Goal: Task Accomplishment & Management: Manage account settings

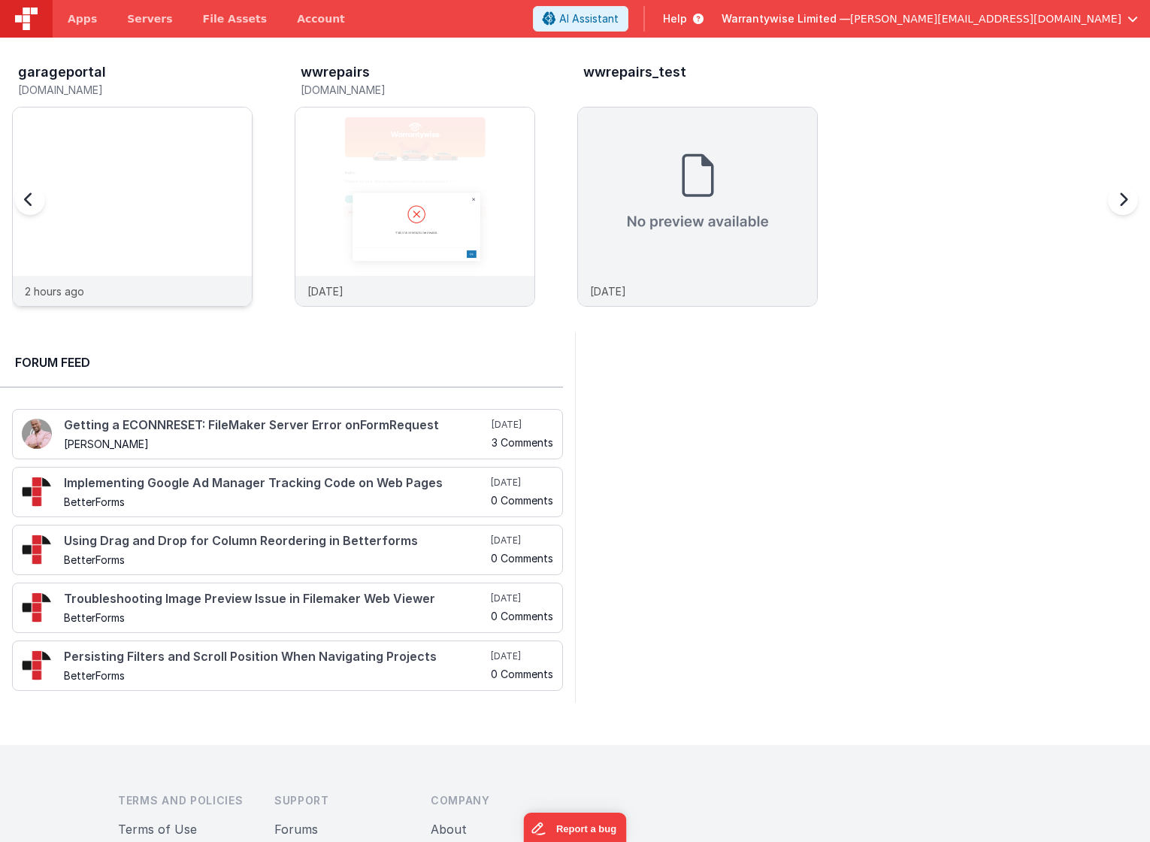
click at [116, 136] on div at bounding box center [132, 191] width 239 height 168
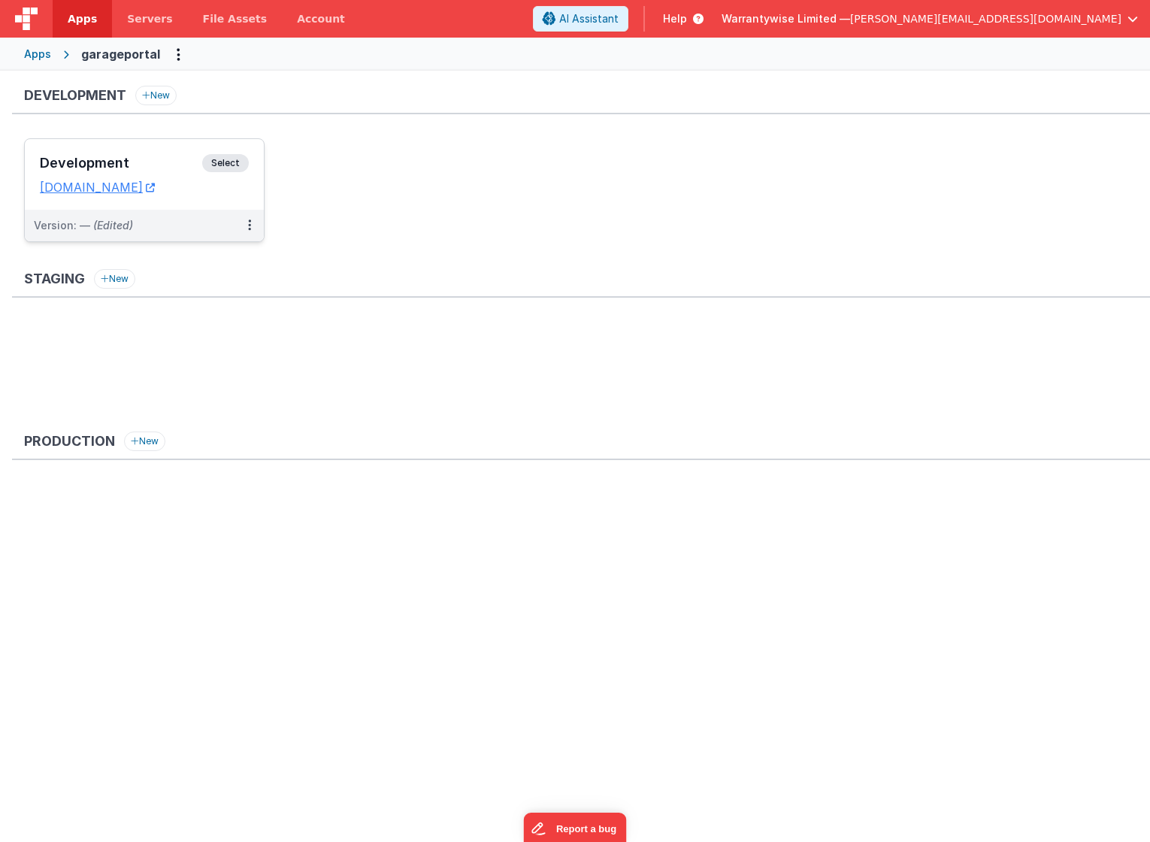
click at [151, 163] on h3 "Development" at bounding box center [121, 163] width 162 height 15
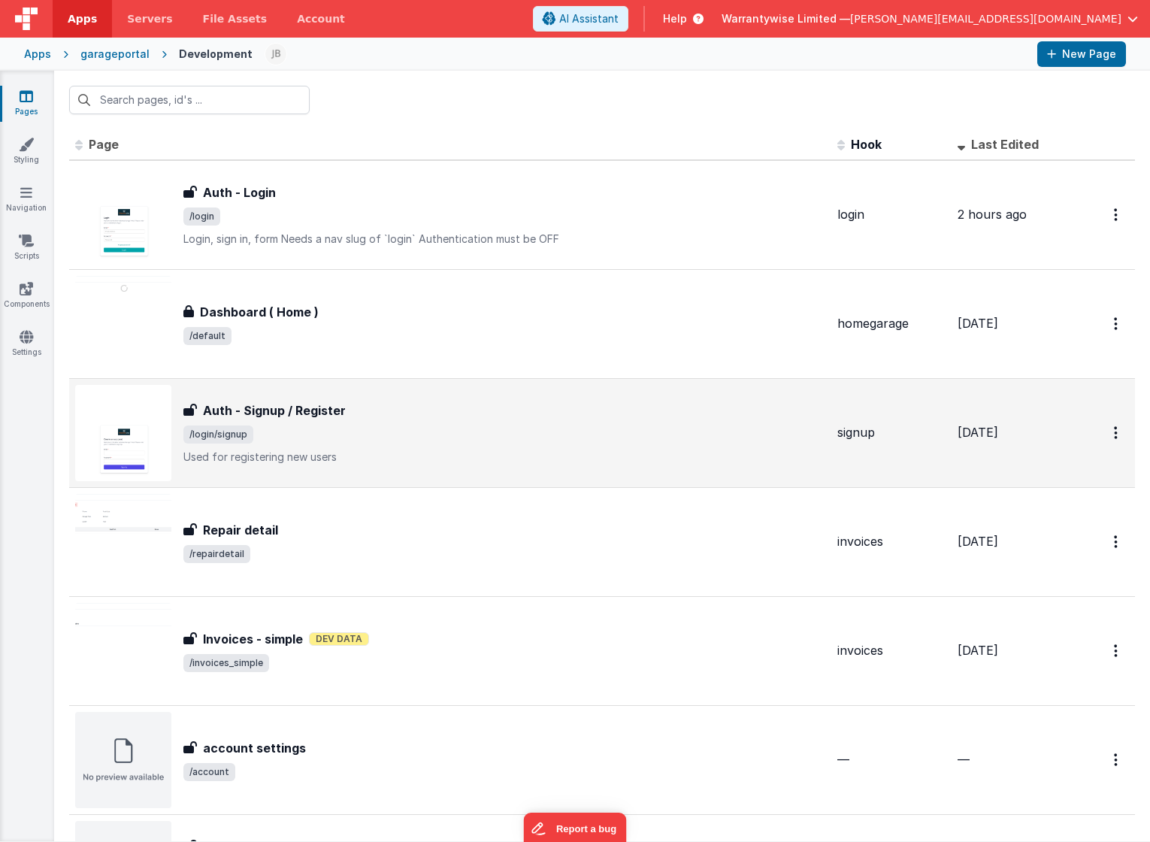
click at [406, 448] on div "Auth - Signup / Register Auth - Signup / Register /login/signup Used for regist…" at bounding box center [504, 432] width 642 height 63
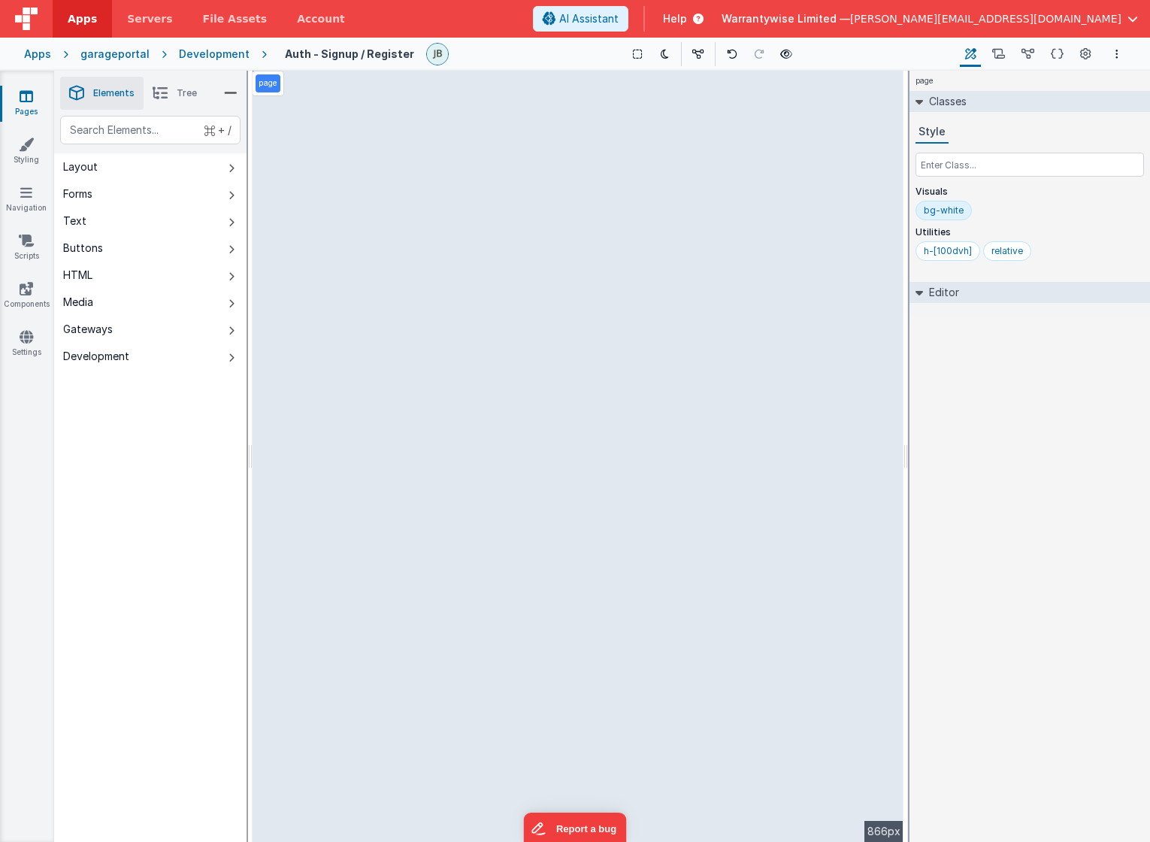
click at [45, 55] on div "Apps" at bounding box center [37, 54] width 27 height 15
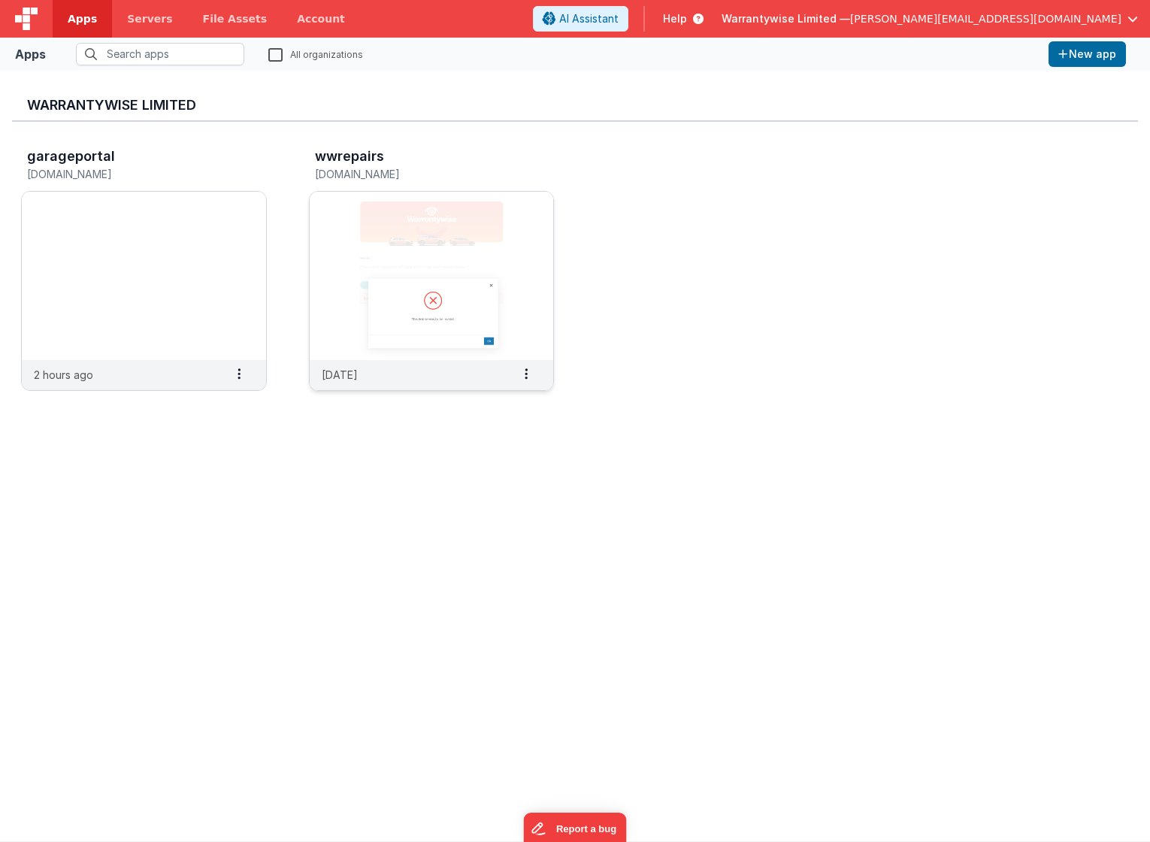
click at [349, 214] on img at bounding box center [432, 276] width 244 height 168
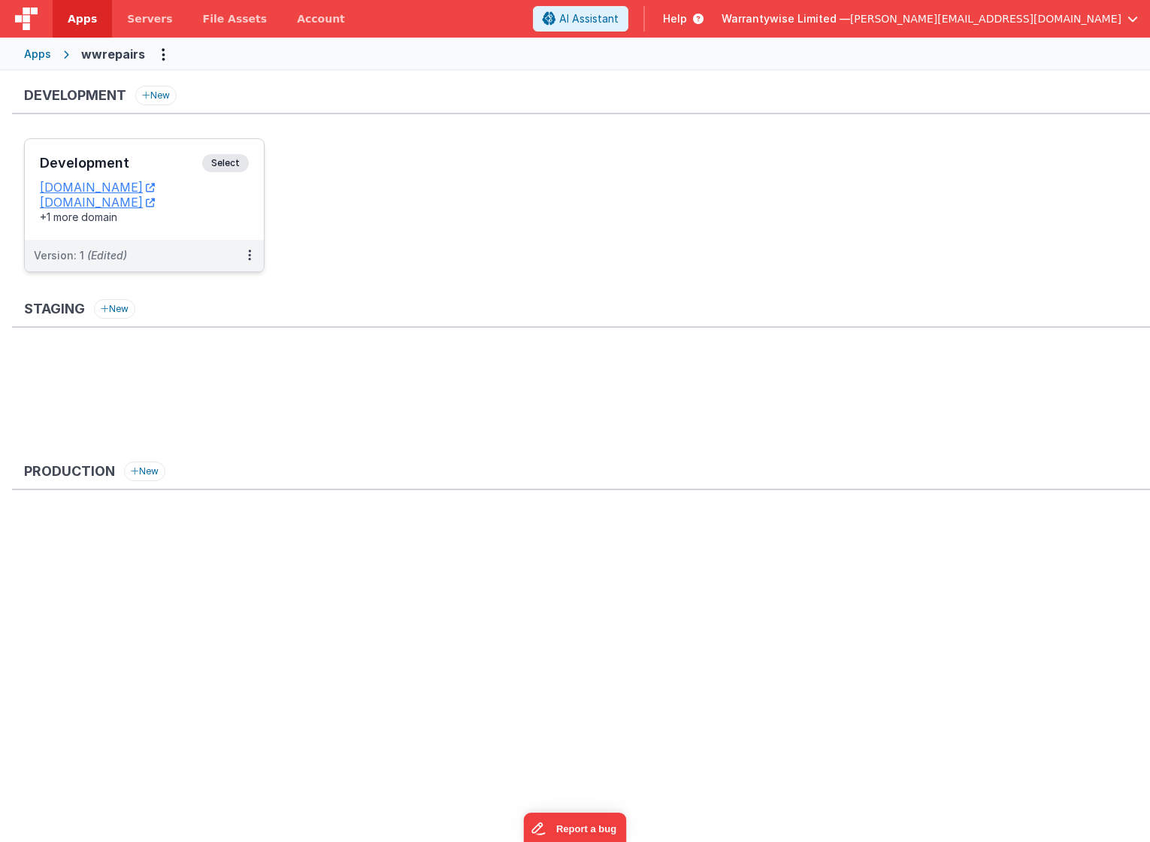
click at [146, 153] on div "Development Select URLs [DOMAIN_NAME] [DOMAIN_NAME] +1 more domain" at bounding box center [144, 189] width 239 height 101
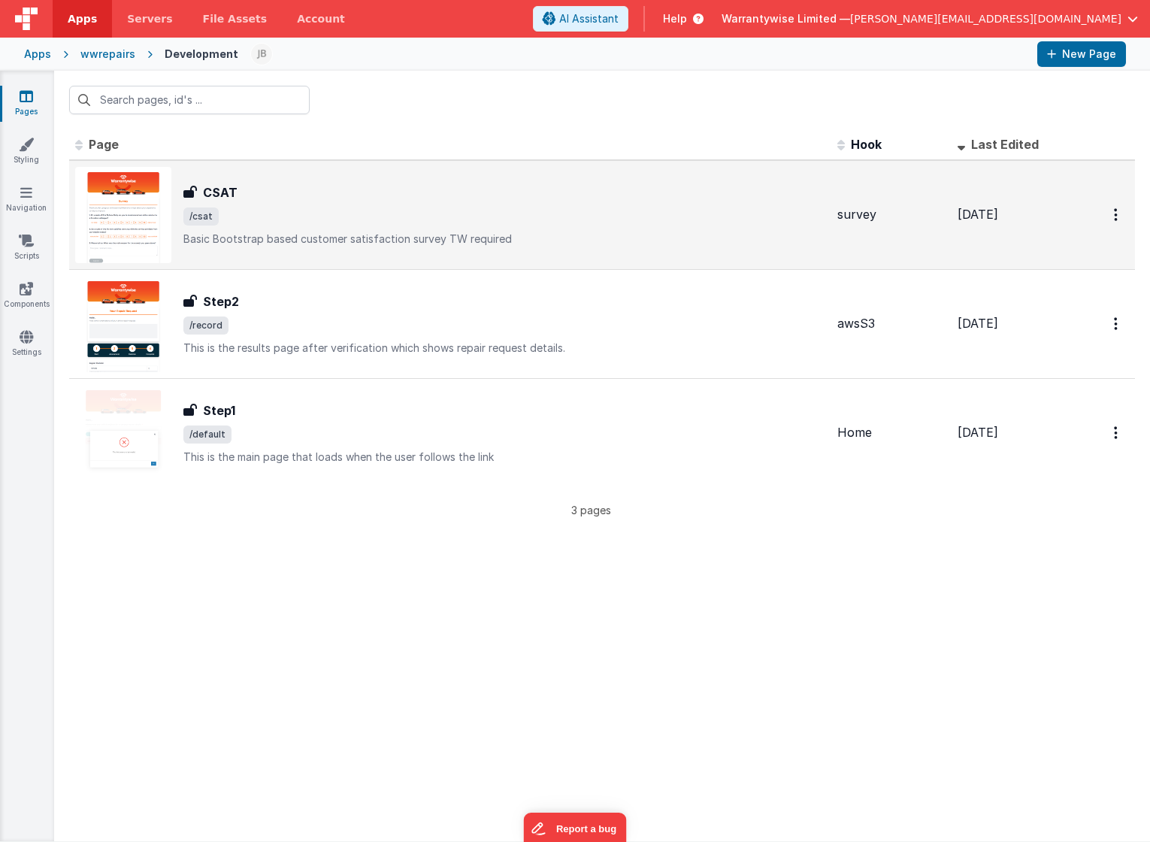
click at [301, 186] on div "CSAT" at bounding box center [504, 192] width 642 height 18
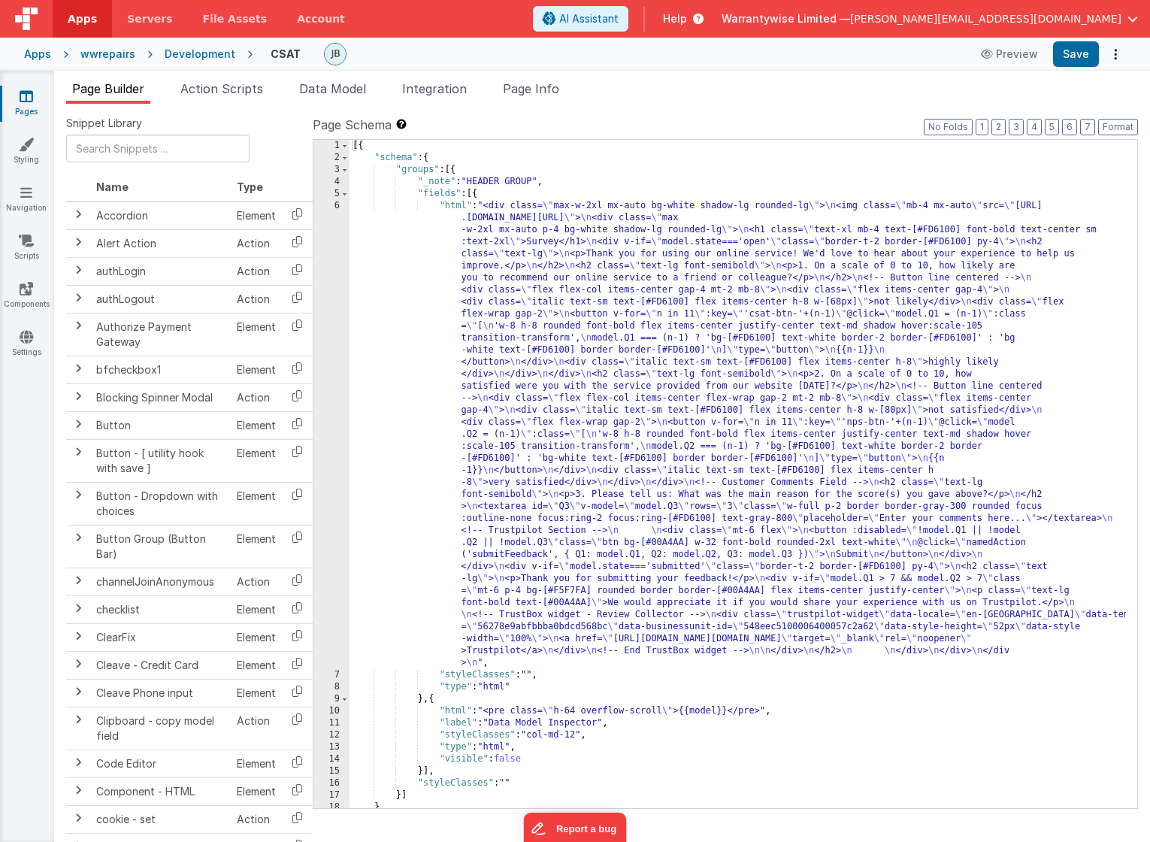
click at [585, 466] on div "[{ "schema" : { "groups" : [{ "_note" : "HEADER GROUP" , "fields" : [{ "html" :…" at bounding box center [737, 486] width 776 height 692
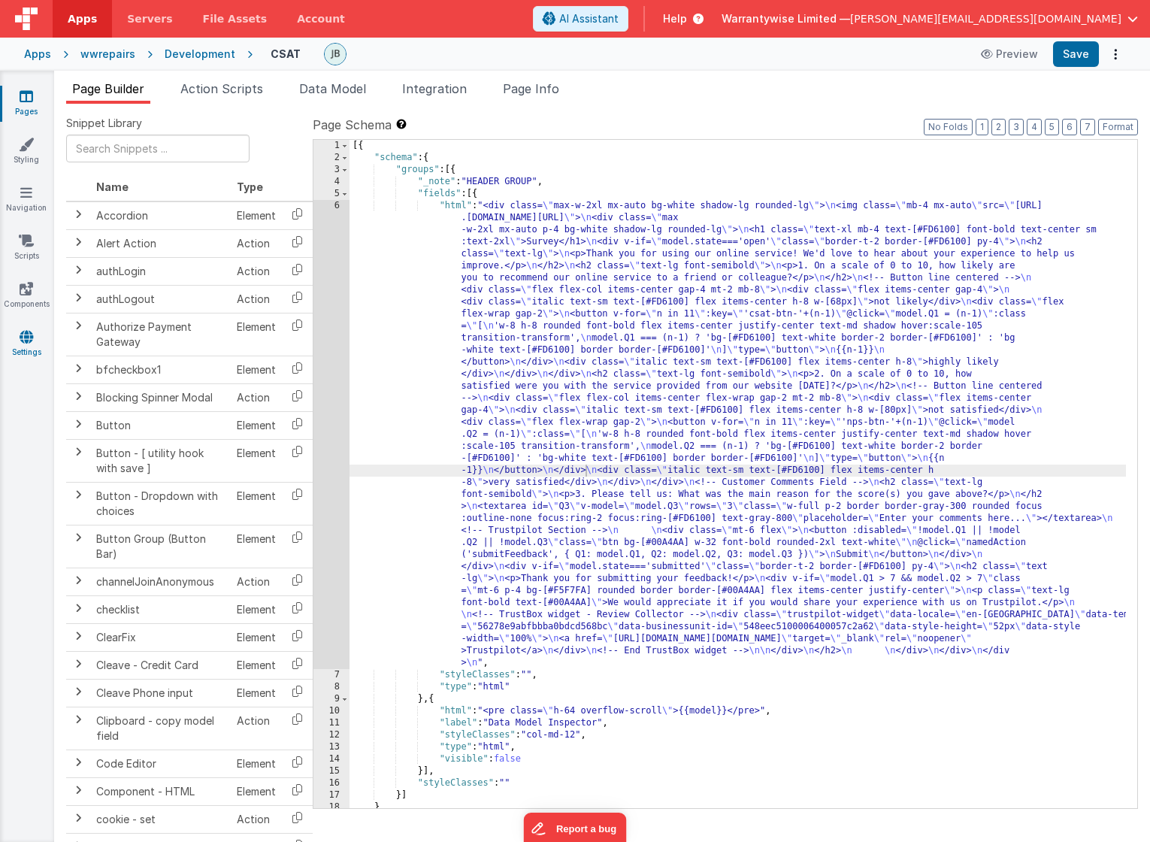
click at [31, 336] on icon at bounding box center [27, 336] width 14 height 15
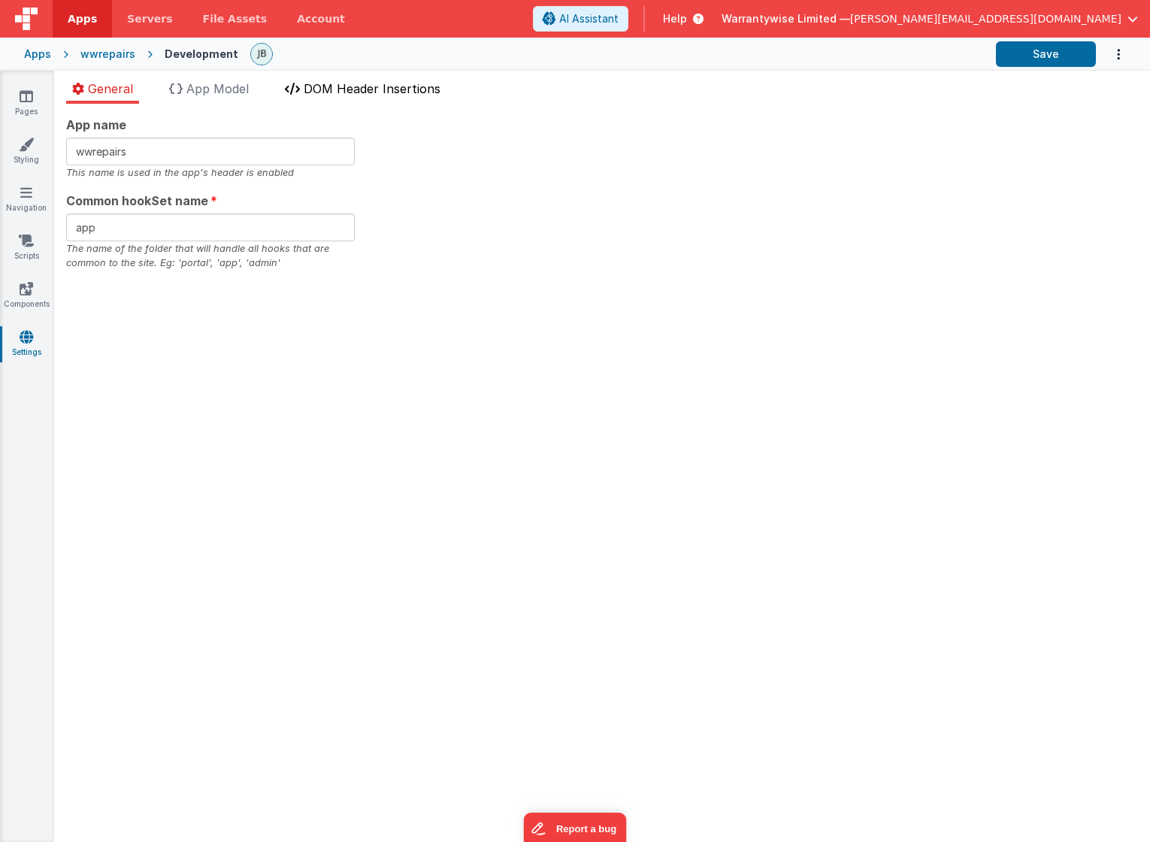
click at [333, 84] on span "DOM Header Insertions" at bounding box center [372, 88] width 137 height 15
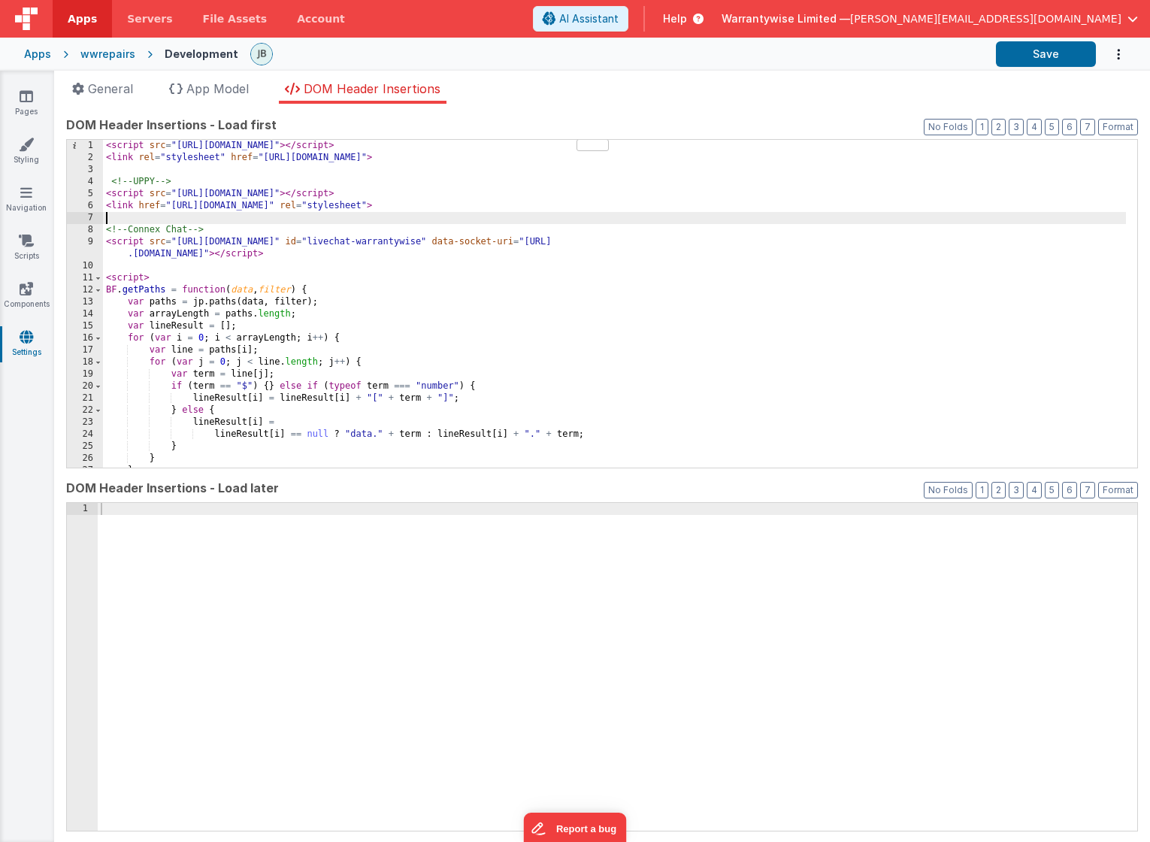
click at [179, 222] on div "< script src = "[URL][DOMAIN_NAME]" > </ script > < link rel = "stylesheet" hre…" at bounding box center [614, 316] width 1023 height 352
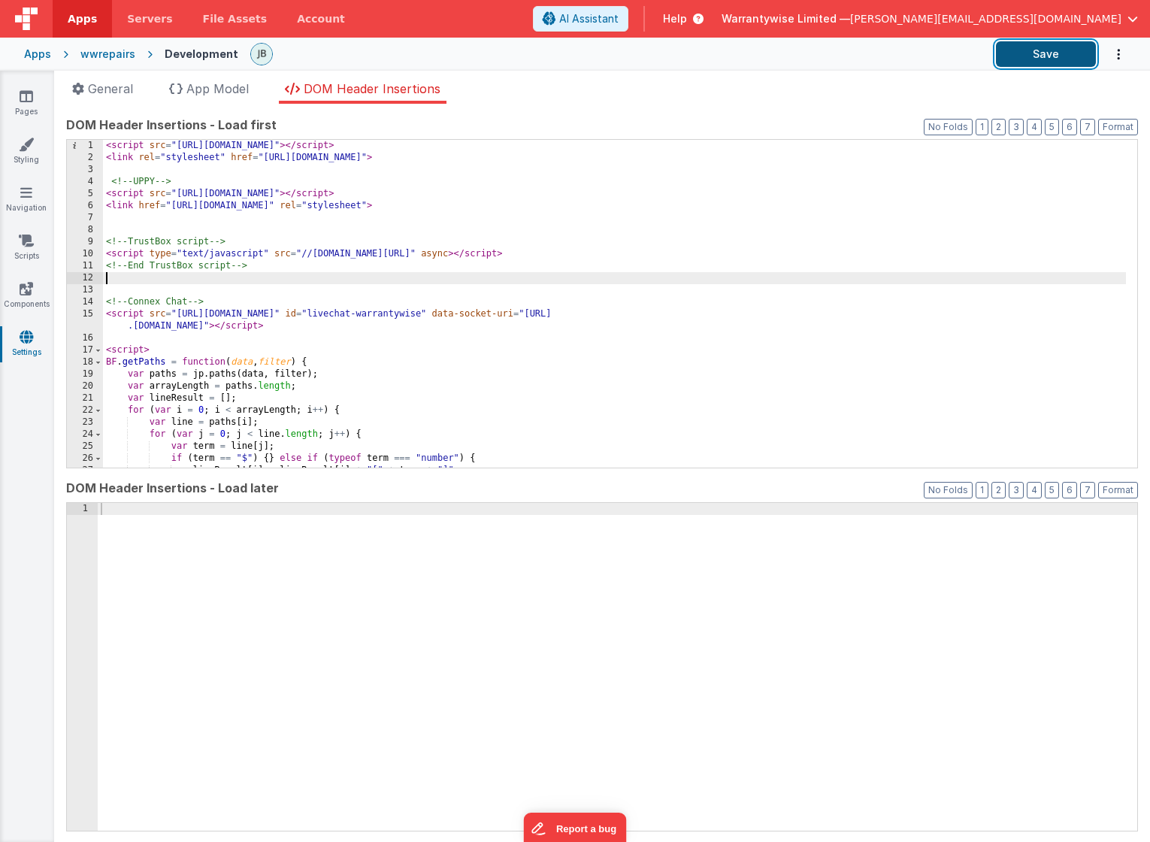
click at [1041, 48] on button "Save" at bounding box center [1046, 54] width 100 height 26
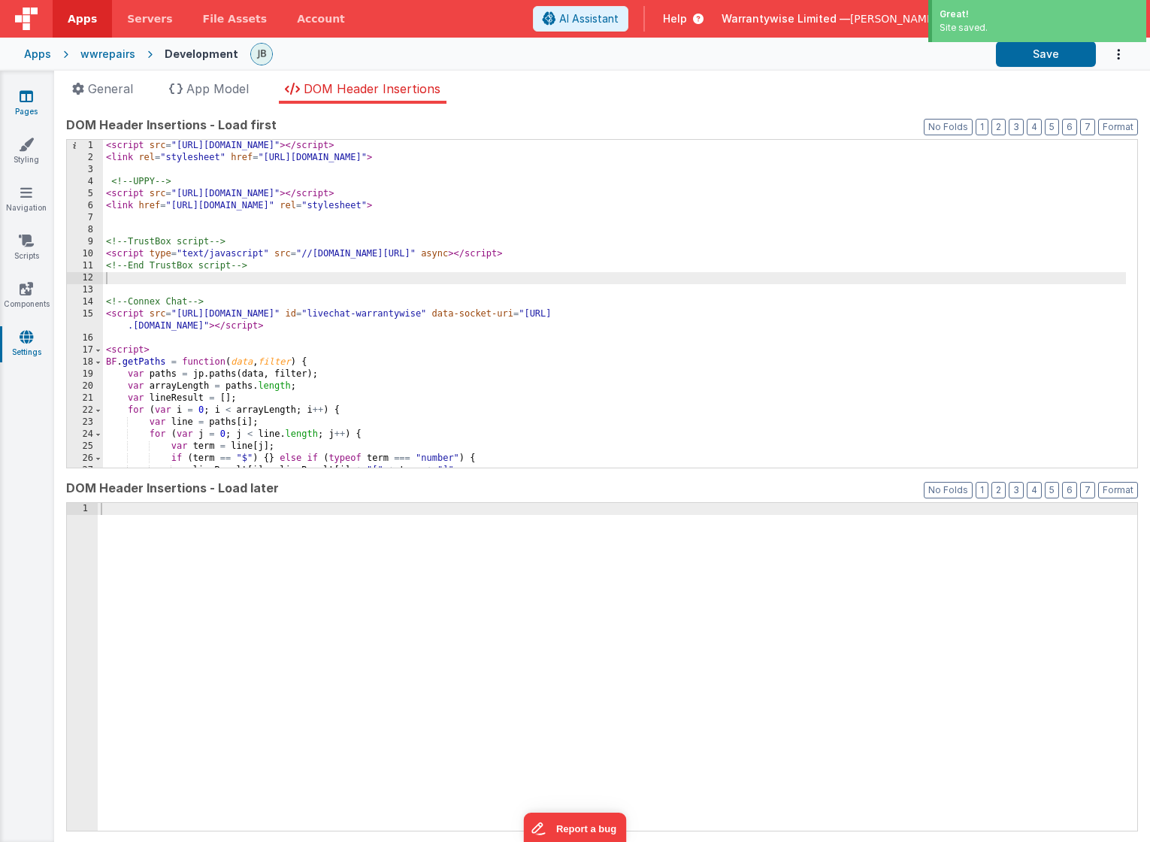
click at [29, 95] on icon at bounding box center [27, 96] width 14 height 15
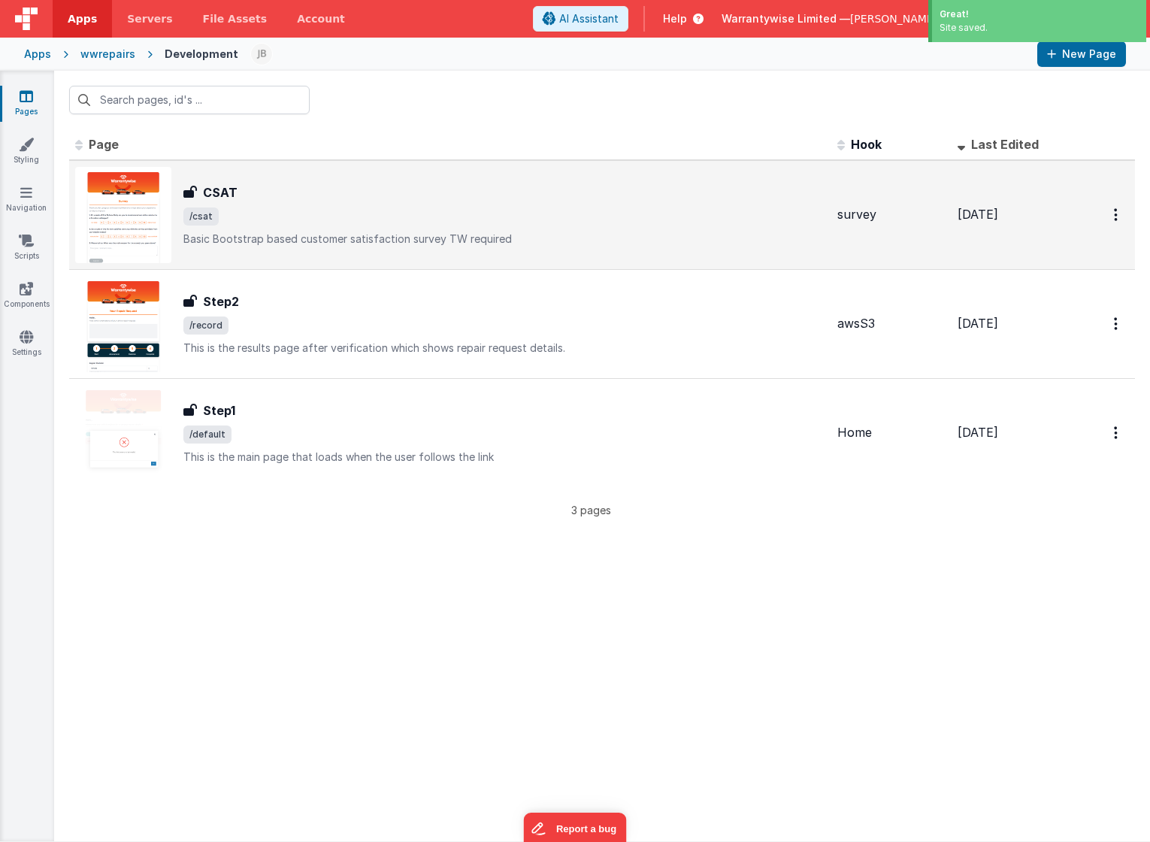
click at [308, 210] on span "/csat" at bounding box center [504, 216] width 642 height 18
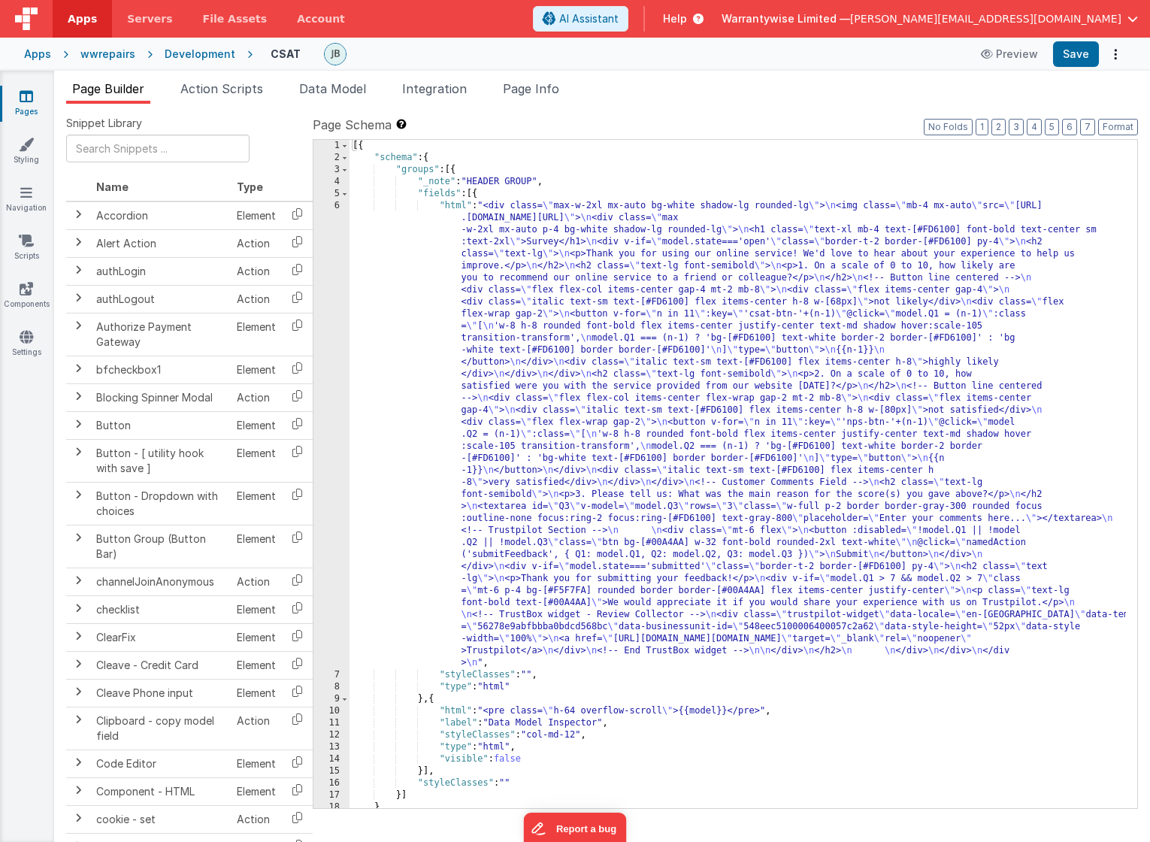
click at [638, 576] on div "[{ "schema" : { "groups" : [{ "_note" : "HEADER GROUP" , "fields" : [{ "html" :…" at bounding box center [737, 486] width 776 height 692
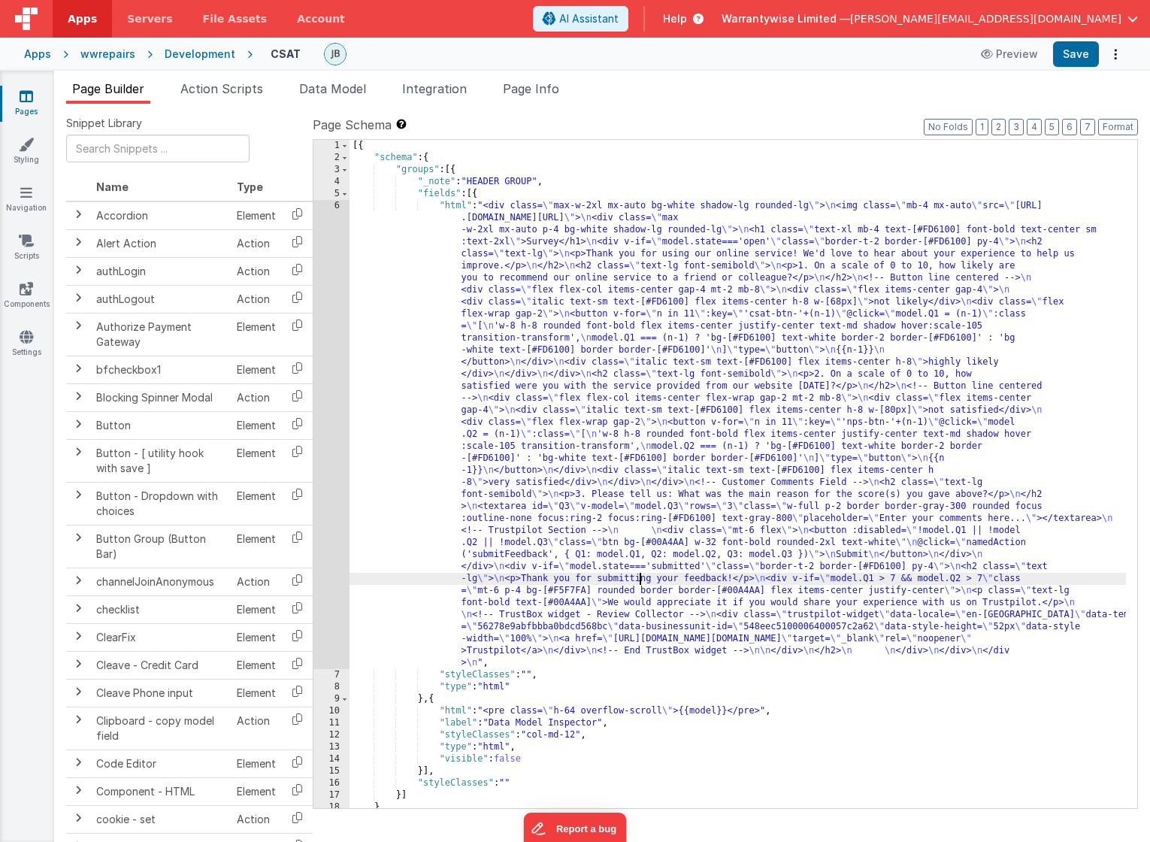
click at [321, 224] on div "6" at bounding box center [331, 434] width 36 height 469
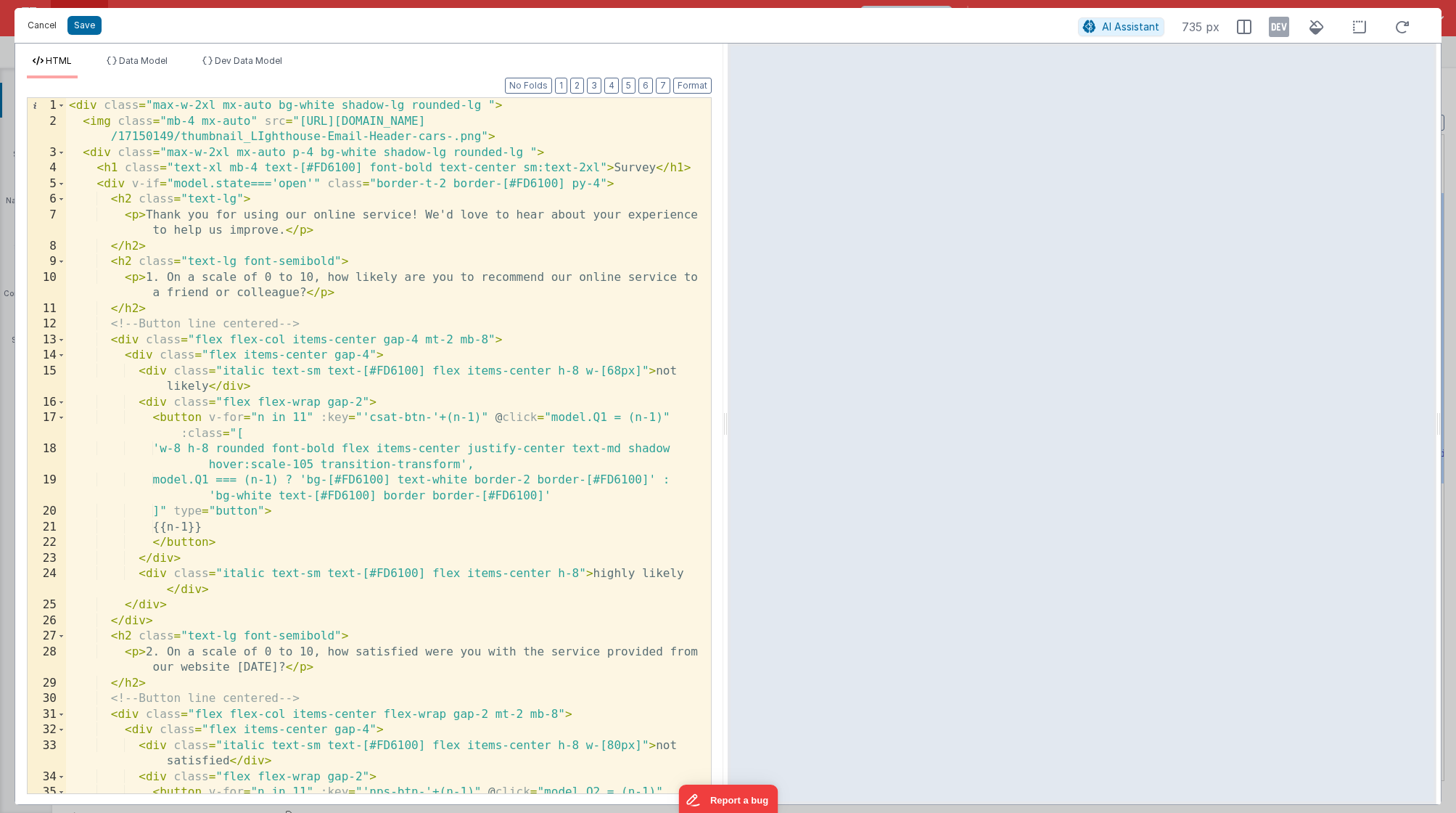
click at [41, 28] on button "Cancel" at bounding box center [42, 25] width 43 height 20
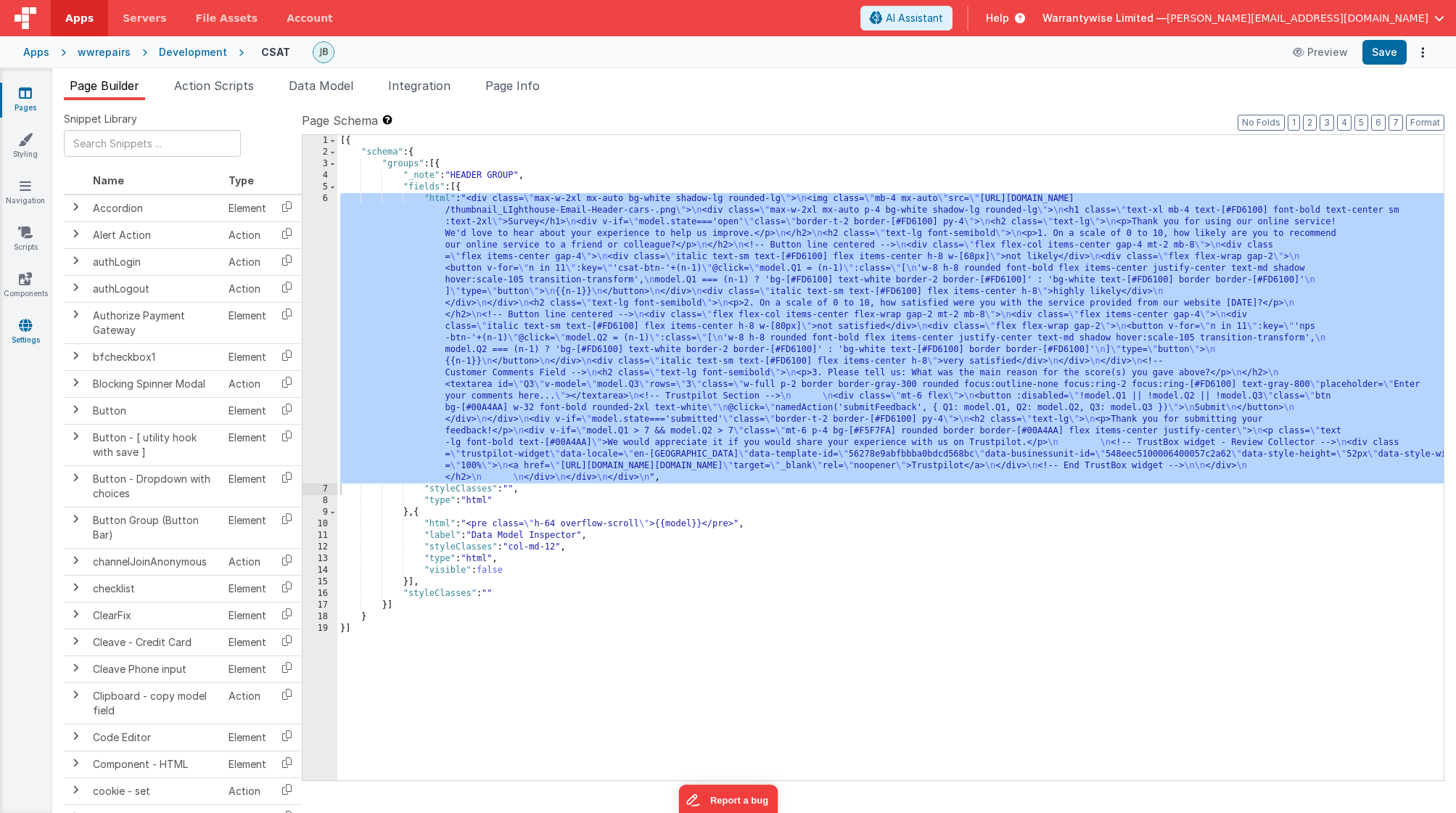
click at [18, 324] on link "Settings" at bounding box center [25, 332] width 52 height 29
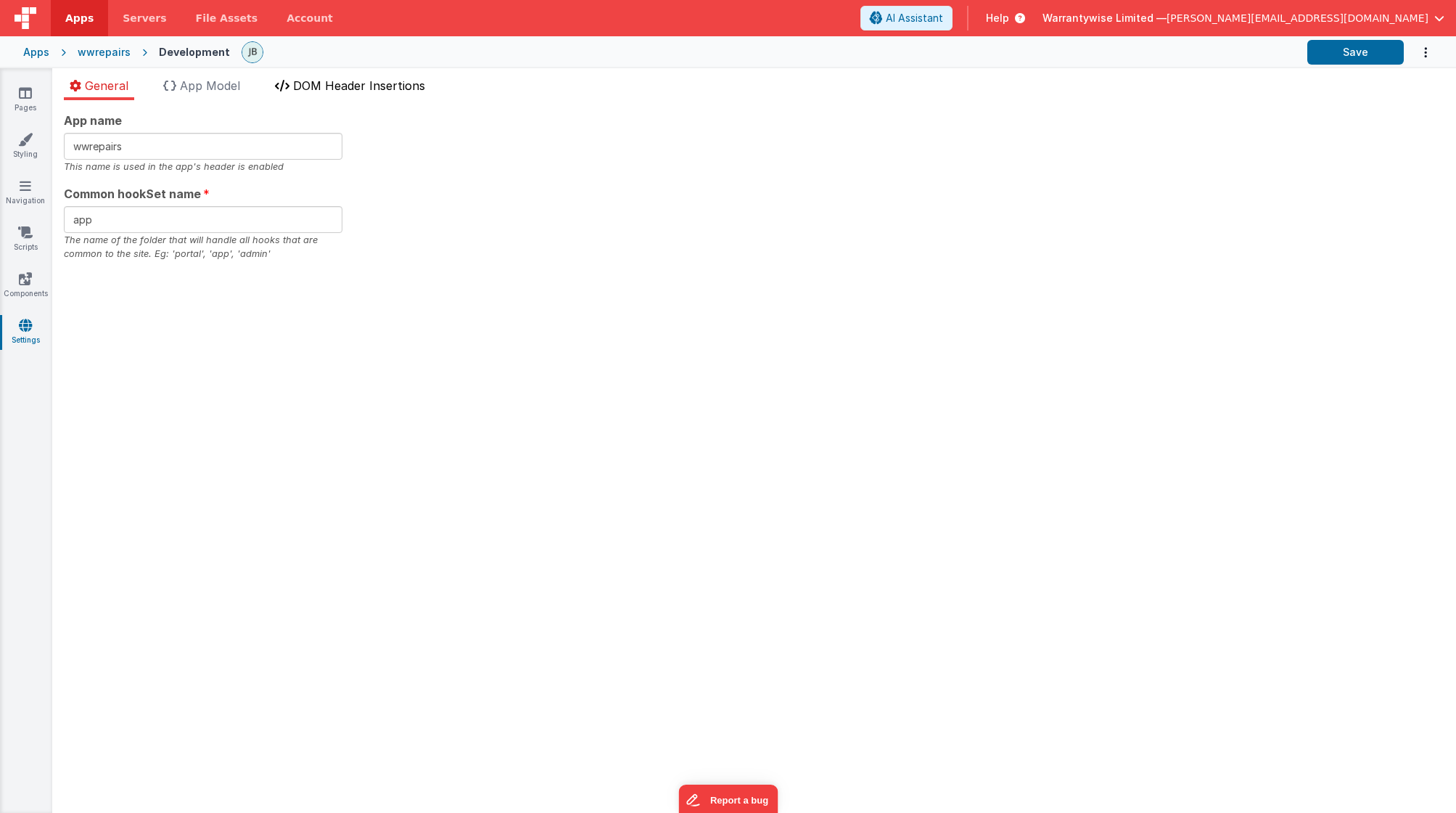
click at [340, 92] on span "DOM Header Insertions" at bounding box center [359, 85] width 132 height 14
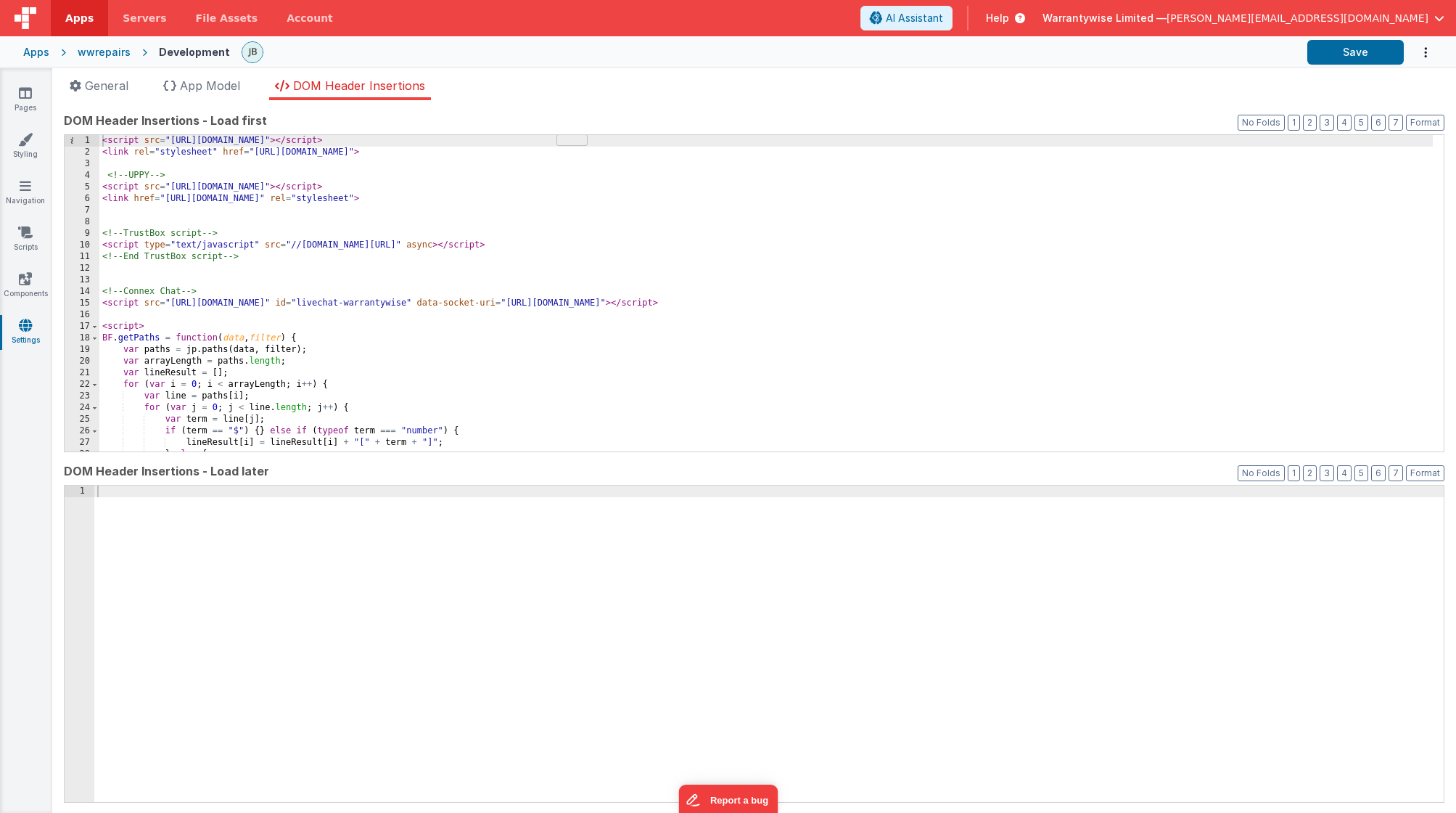
click at [275, 238] on div "< script src = "[URL][DOMAIN_NAME]" > </ script > < link rel = "stylesheet" hre…" at bounding box center [766, 305] width 1333 height 340
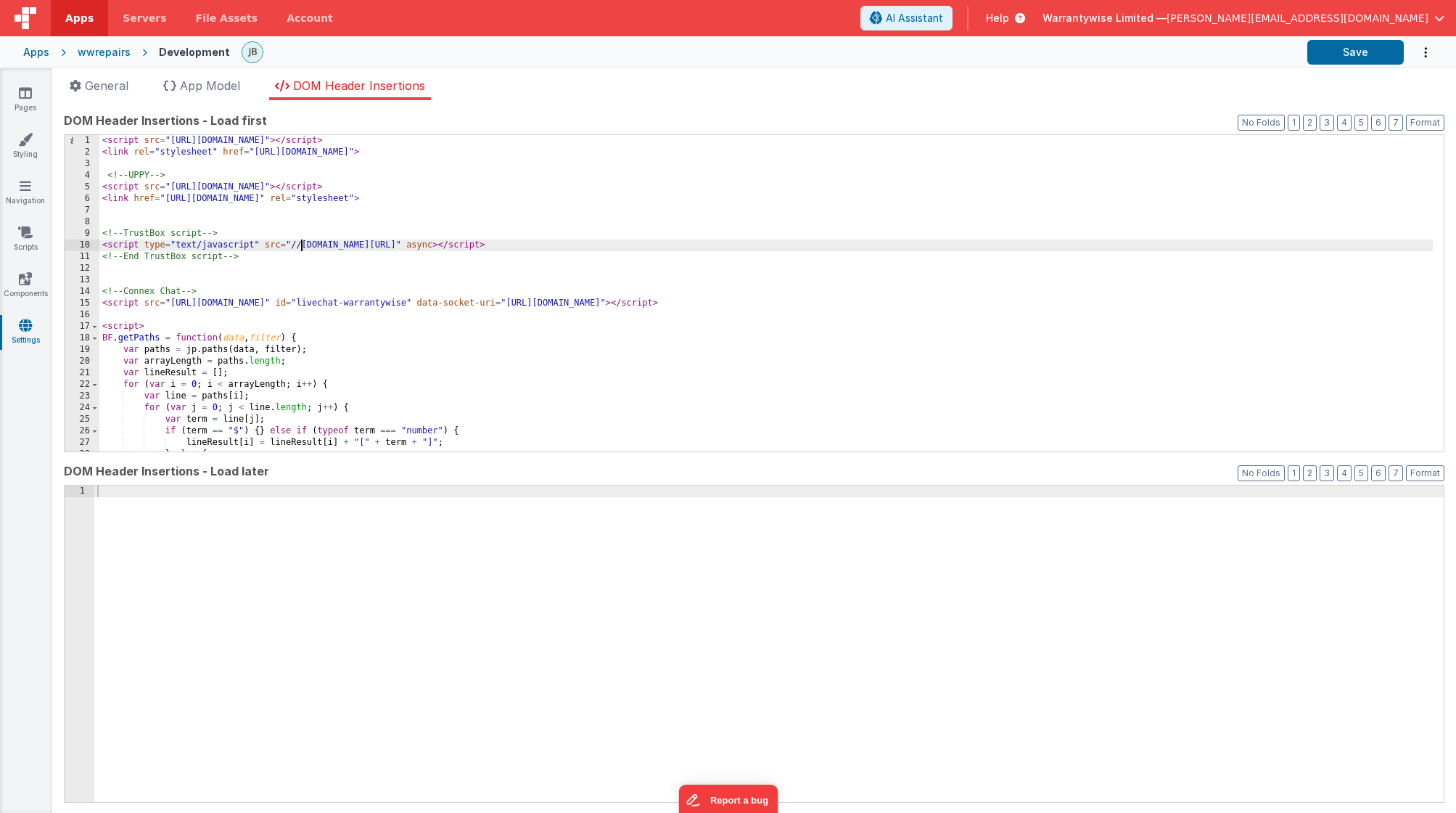
click at [302, 243] on div "< script src = "[URL][DOMAIN_NAME]" > </ script > < link rel = "stylesheet" hre…" at bounding box center [766, 305] width 1333 height 340
click at [1109, 48] on button "Save" at bounding box center [1356, 52] width 97 height 25
click at [101, 54] on div "wwrepairs" at bounding box center [103, 52] width 53 height 14
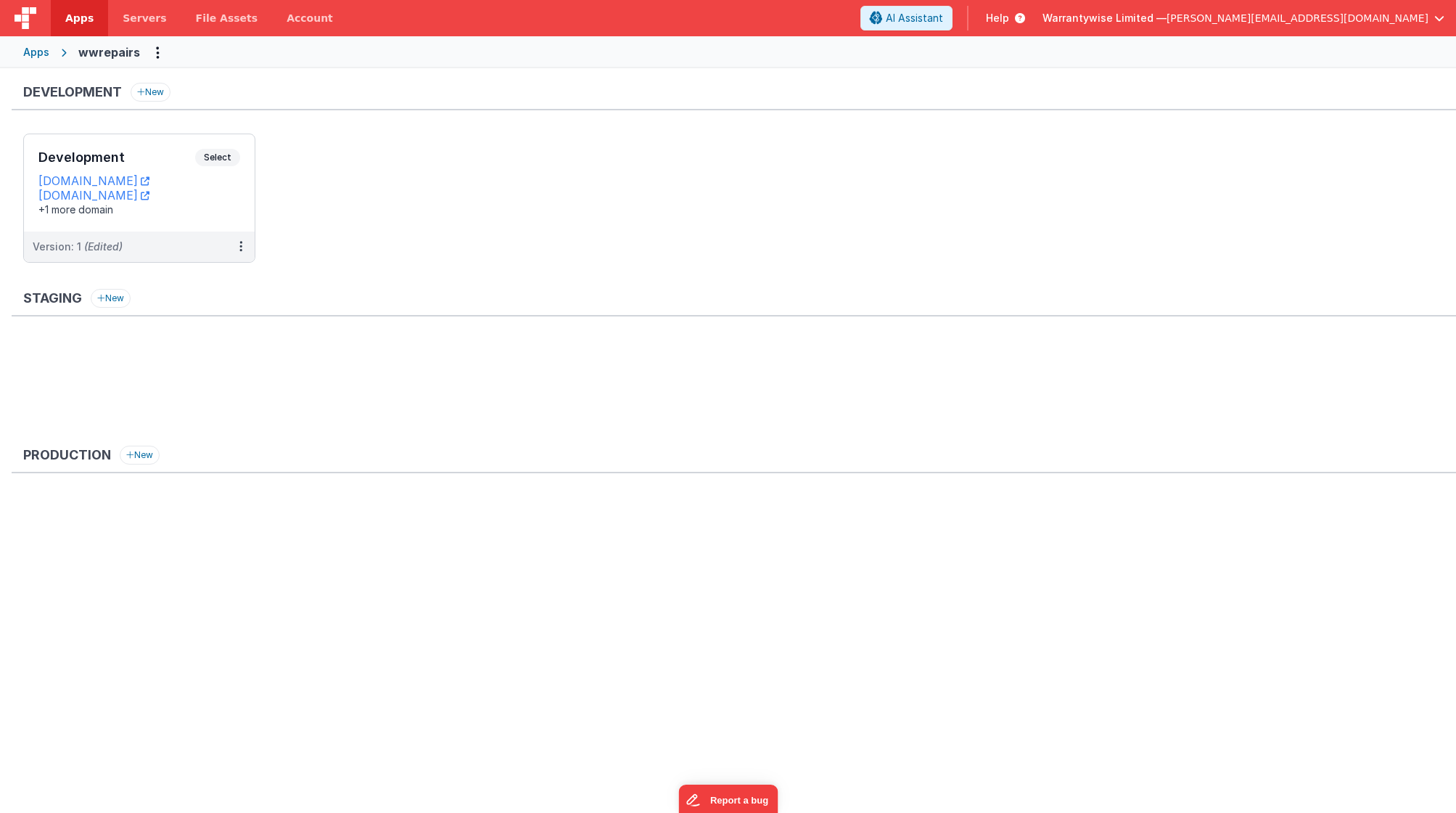
click at [38, 56] on div "Apps" at bounding box center [36, 52] width 26 height 14
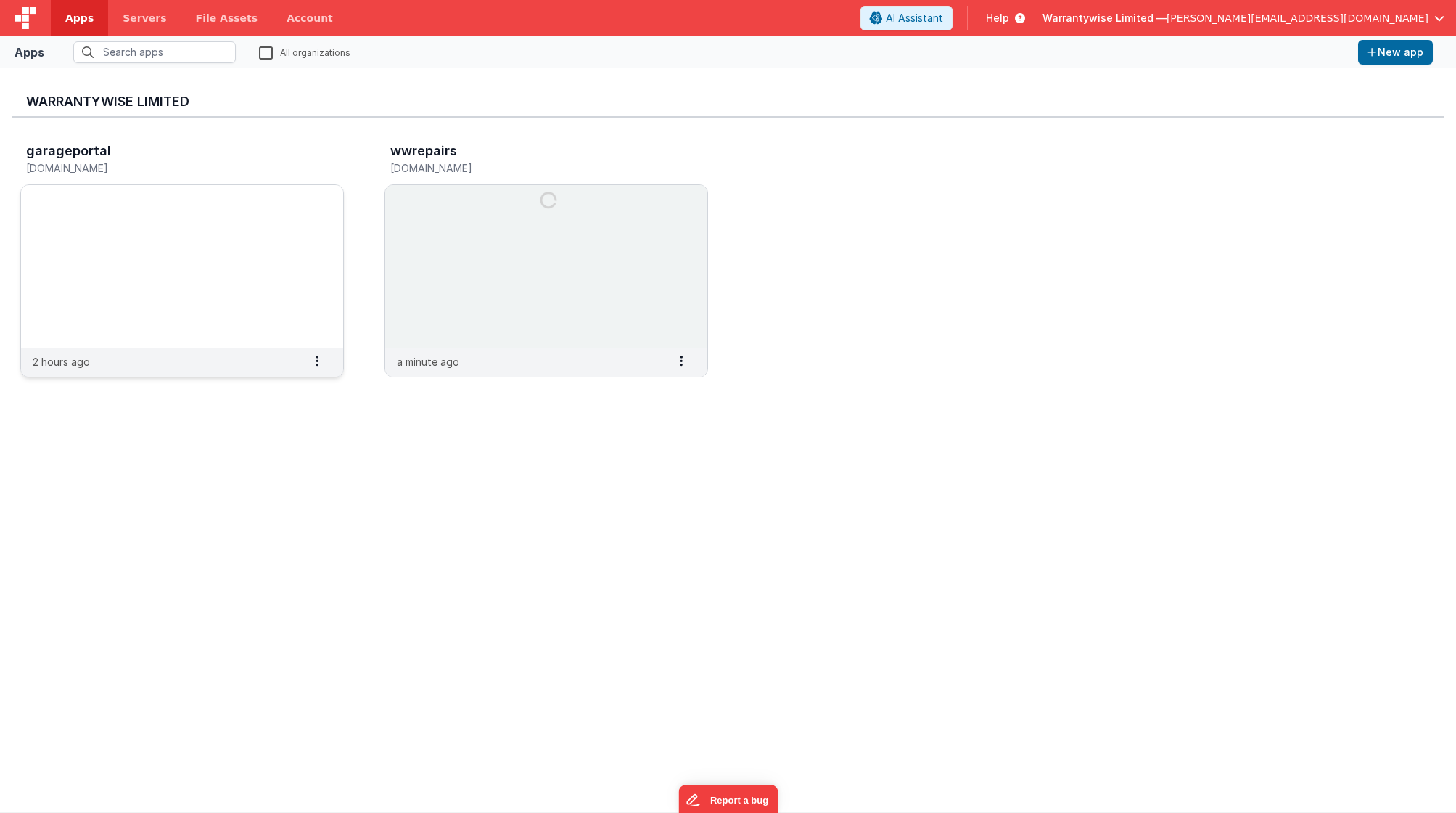
click at [242, 204] on img at bounding box center [182, 266] width 322 height 162
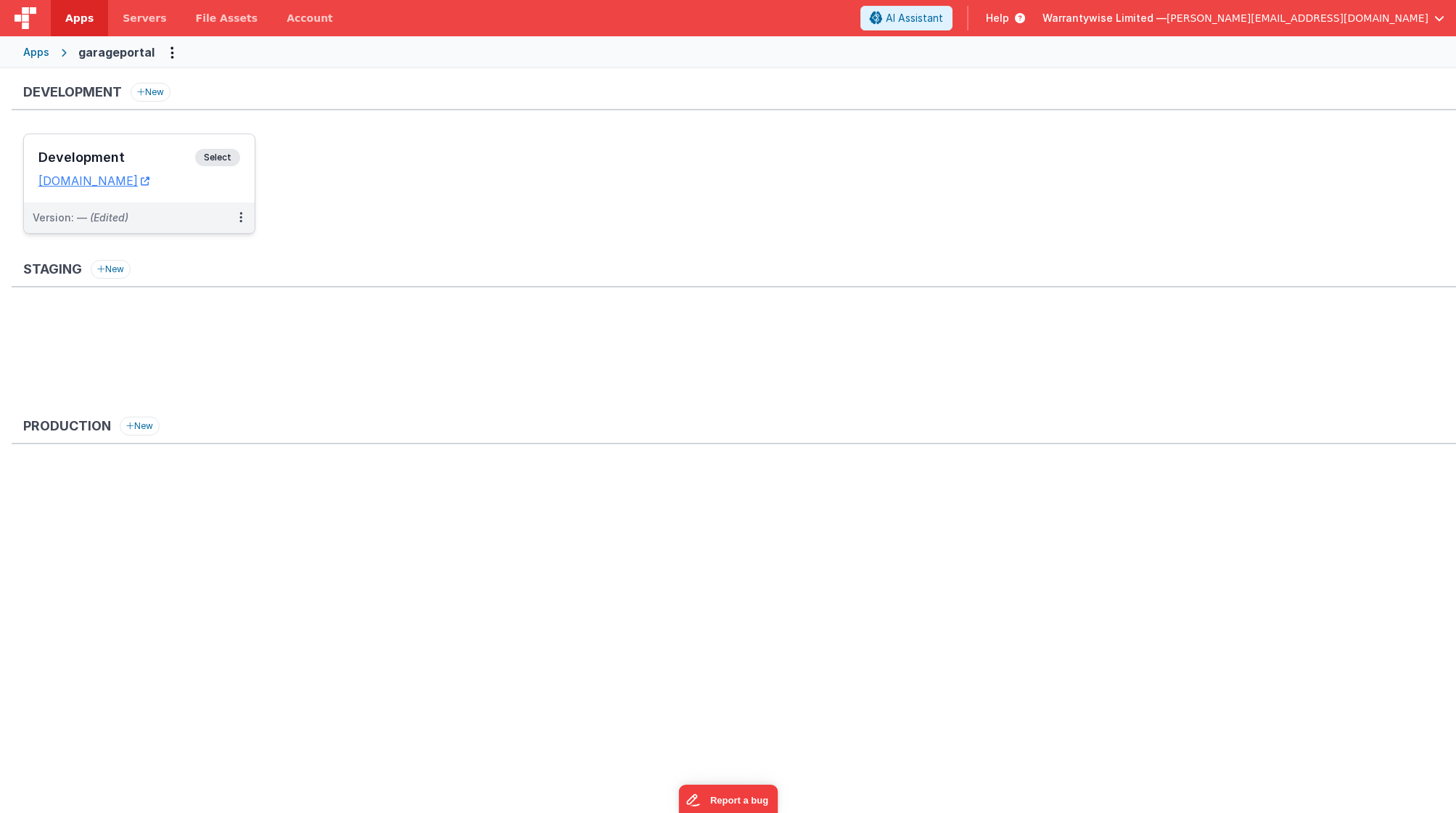
click at [158, 148] on div "Development Select URLs [DOMAIN_NAME]" at bounding box center [139, 168] width 231 height 69
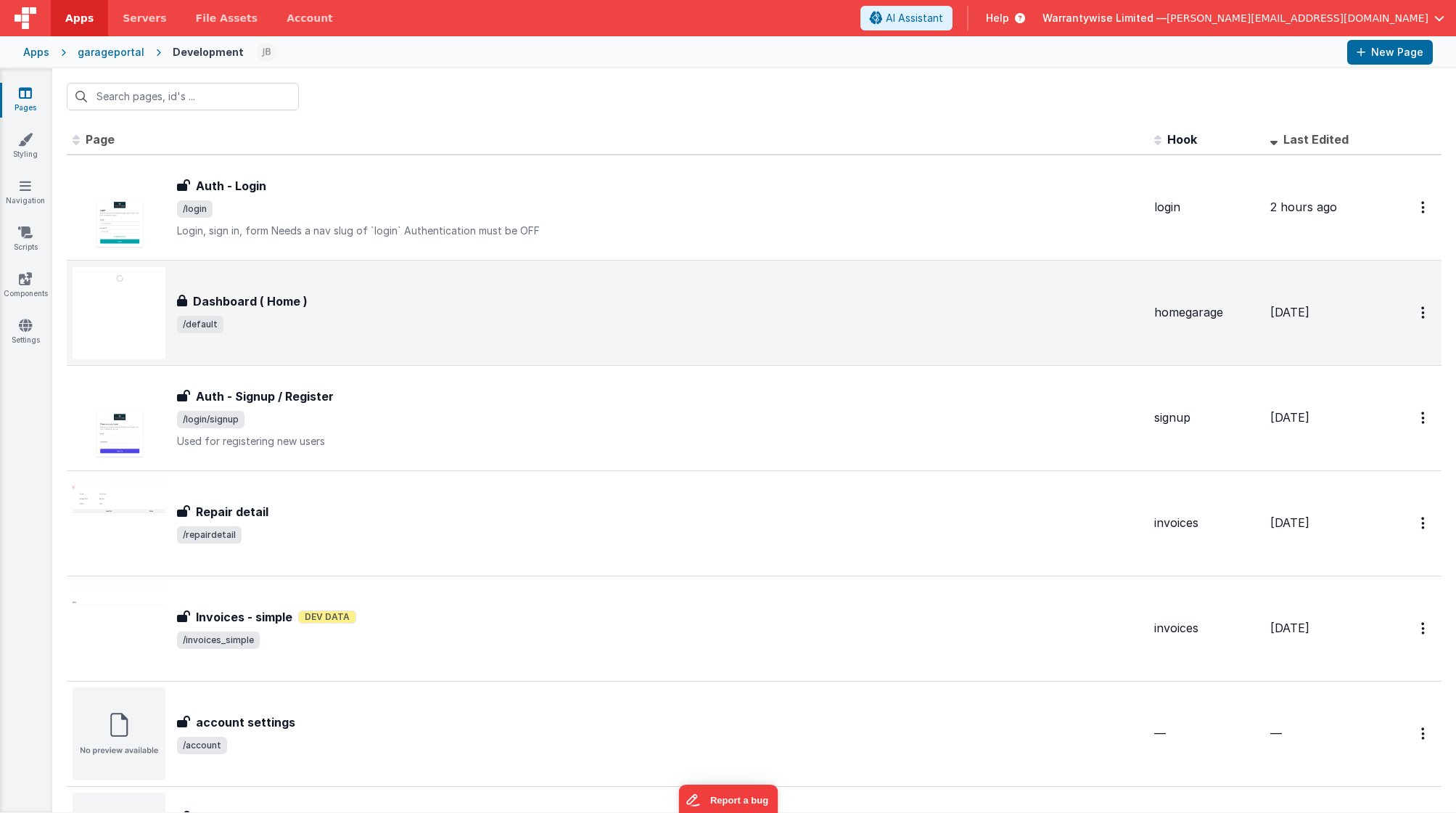
click at [454, 309] on div "Dashboard ( Home )" at bounding box center [659, 301] width 966 height 17
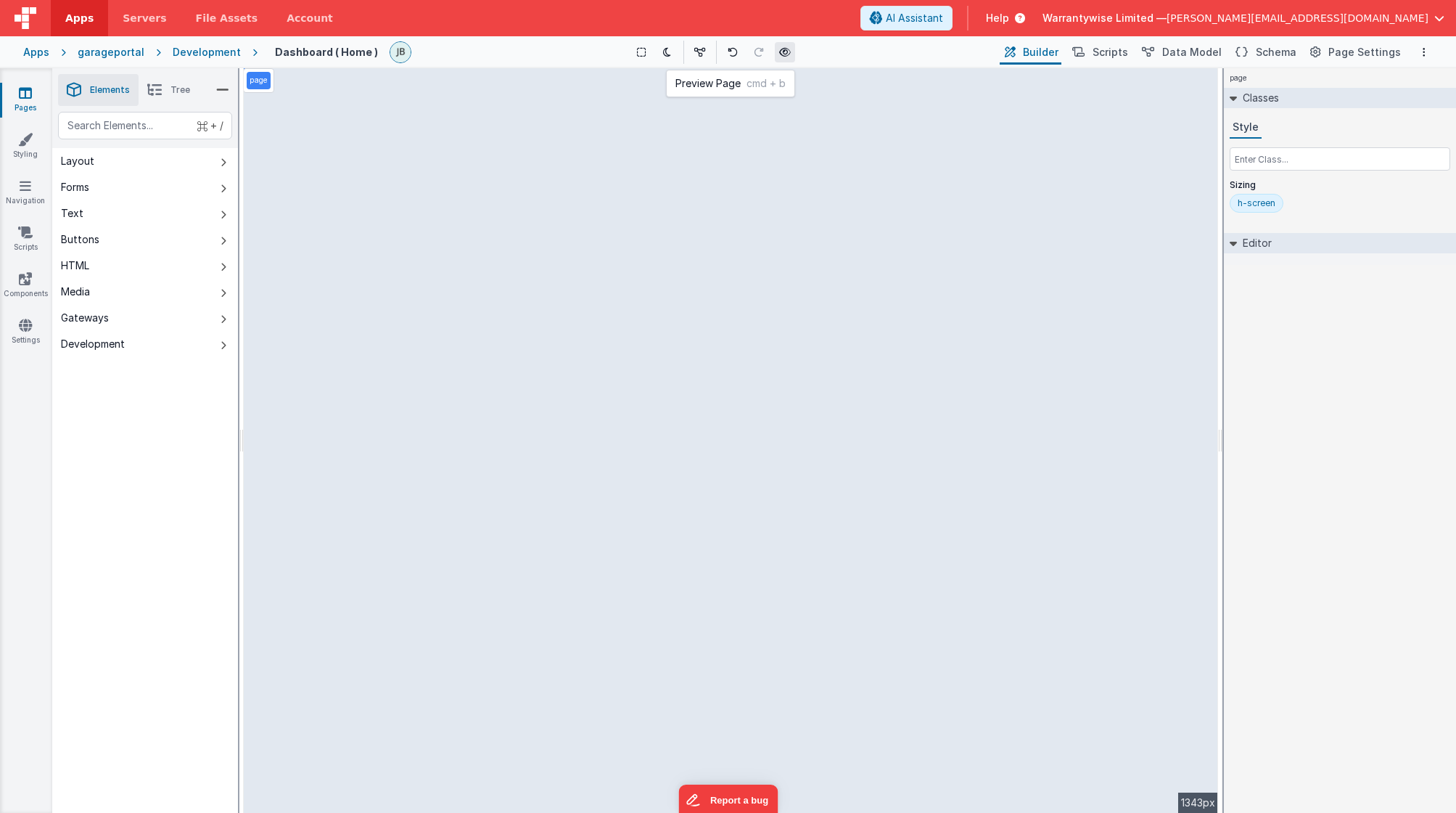
click at [788, 56] on icon at bounding box center [785, 52] width 12 height 11
click at [22, 96] on icon at bounding box center [26, 93] width 14 height 14
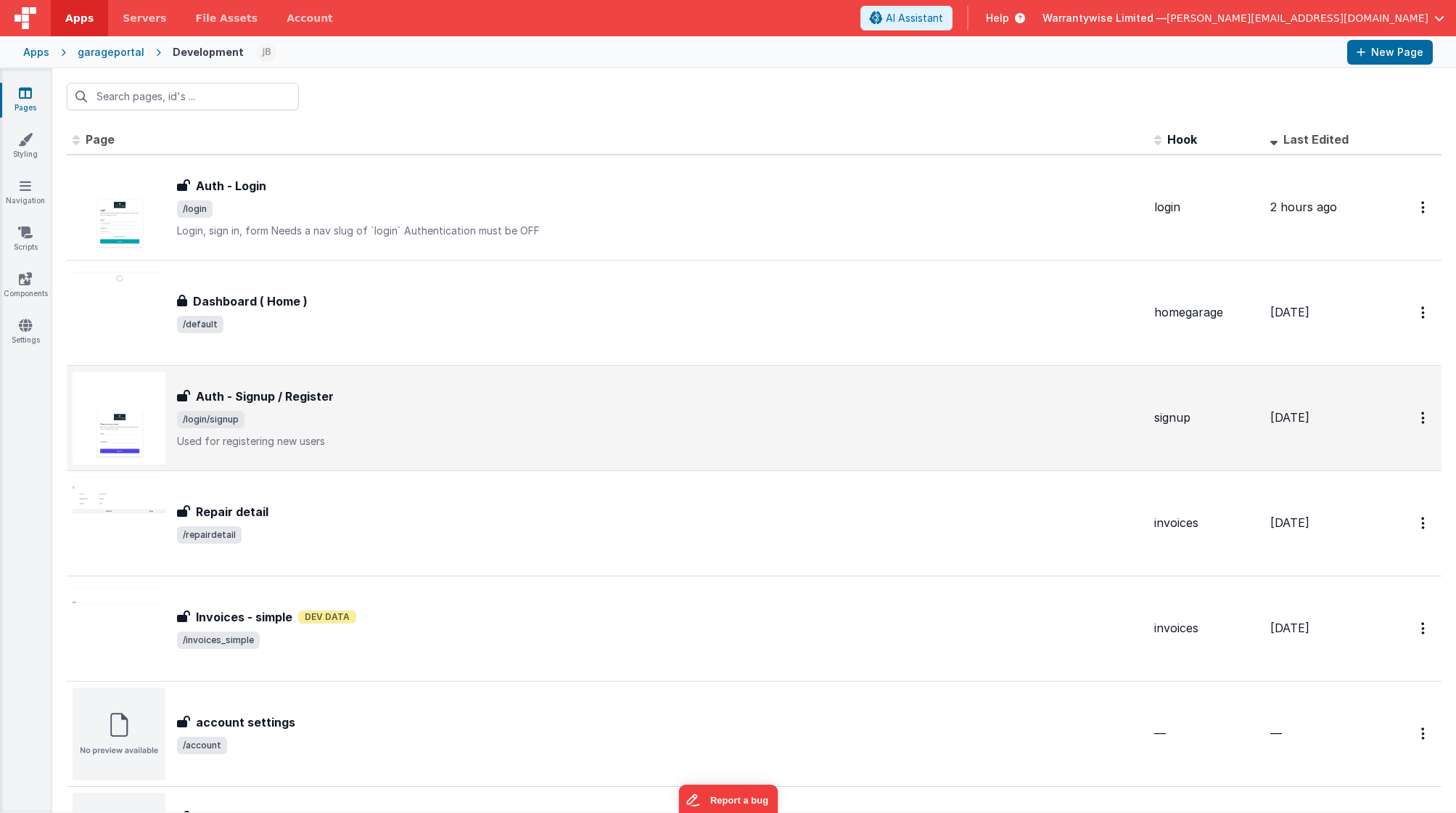
click at [422, 425] on span "/login/signup" at bounding box center [659, 419] width 966 height 17
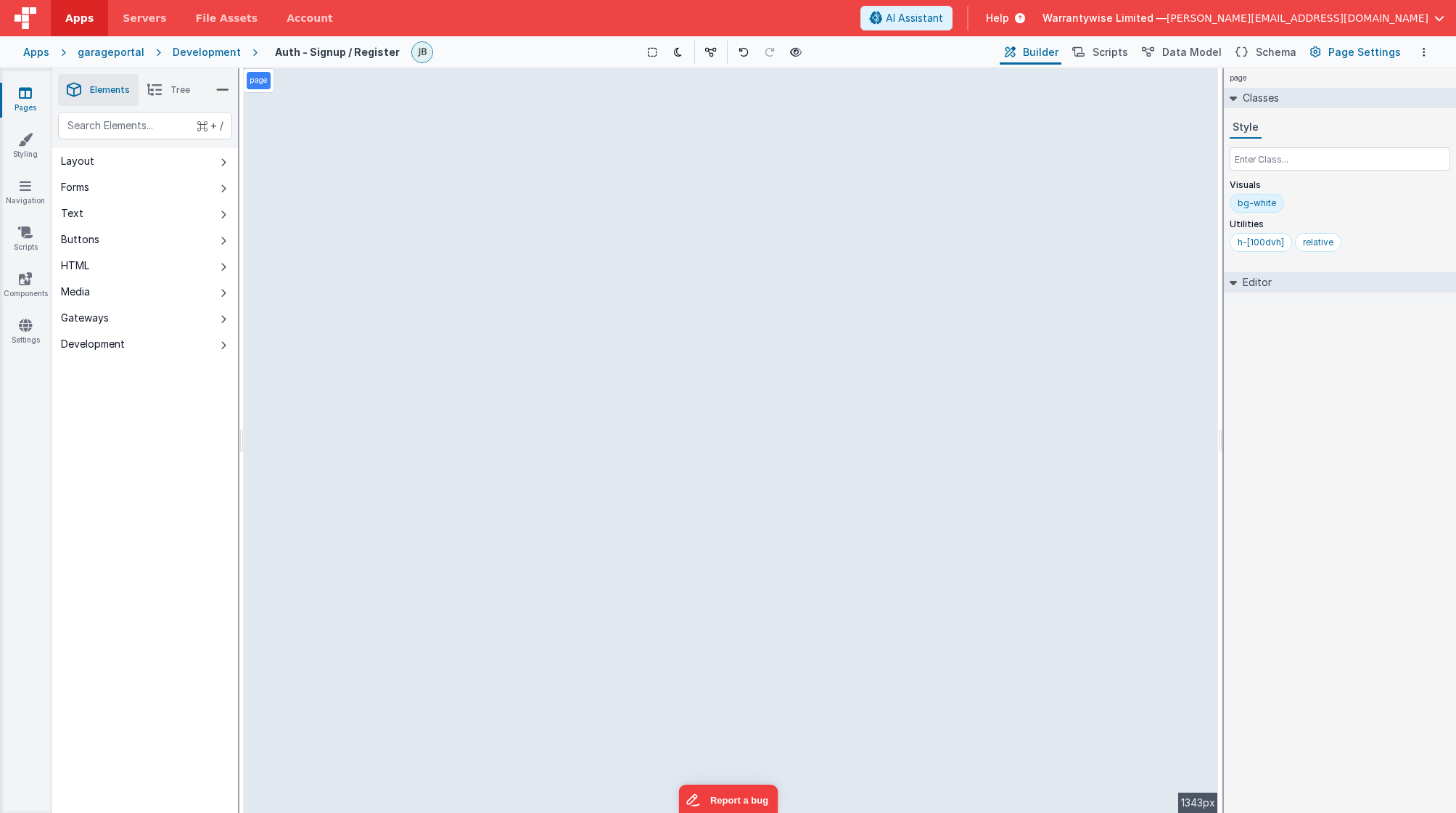
click at [1109, 49] on span "Page Settings" at bounding box center [1364, 52] width 72 height 14
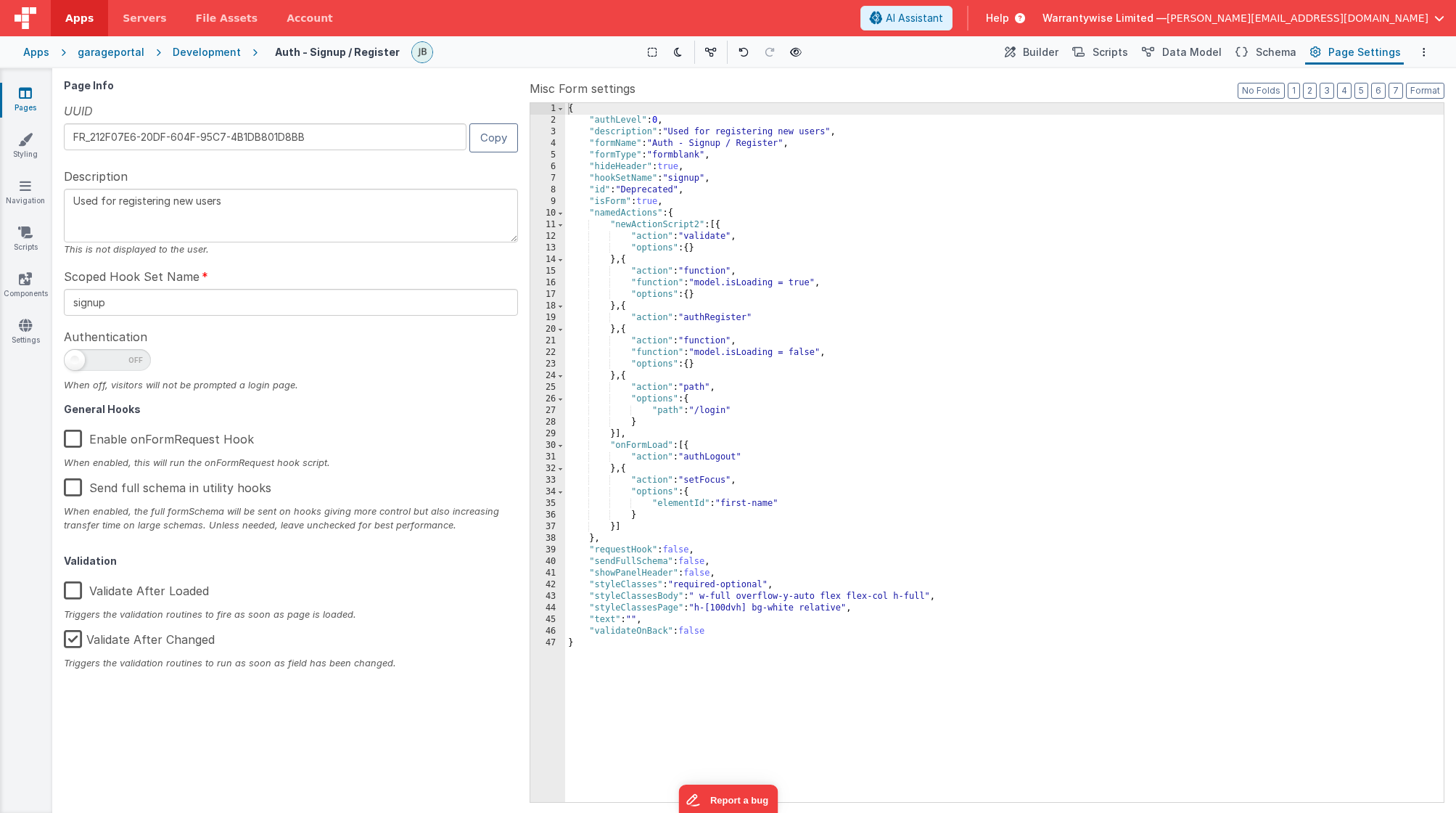
click at [66, 438] on label "Enable onFormRequest Hook" at bounding box center [158, 436] width 190 height 31
click at [0, 0] on input "Enable onFormRequest Hook" at bounding box center [0, 0] width 0 height 0
click at [1109, 52] on button "Options" at bounding box center [1424, 52] width 17 height 17
click at [1109, 80] on p "Save" at bounding box center [1340, 80] width 92 height 14
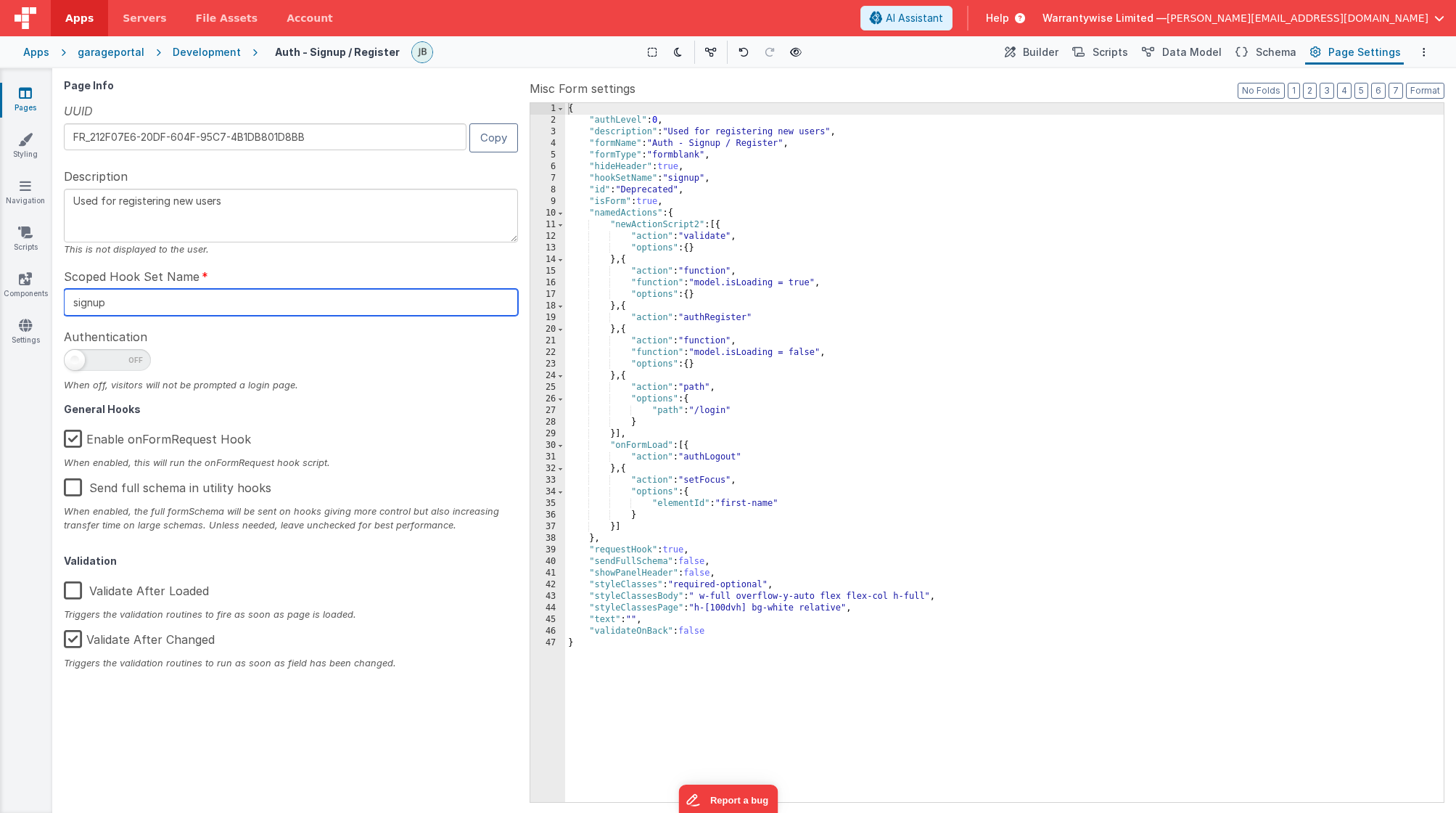
click at [86, 300] on input "signup" at bounding box center [291, 302] width 454 height 27
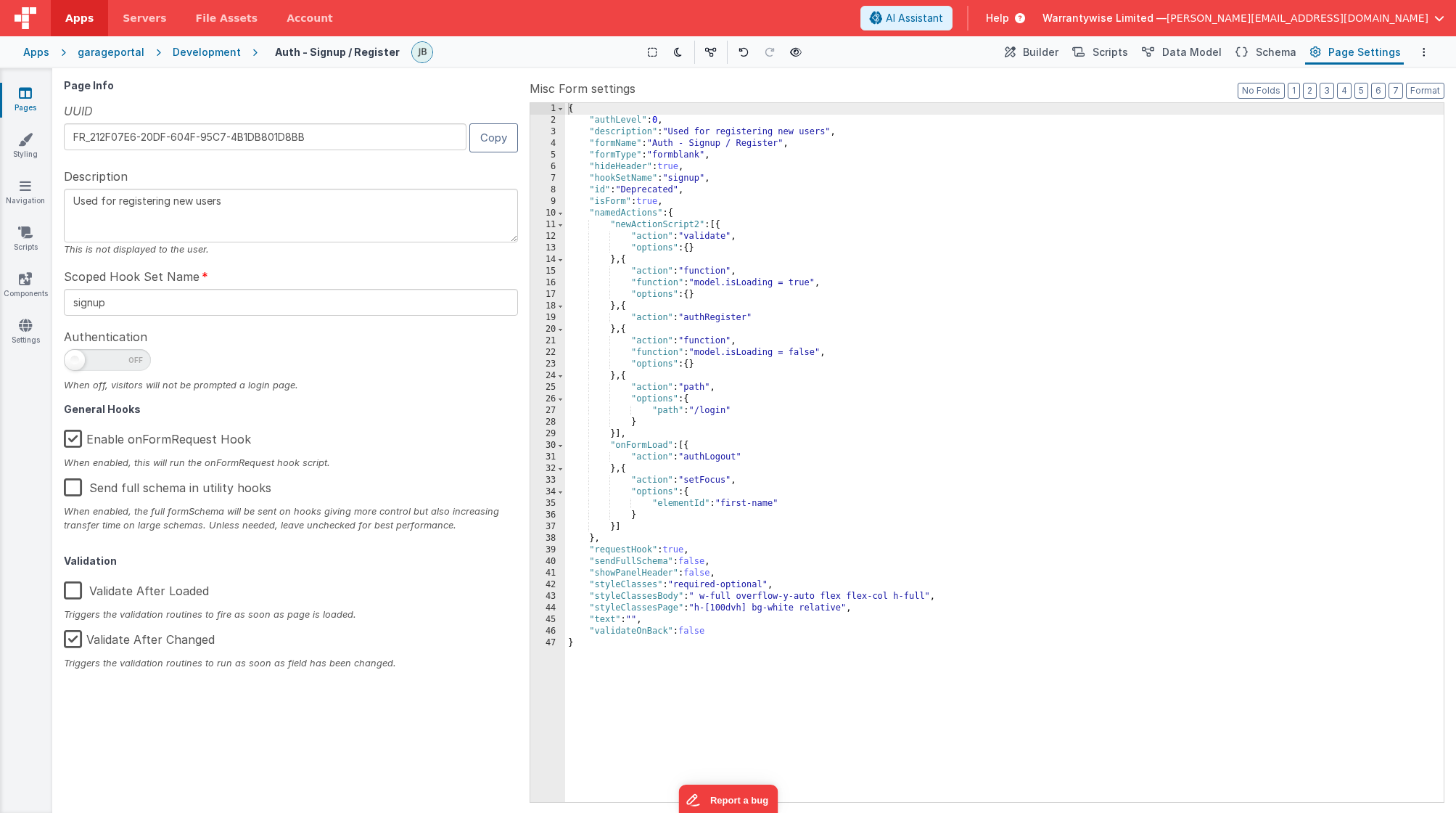
click at [428, 420] on div "Page Info UUID FR_212F07E6-20DF-604F-95C7-4B1DB801D8BB Copy Description Used fo…" at bounding box center [294, 440] width 460 height 721
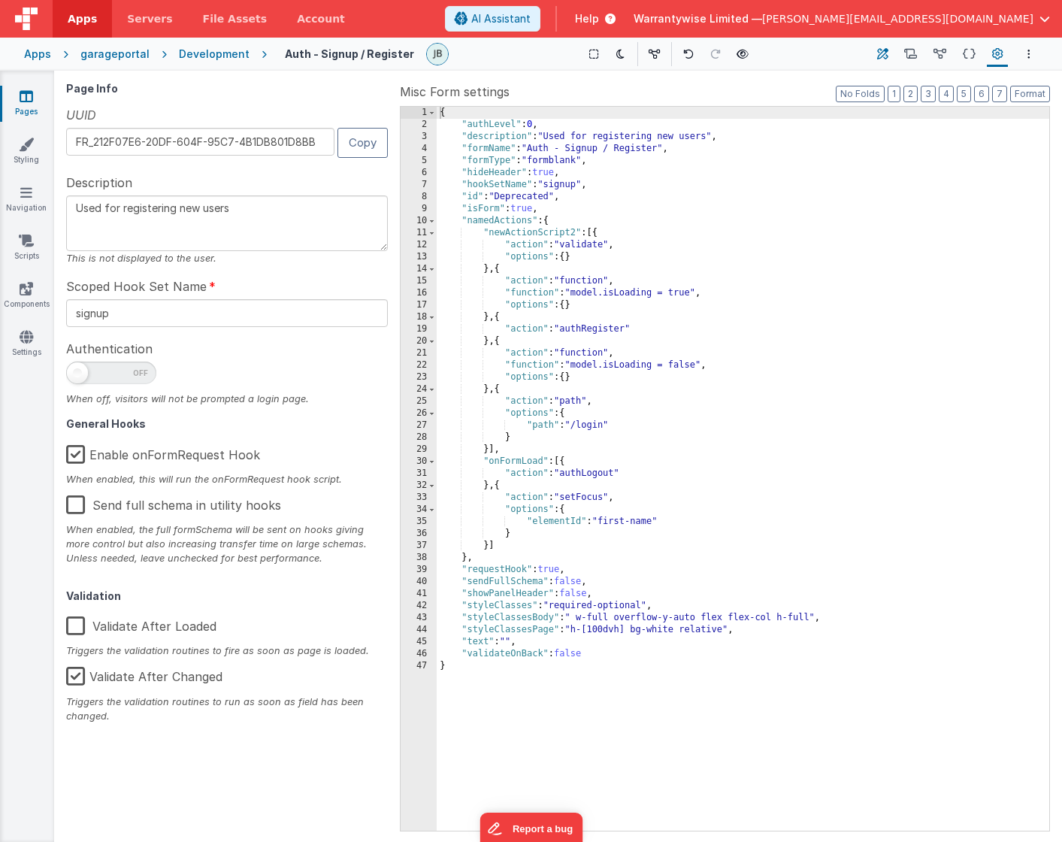
click at [882, 56] on icon at bounding box center [882, 55] width 11 height 16
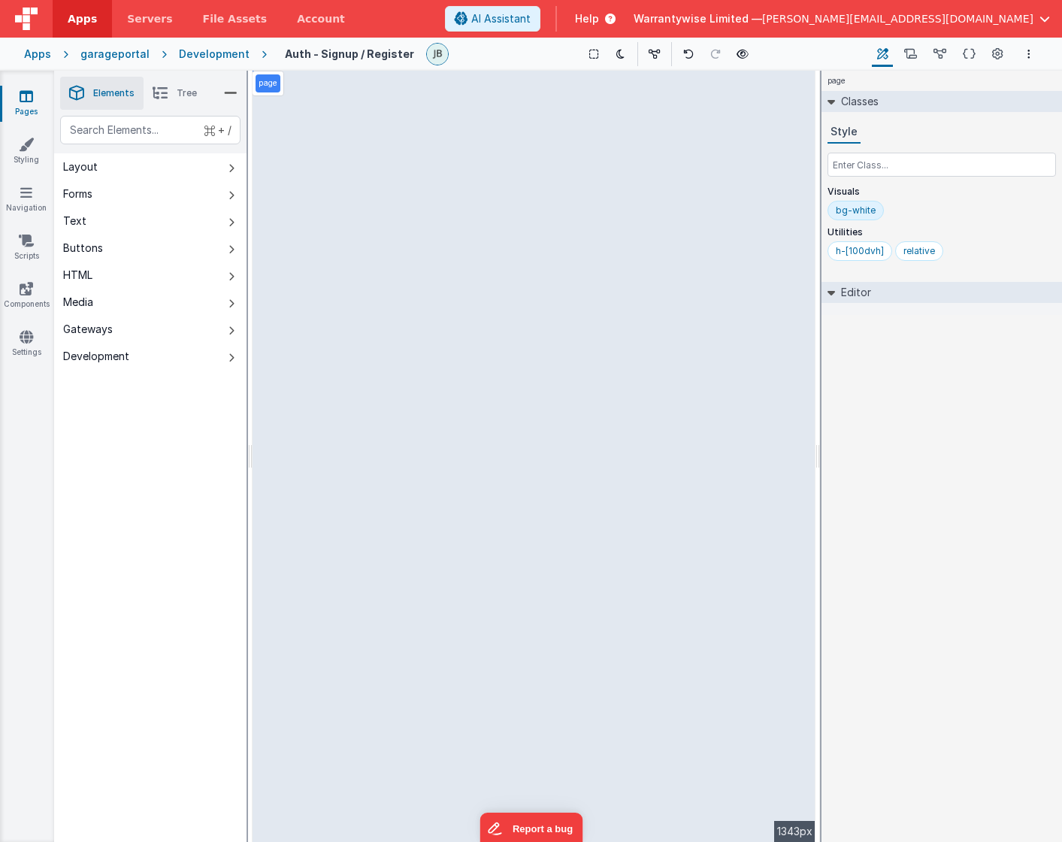
click at [502, 270] on div "page --> 1343px" at bounding box center [533, 456] width 563 height 771
click at [443, 264] on div "page --> 1343px" at bounding box center [533, 456] width 563 height 771
click at [447, 228] on div "page --> 1343px" at bounding box center [533, 456] width 563 height 771
click at [445, 264] on div "page --> 1343px" at bounding box center [533, 456] width 563 height 771
click at [473, 263] on div "page --> 1343px" at bounding box center [533, 456] width 563 height 771
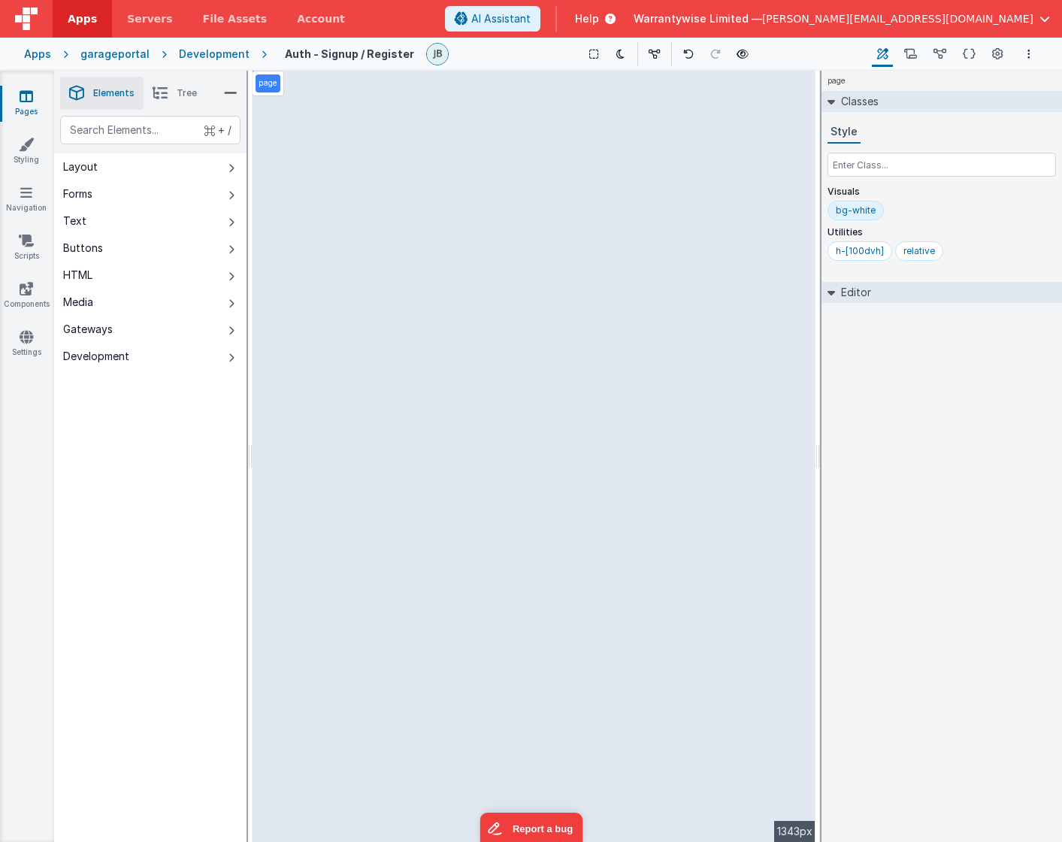
click at [530, 230] on div "page --> 1343px" at bounding box center [533, 456] width 563 height 771
select select "email"
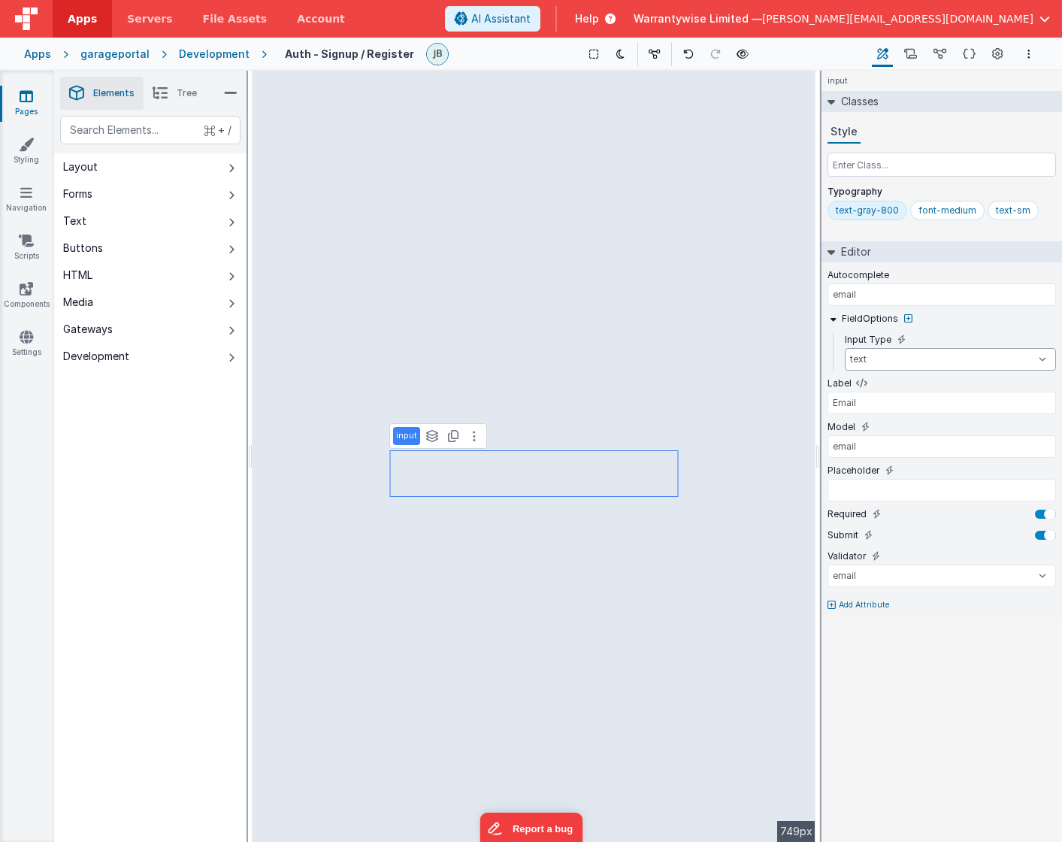
click at [936, 356] on select "text number password email" at bounding box center [950, 359] width 211 height 23
click at [845, 348] on select "text number password email" at bounding box center [950, 359] width 211 height 23
click at [863, 604] on p "Add Attribute" at bounding box center [864, 605] width 51 height 12
click at [1045, 600] on div at bounding box center [1041, 600] width 12 height 12
click at [1029, 56] on icon "Options" at bounding box center [1028, 54] width 3 height 11
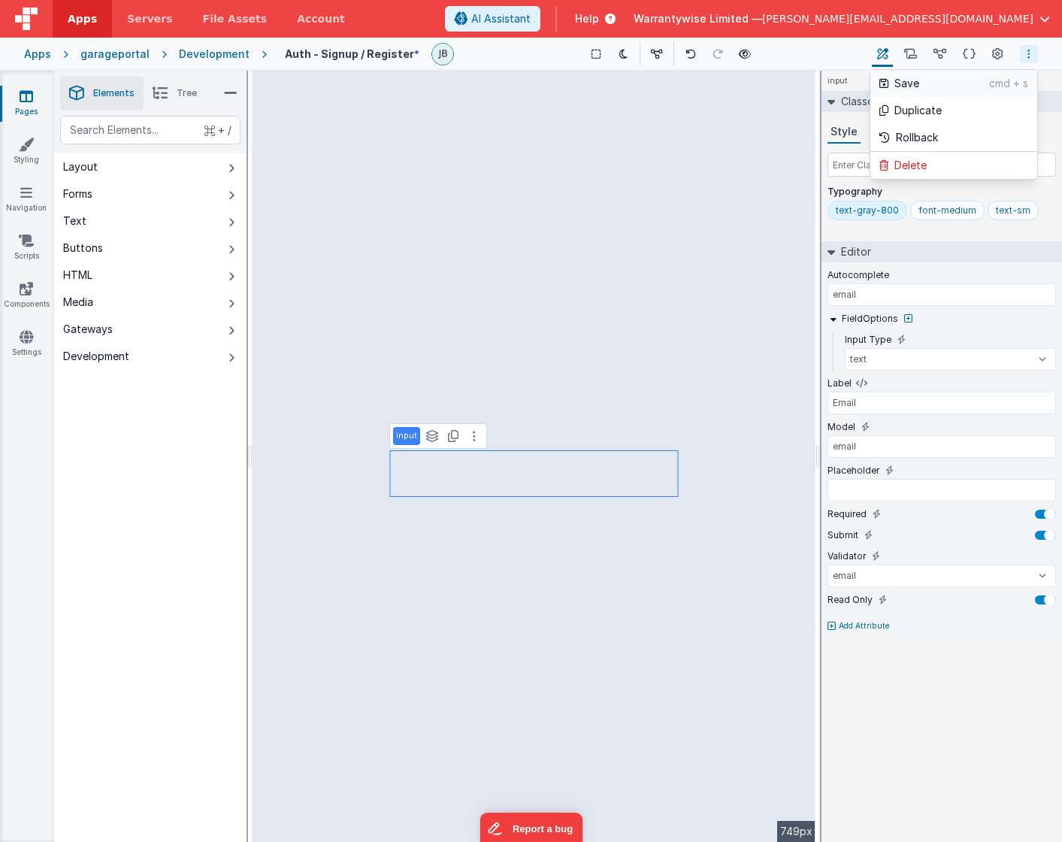
click at [960, 80] on p "Save" at bounding box center [941, 83] width 95 height 15
click at [869, 625] on p "Add Attribute" at bounding box center [864, 626] width 51 height 12
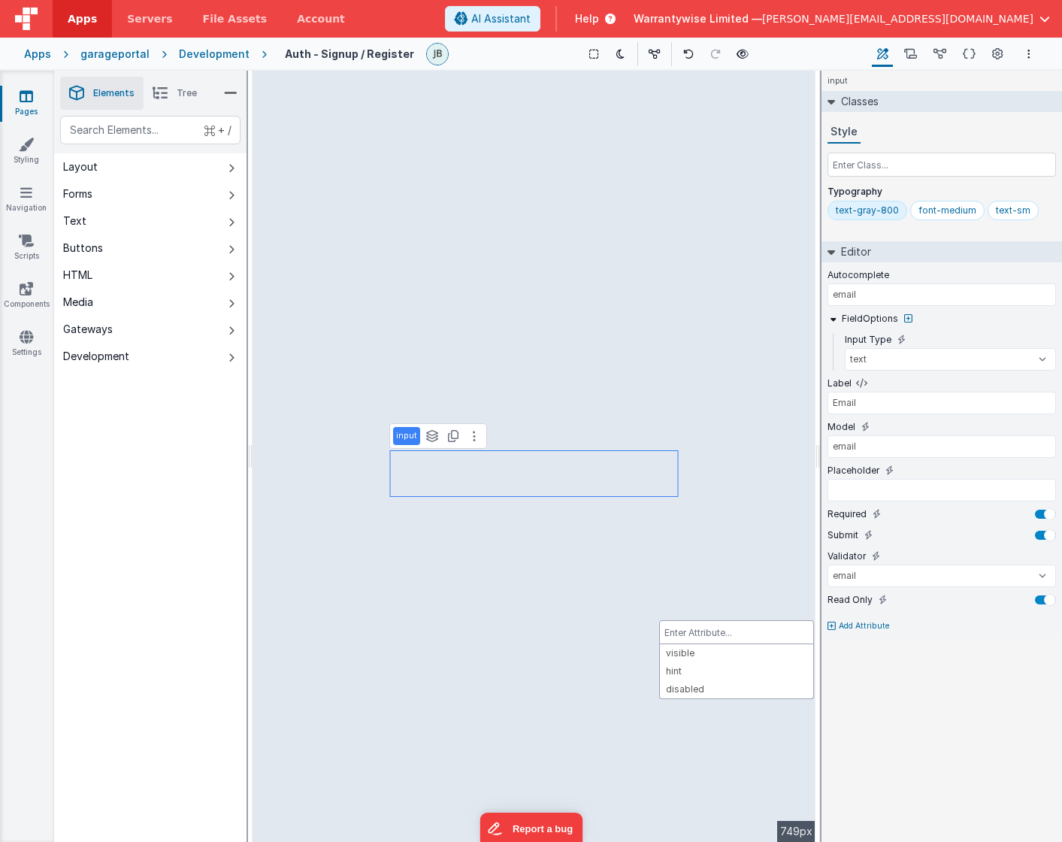
click at [887, 600] on div at bounding box center [531, 421] width 1062 height 842
click at [897, 599] on icon at bounding box center [899, 599] width 8 height 9
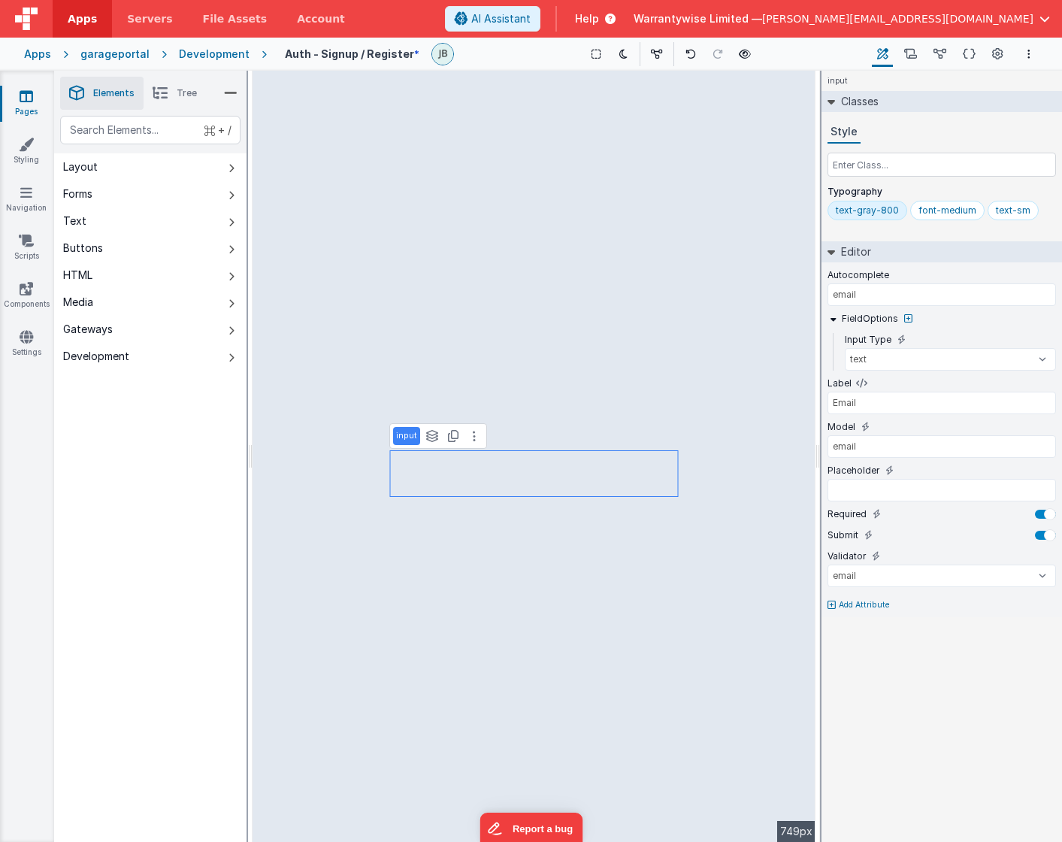
click at [872, 605] on p "Add Attribute" at bounding box center [864, 605] width 51 height 12
click at [1047, 597] on div at bounding box center [1045, 599] width 21 height 9
click at [1023, 47] on button "Options" at bounding box center [1029, 54] width 18 height 18
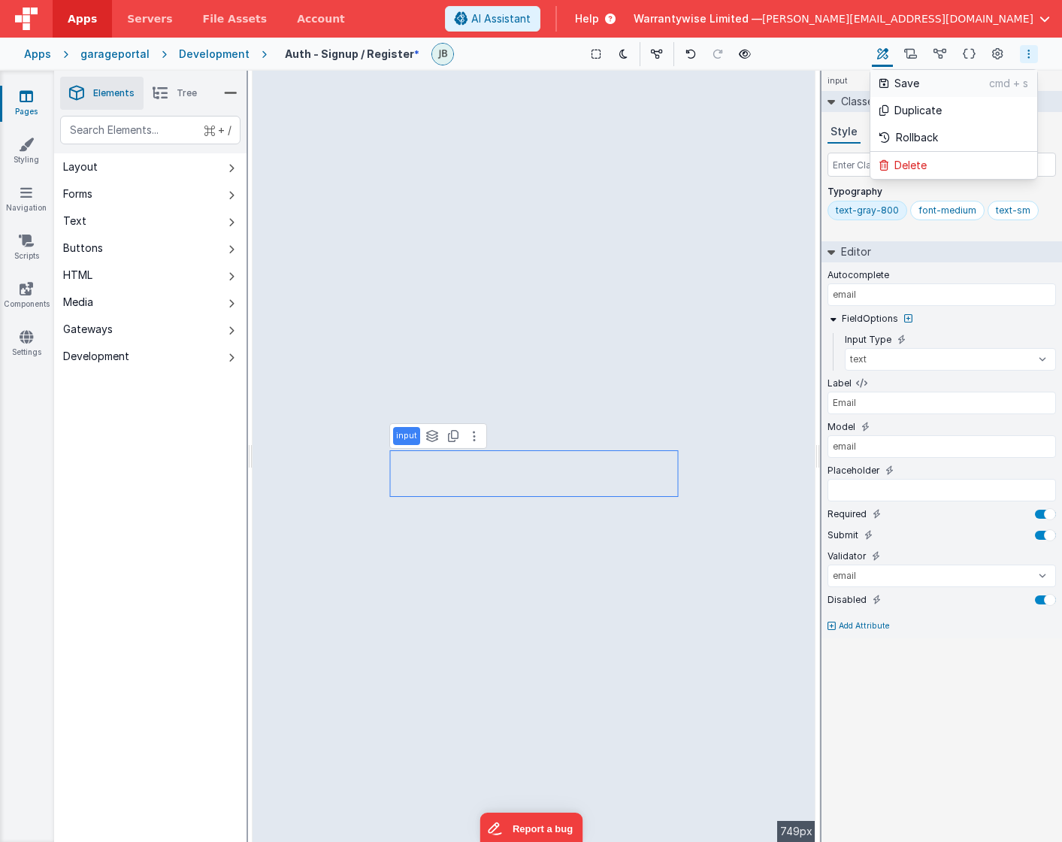
click at [989, 80] on p "cmd + s" at bounding box center [1008, 83] width 39 height 15
click at [114, 57] on div "garageportal" at bounding box center [114, 54] width 69 height 15
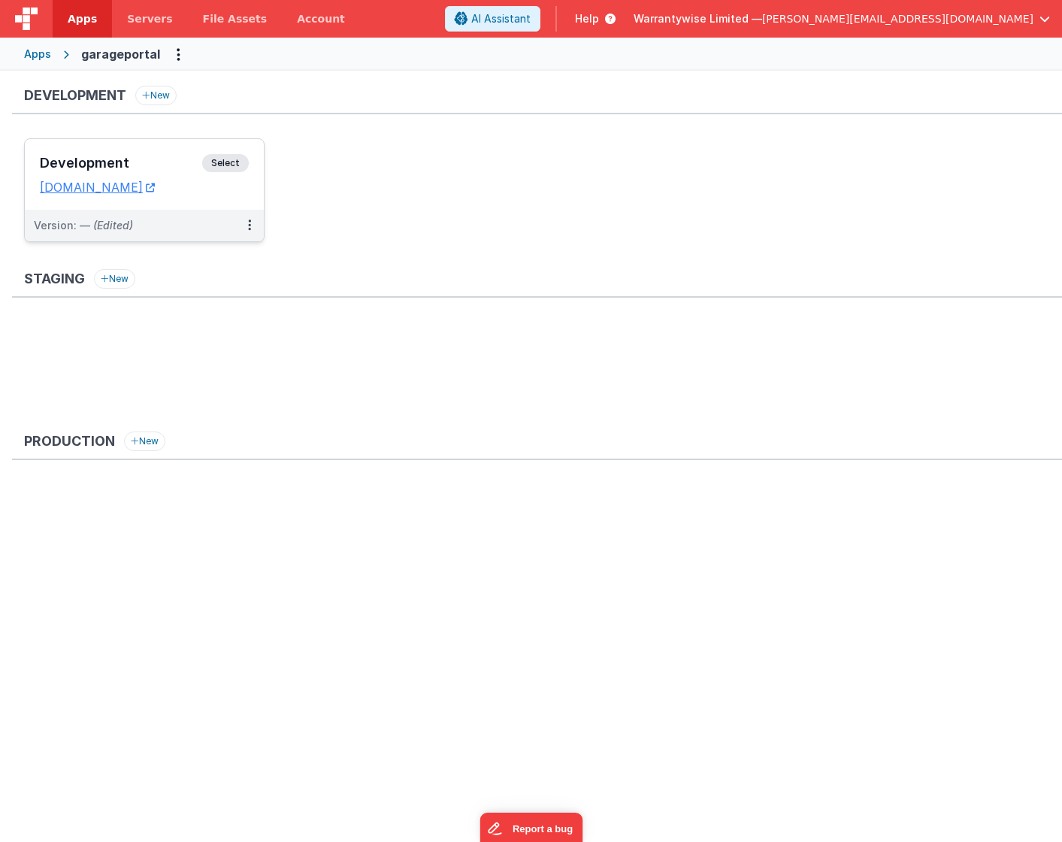
click at [149, 159] on h3 "Development" at bounding box center [121, 163] width 162 height 15
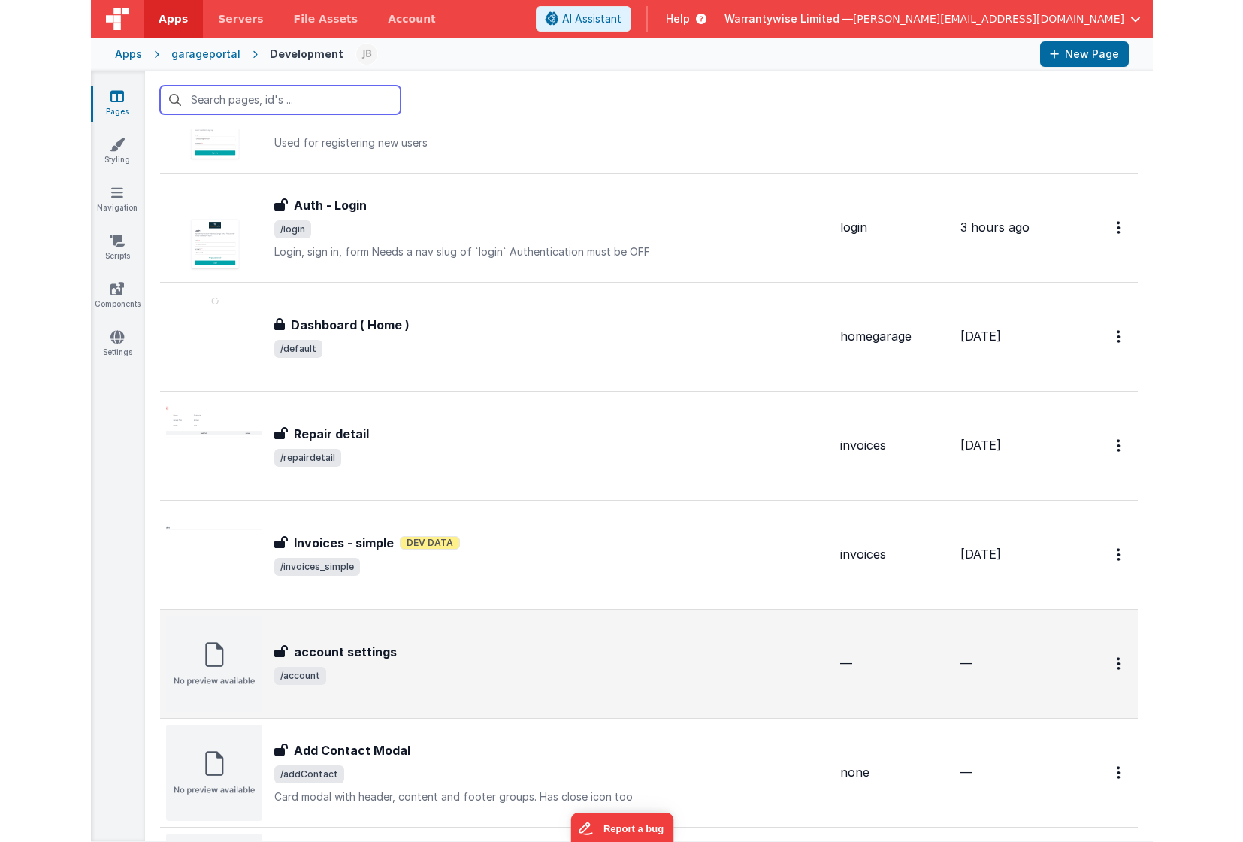
scroll to position [101, 0]
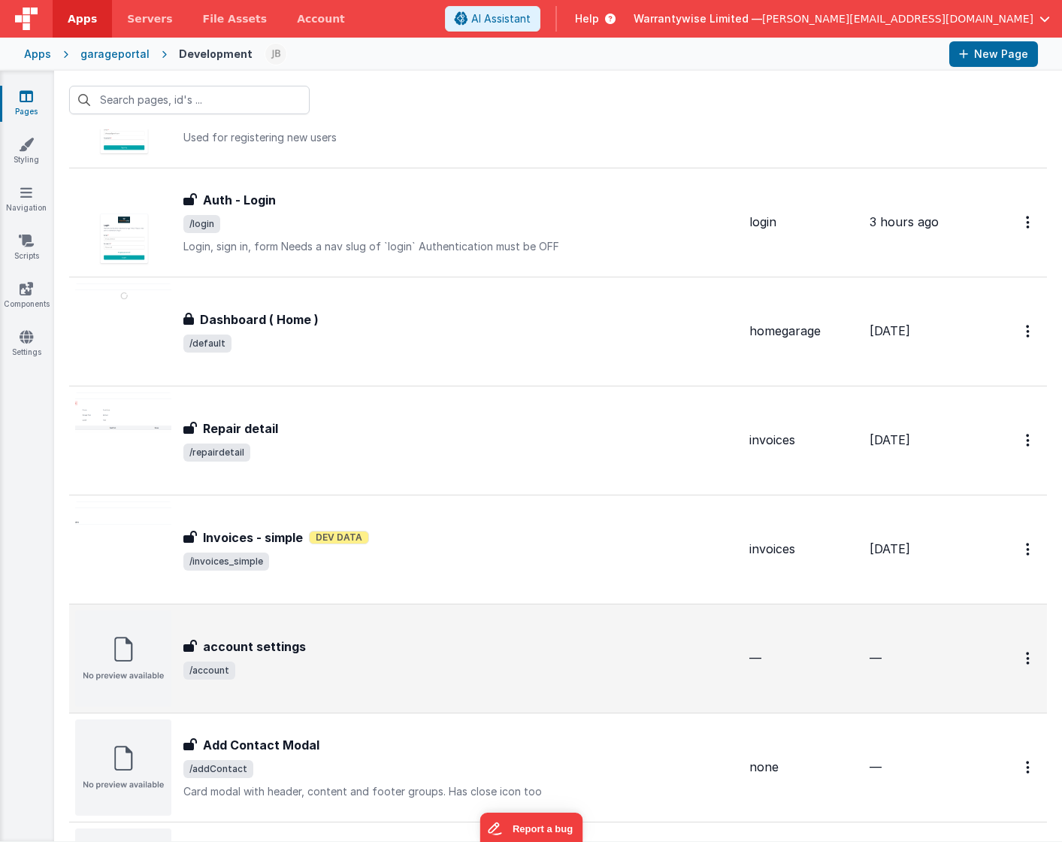
click at [328, 656] on div "account settings account settings /account" at bounding box center [460, 658] width 554 height 42
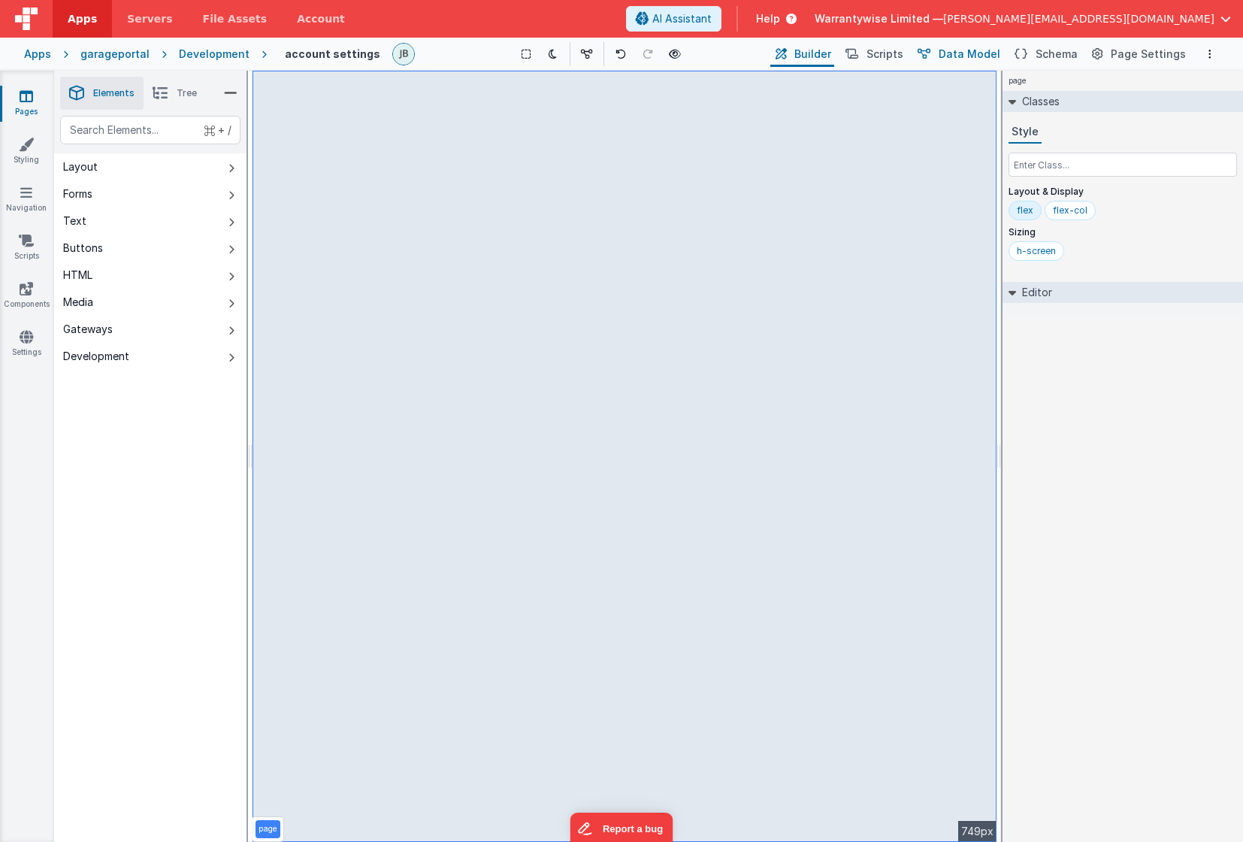
click at [967, 56] on span "Data Model" at bounding box center [970, 54] width 62 height 15
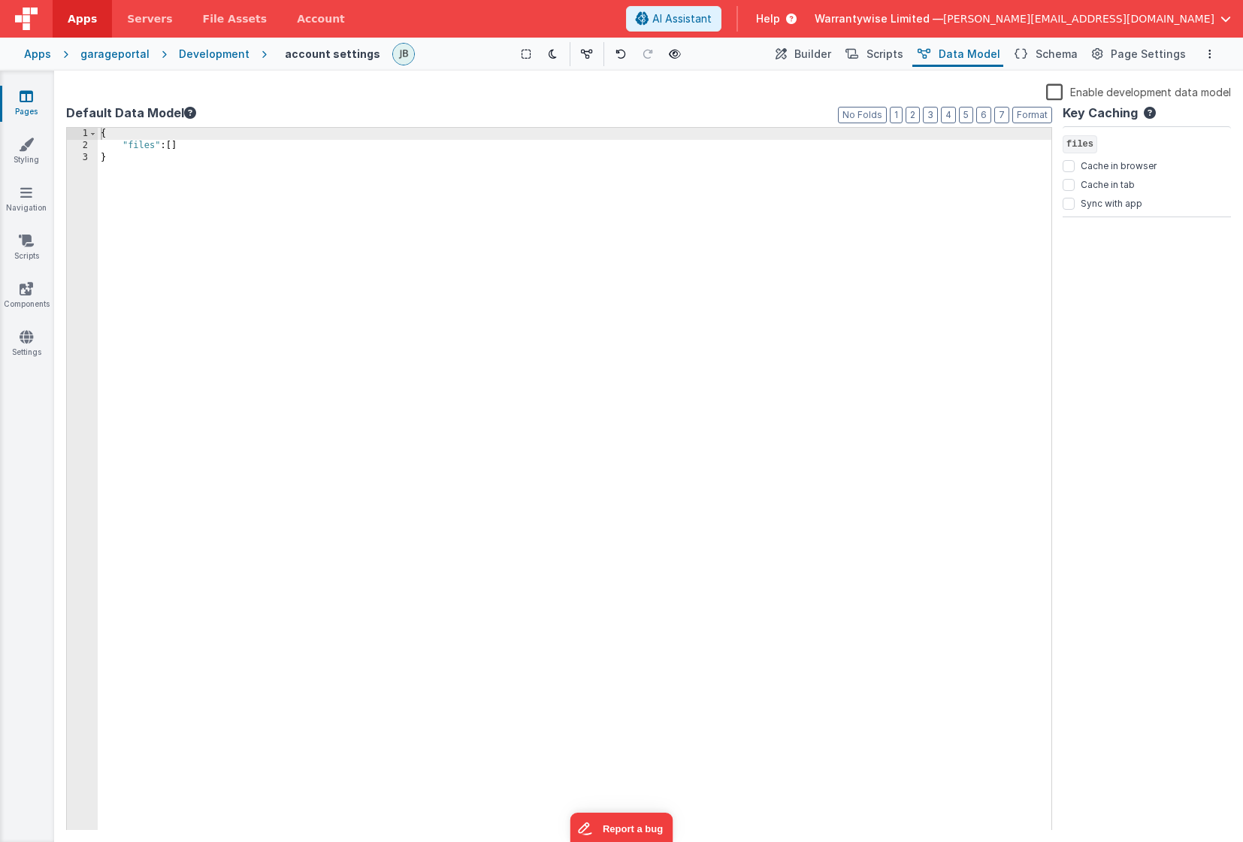
click at [235, 145] on div "{ "files" : [ ] }" at bounding box center [575, 491] width 954 height 727
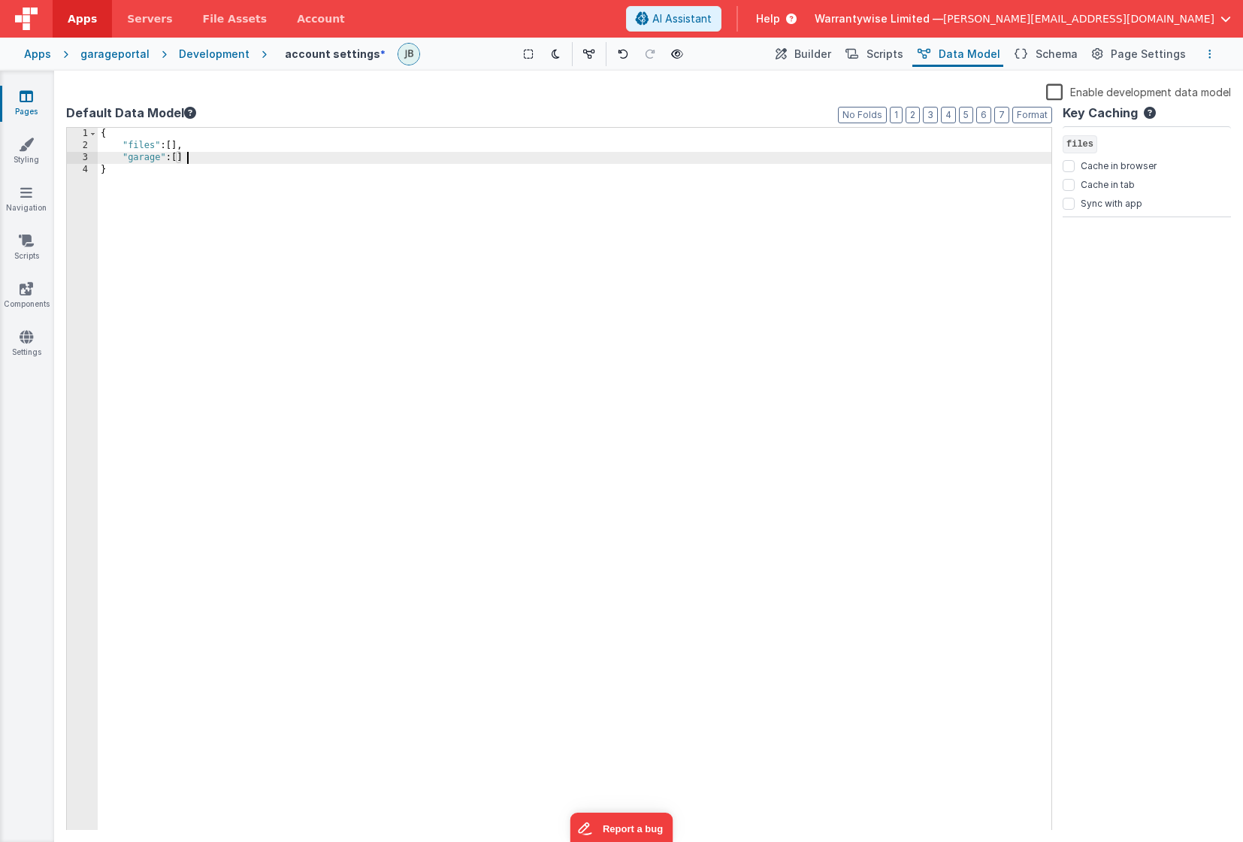
click at [1061, 55] on icon "Options" at bounding box center [1209, 54] width 3 height 11
click at [1061, 86] on p "Save" at bounding box center [1122, 83] width 95 height 15
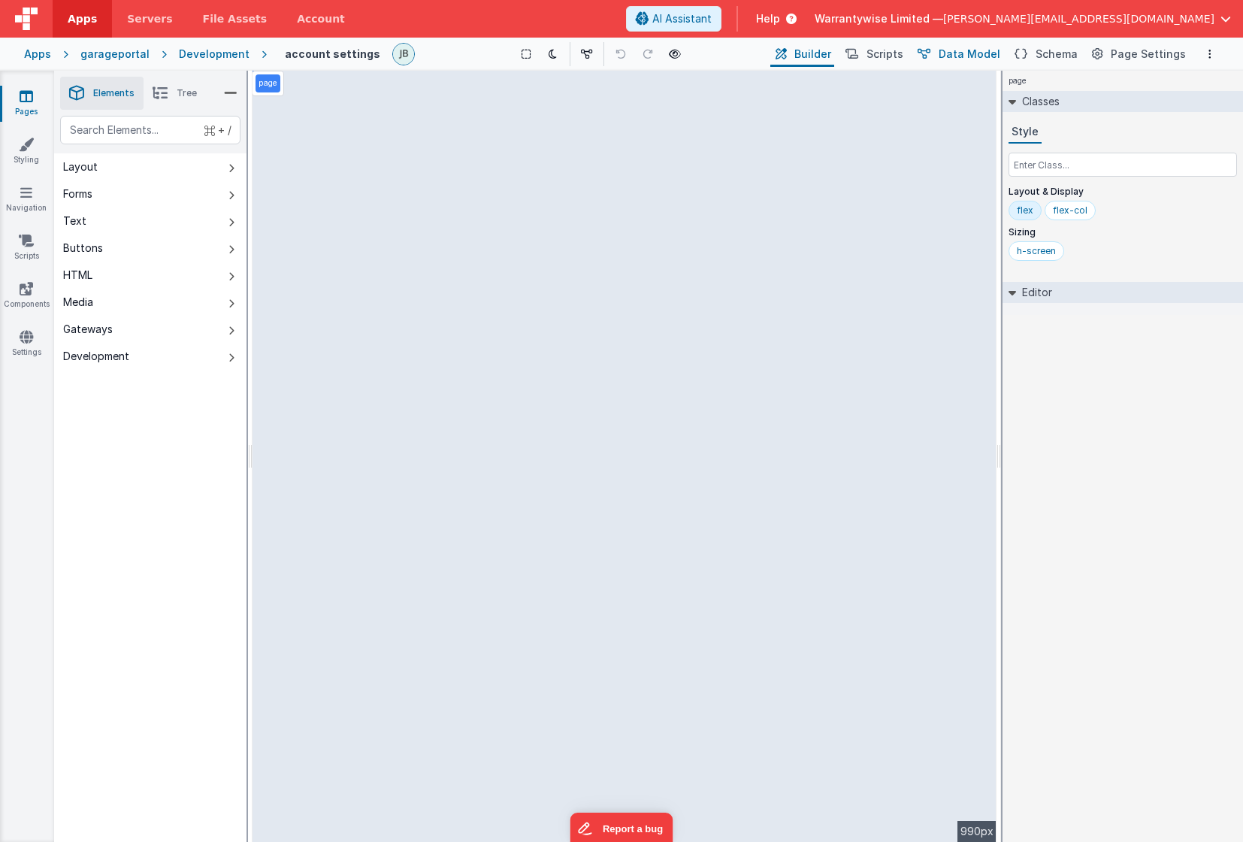
click at [963, 57] on span "Data Model" at bounding box center [970, 54] width 62 height 15
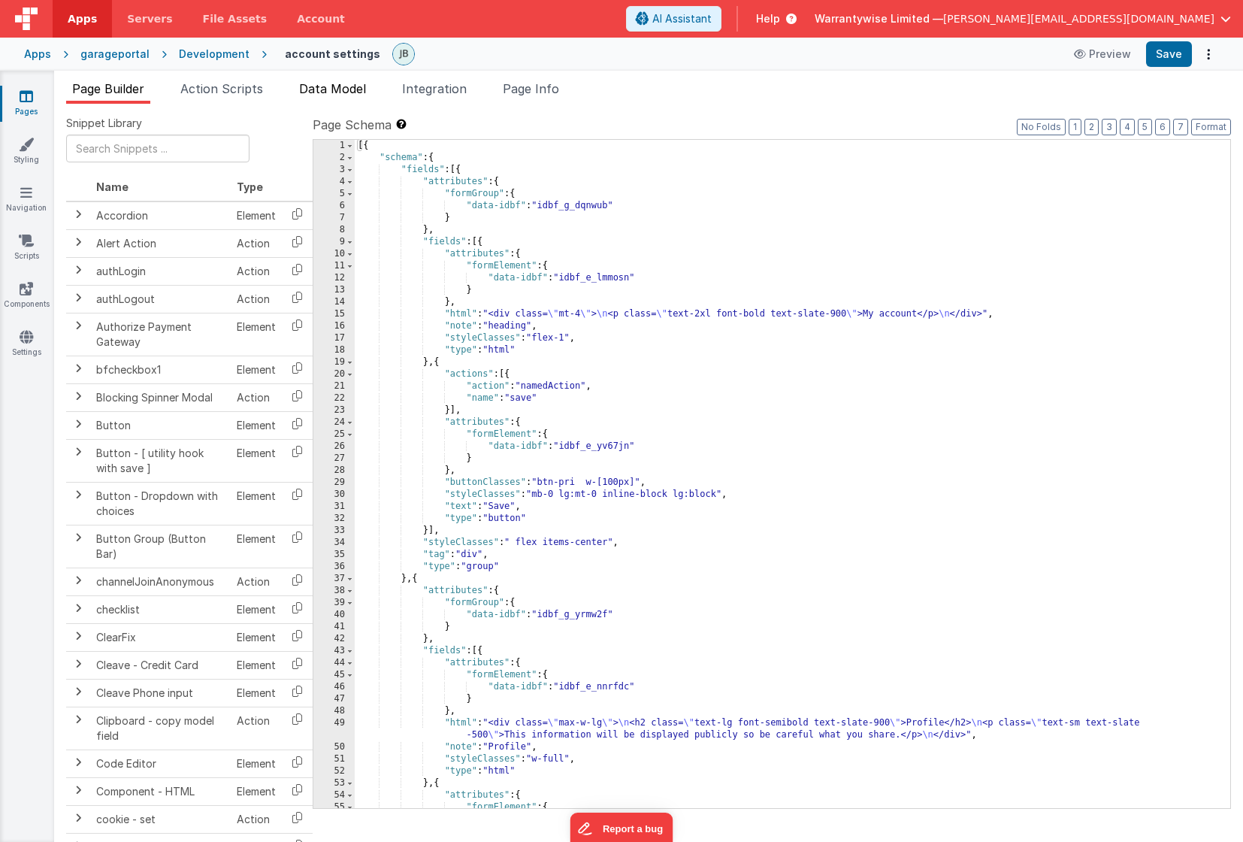
click at [349, 95] on li "Data Model" at bounding box center [332, 92] width 79 height 24
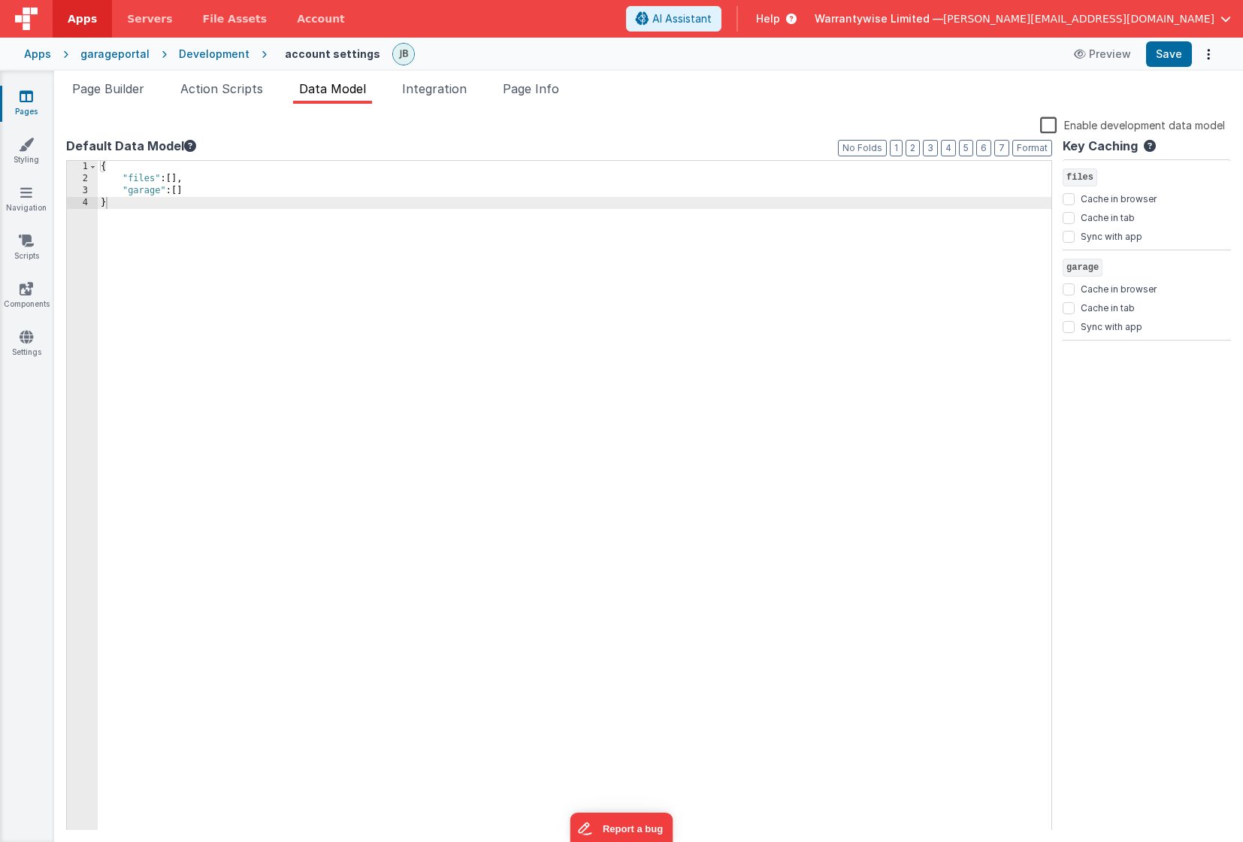
click at [210, 192] on div "{ "files" : [ ] , "garage" : [ ] }" at bounding box center [575, 508] width 954 height 694
click at [1159, 53] on button "Save" at bounding box center [1169, 54] width 46 height 26
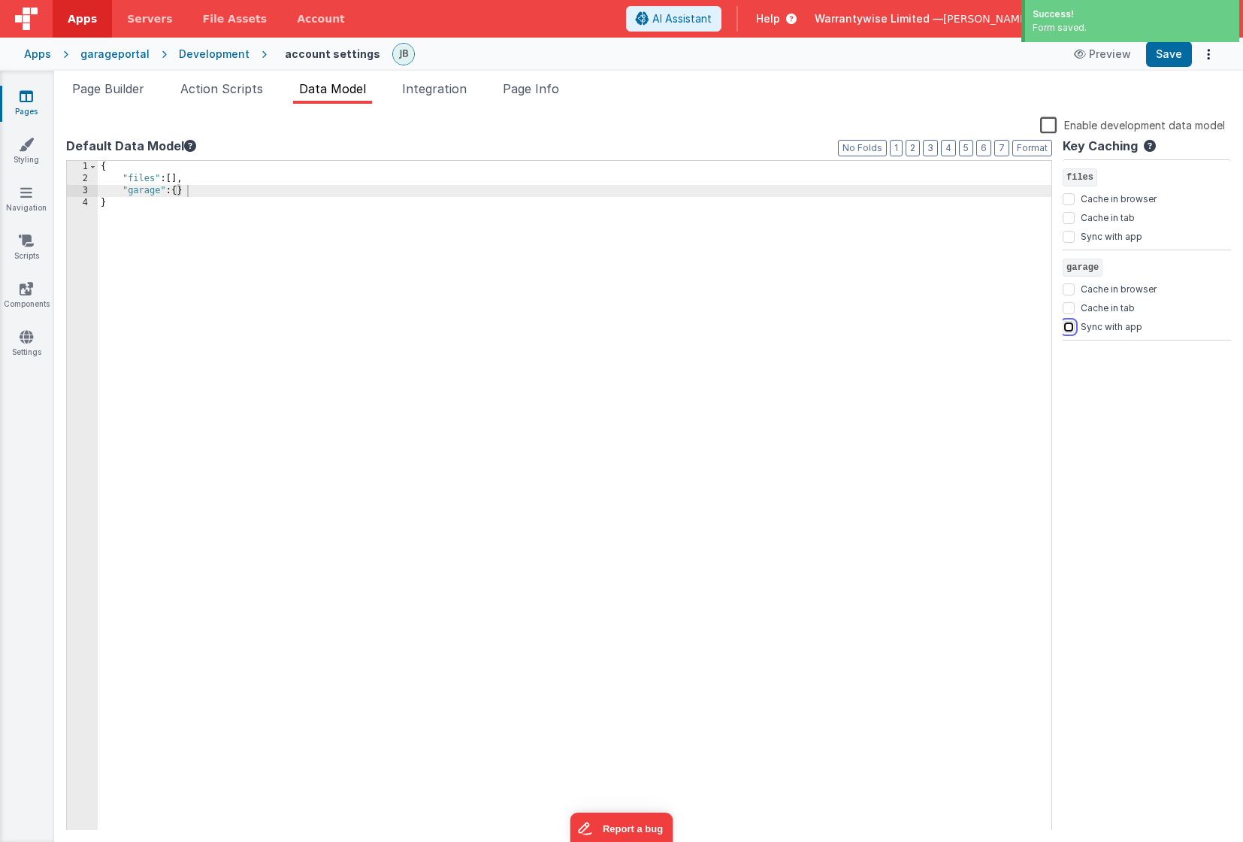
click at [1069, 326] on input "Sync with app" at bounding box center [1069, 327] width 12 height 12
checkbox input "true"
click at [1050, 124] on label "Enable development data model" at bounding box center [1132, 124] width 185 height 17
click at [0, 0] on input "Enable development data model" at bounding box center [0, 0] width 0 height 0
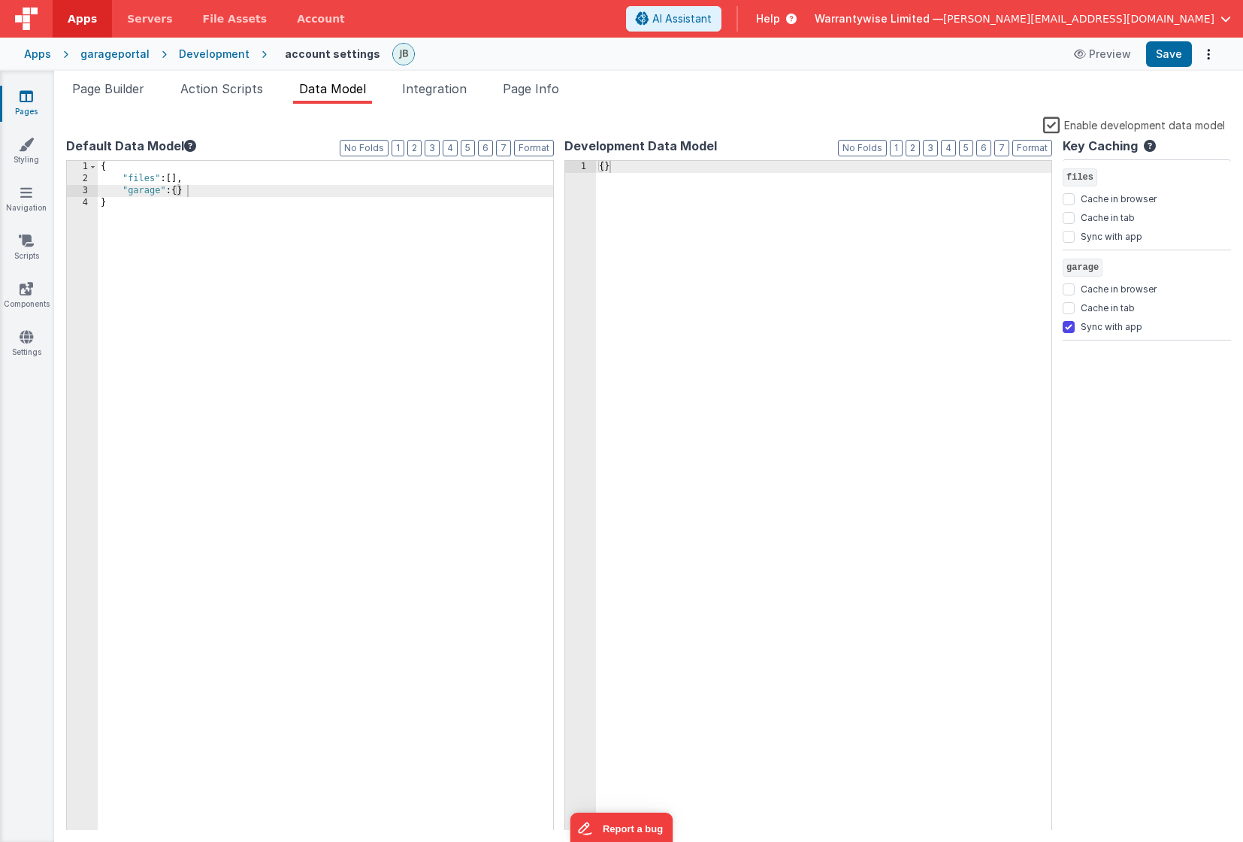
click at [667, 181] on div "{ }" at bounding box center [823, 508] width 455 height 694
click at [606, 168] on div "{ }" at bounding box center [823, 508] width 455 height 694
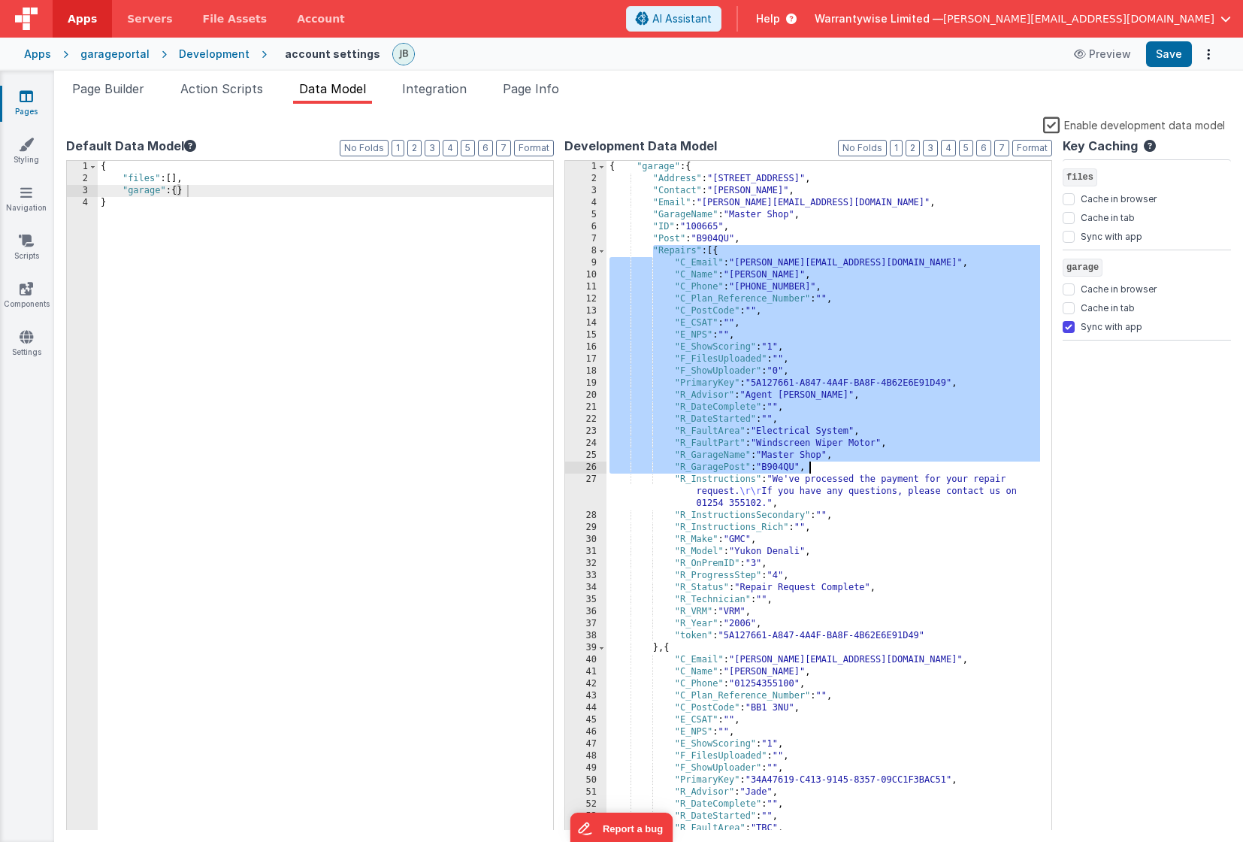
drag, startPoint x: 653, startPoint y: 249, endPoint x: 815, endPoint y: 473, distance: 276.6
click at [815, 473] on div "{ "garage" : { "Address" : "566 Mockingbird Lane" , "Contact" : "Jay Barry" , "…" at bounding box center [823, 508] width 434 height 694
click at [600, 254] on span at bounding box center [601, 251] width 8 height 12
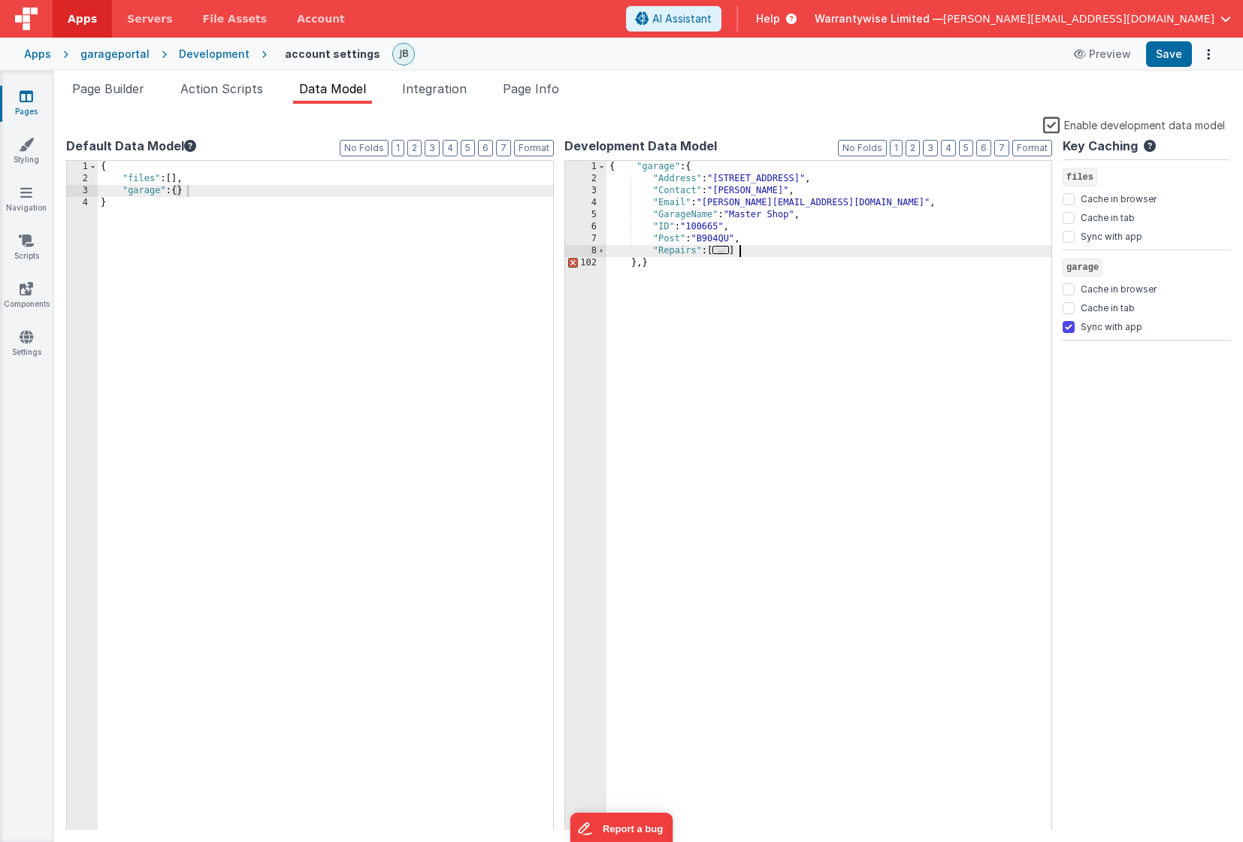
click at [760, 254] on div "{ "garage" : { "Address" : "566 Mockingbird Lane" , "Contact" : "Jay Barry" , "…" at bounding box center [828, 508] width 445 height 694
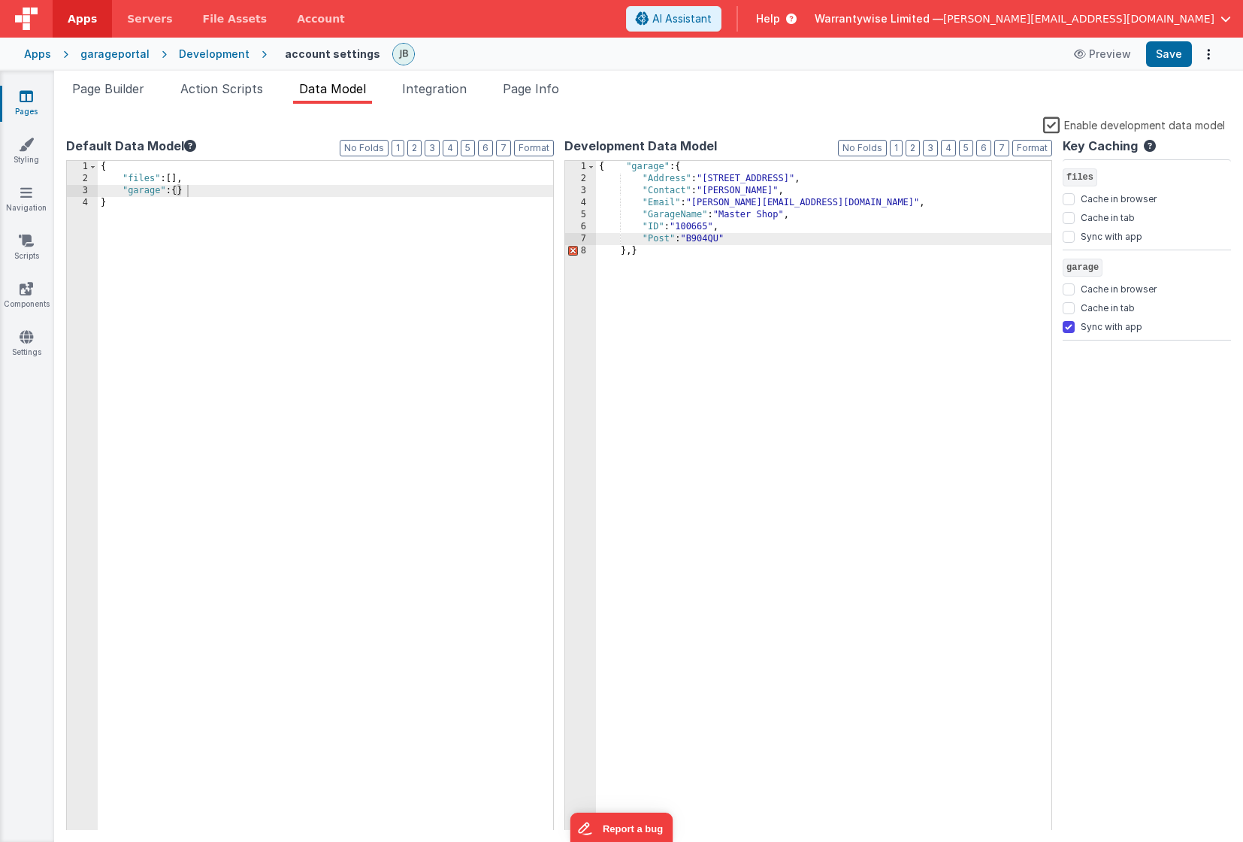
click at [630, 254] on div "{ "garage" : { "Address" : "566 Mockingbird Lane" , "Contact" : "Jay Barry" , "…" at bounding box center [823, 508] width 455 height 694
click at [1171, 47] on button "Save" at bounding box center [1169, 54] width 46 height 26
click at [1171, 59] on button "Save" at bounding box center [1169, 54] width 46 height 26
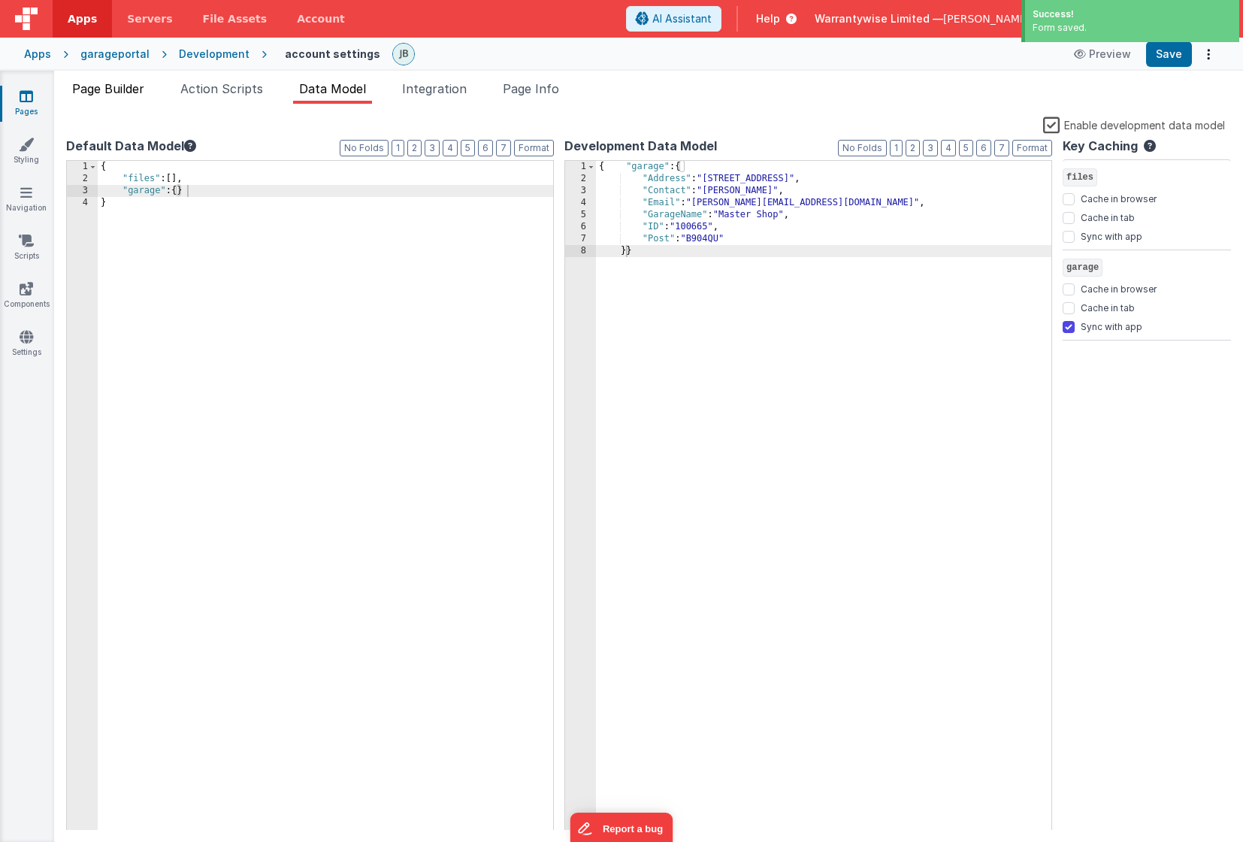
click at [93, 87] on span "Page Builder" at bounding box center [108, 88] width 72 height 15
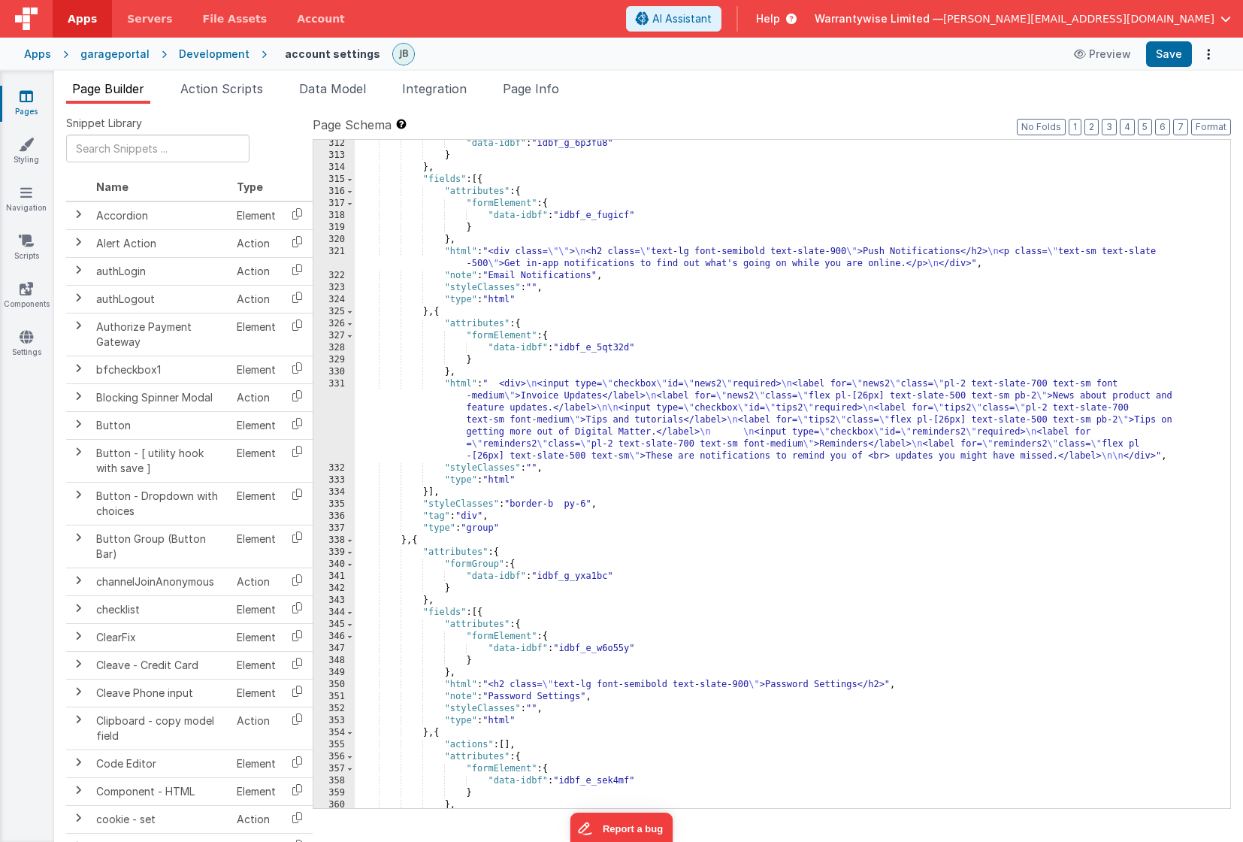
scroll to position [4021, 0]
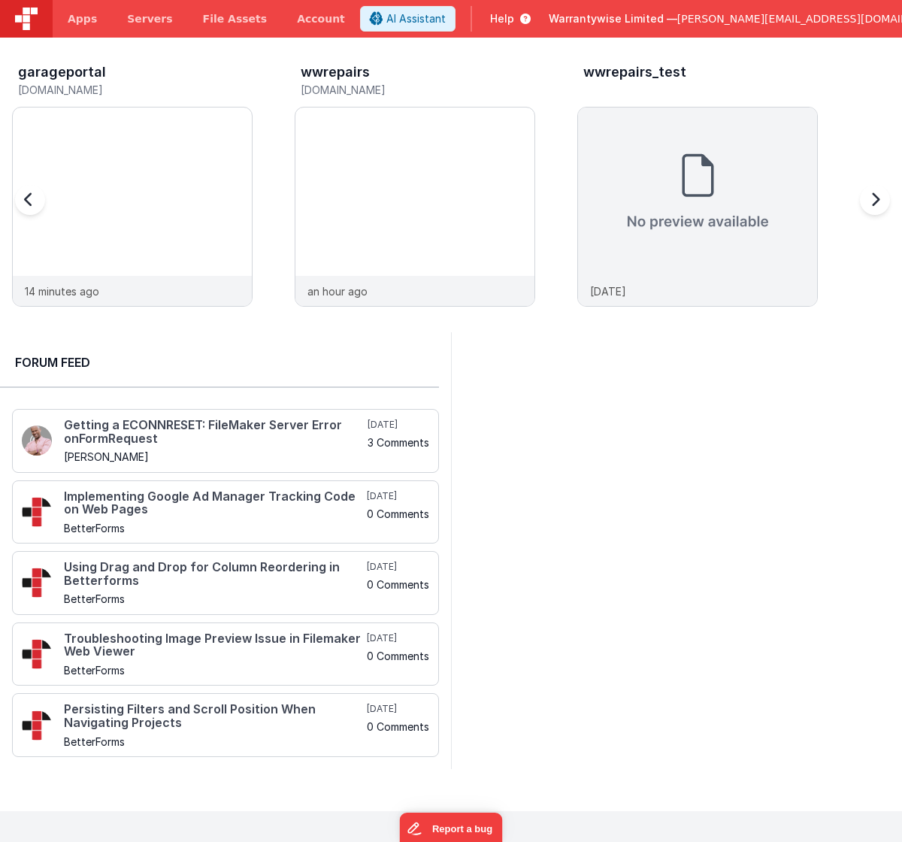
click at [72, 122] on div at bounding box center [45, 209] width 60 height 216
click at [145, 141] on div at bounding box center [132, 191] width 239 height 168
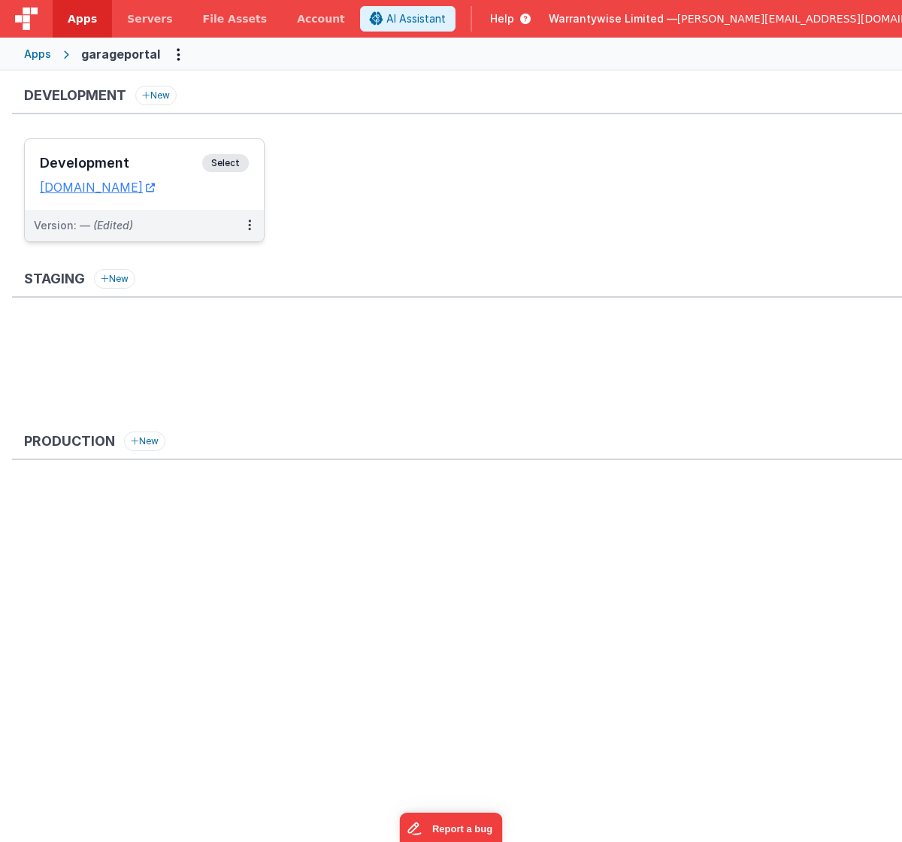
click at [135, 163] on h3 "Development" at bounding box center [121, 163] width 162 height 15
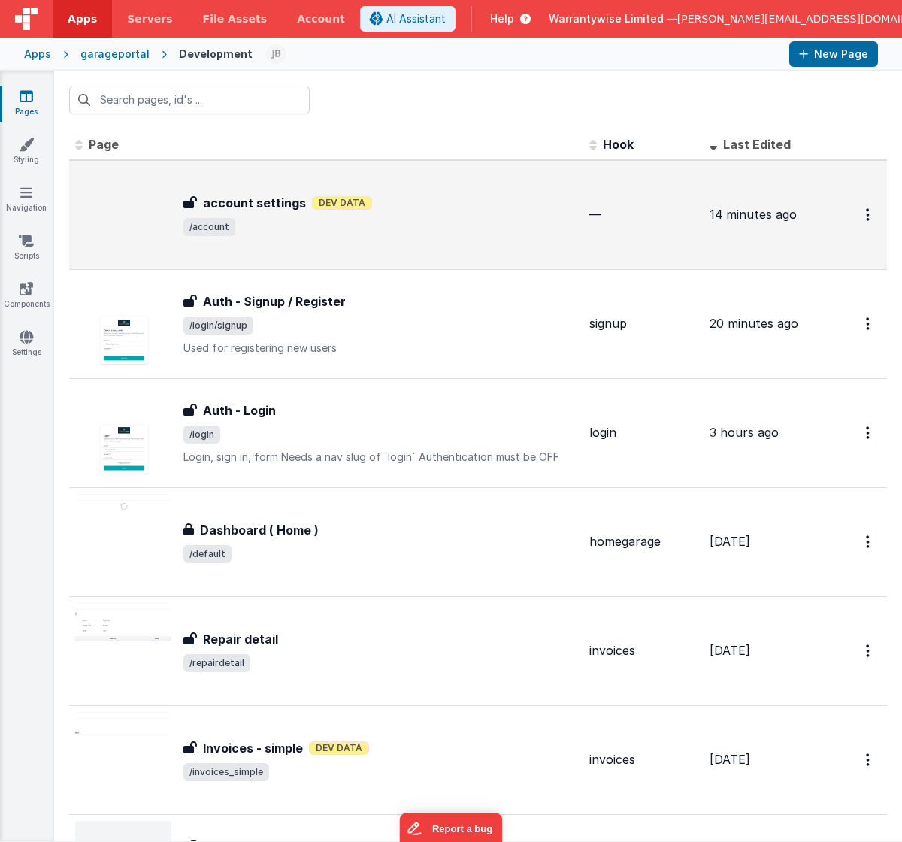
click at [310, 246] on div "account settings account settings Dev Data /account" at bounding box center [326, 215] width 502 height 96
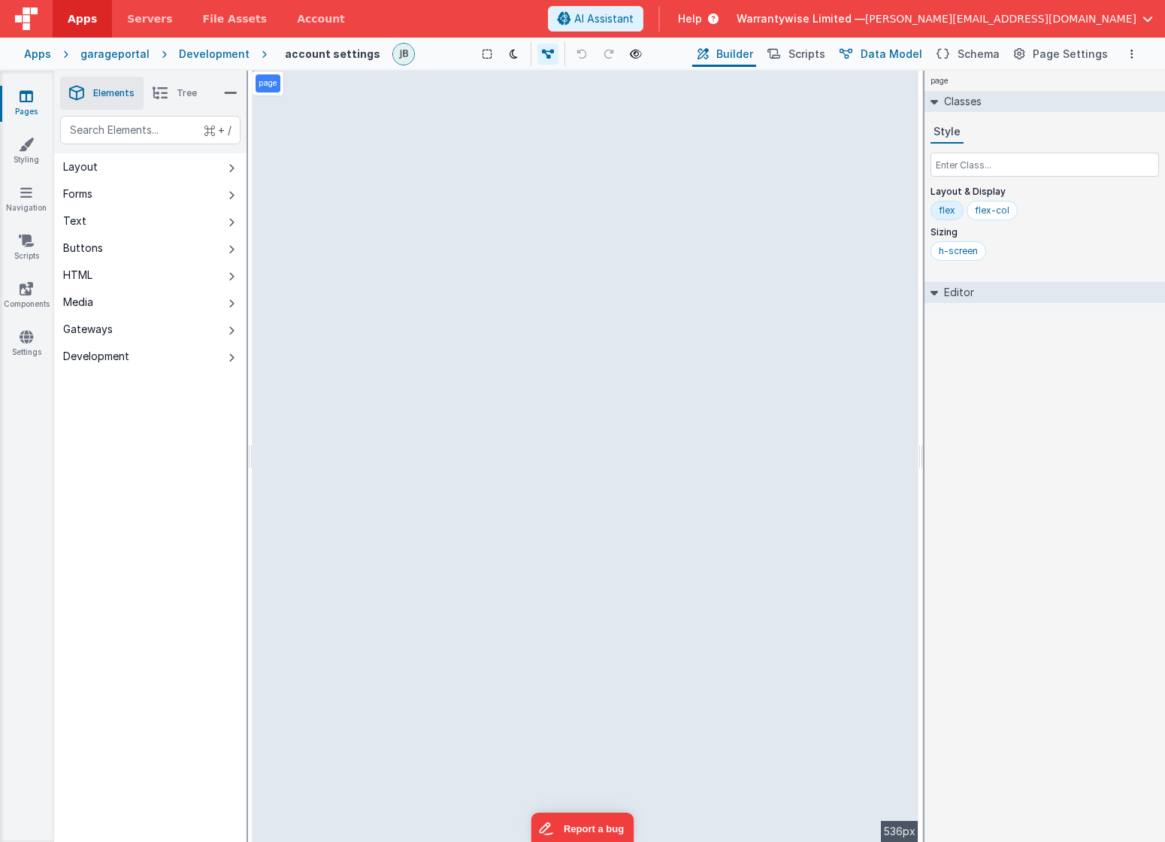
click at [898, 51] on span "Data Model" at bounding box center [891, 54] width 62 height 15
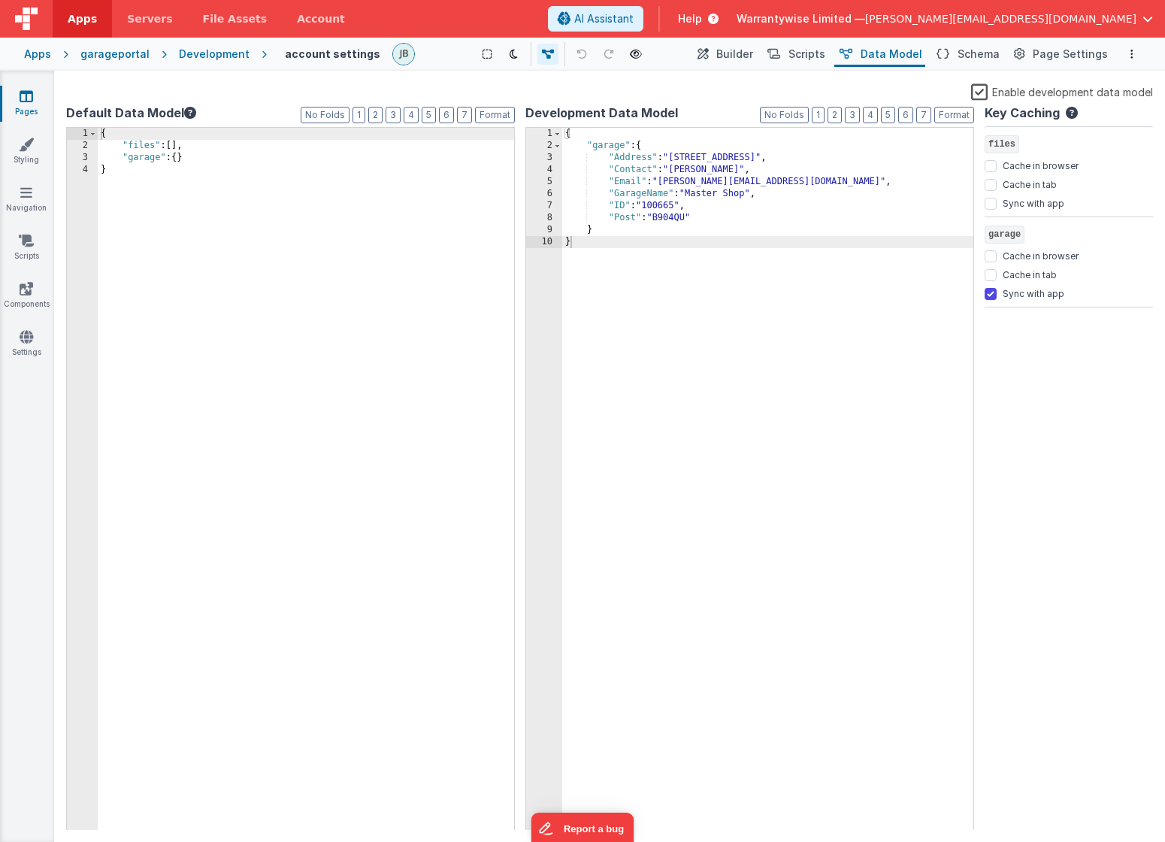
click at [901, 92] on label "Enable development data model" at bounding box center [1062, 91] width 182 height 17
click at [0, 0] on input "Enable development data model" at bounding box center [0, 0] width 0 height 0
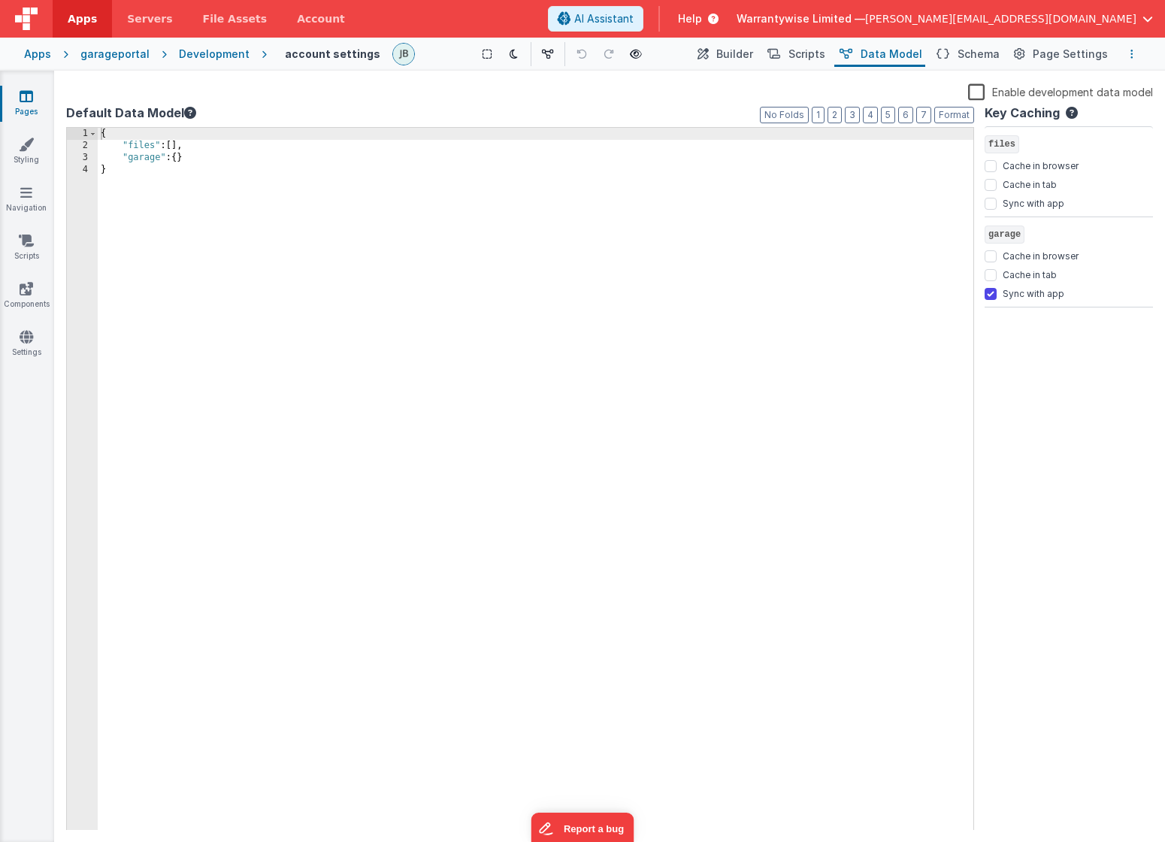
click at [901, 53] on icon "Options" at bounding box center [1131, 54] width 3 height 11
click at [901, 88] on p "Save" at bounding box center [1044, 83] width 95 height 15
click at [23, 95] on icon at bounding box center [27, 96] width 14 height 15
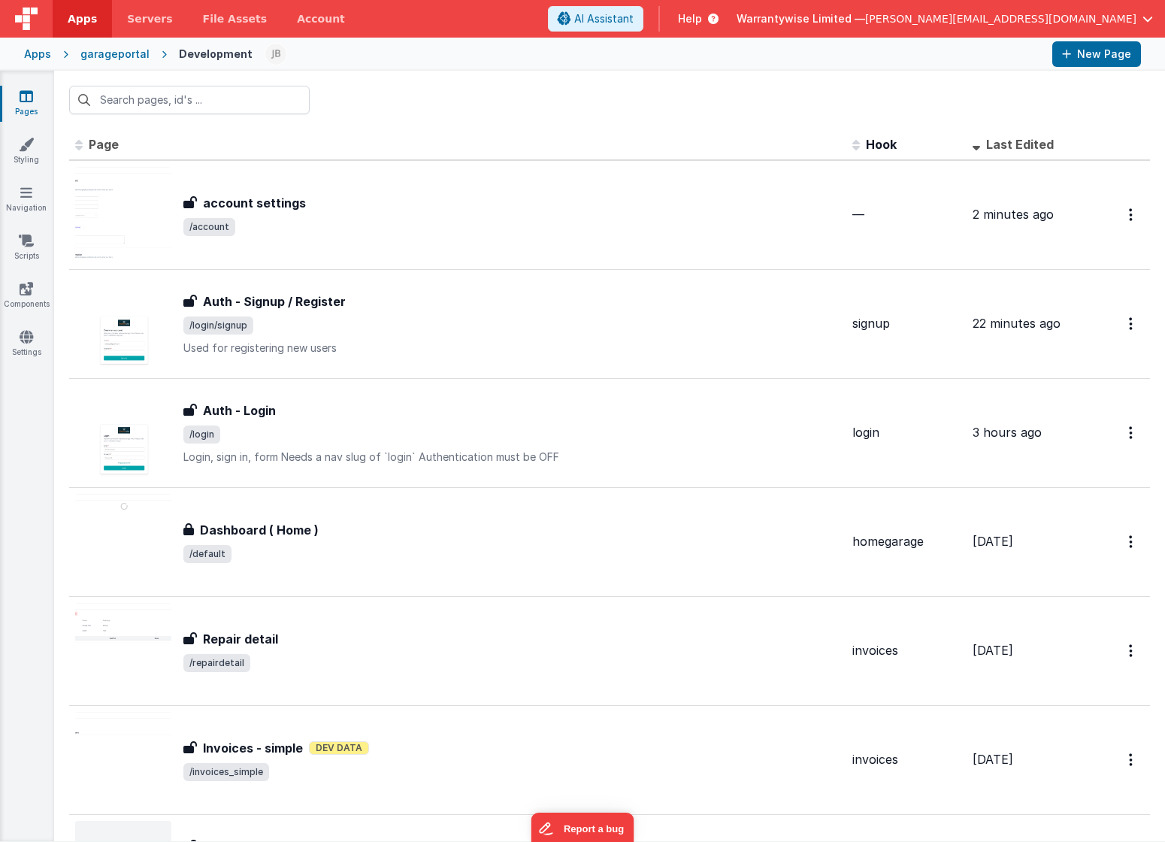
click at [44, 60] on div "Apps" at bounding box center [37, 54] width 27 height 15
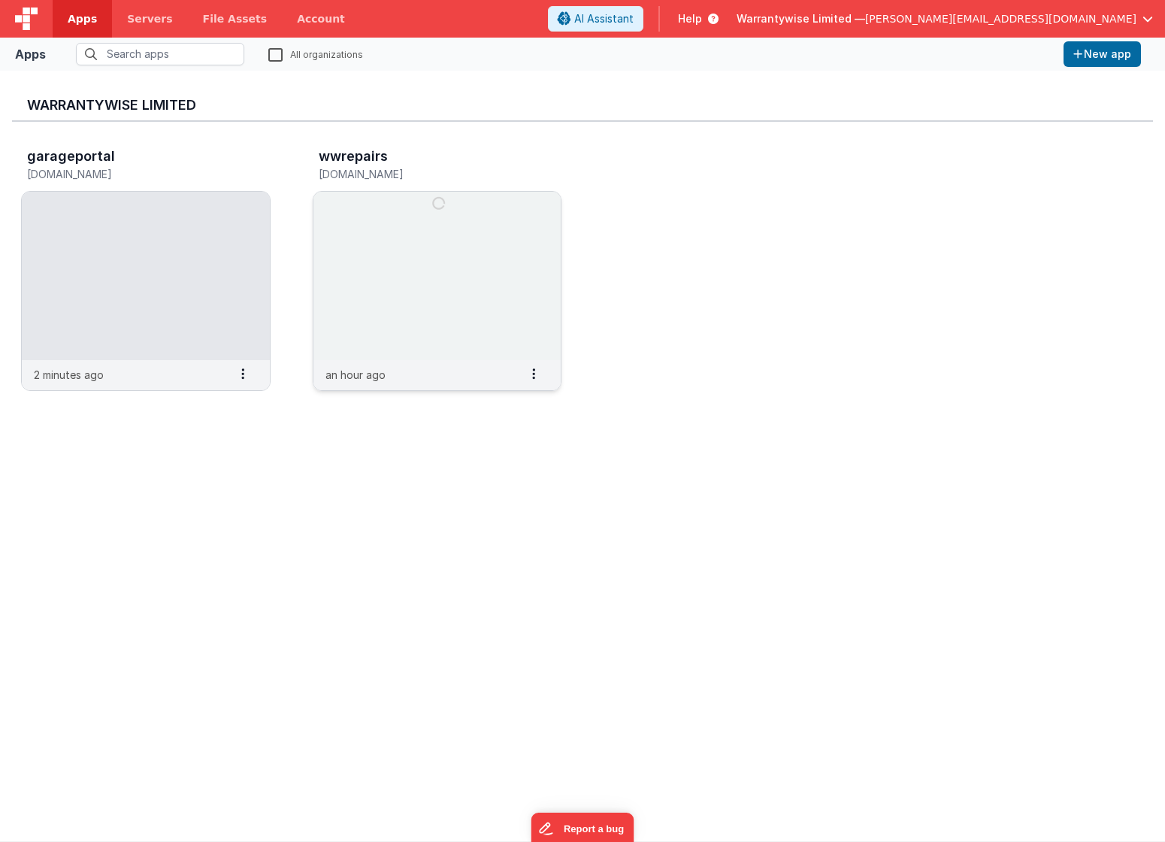
click at [368, 228] on img at bounding box center [437, 276] width 248 height 168
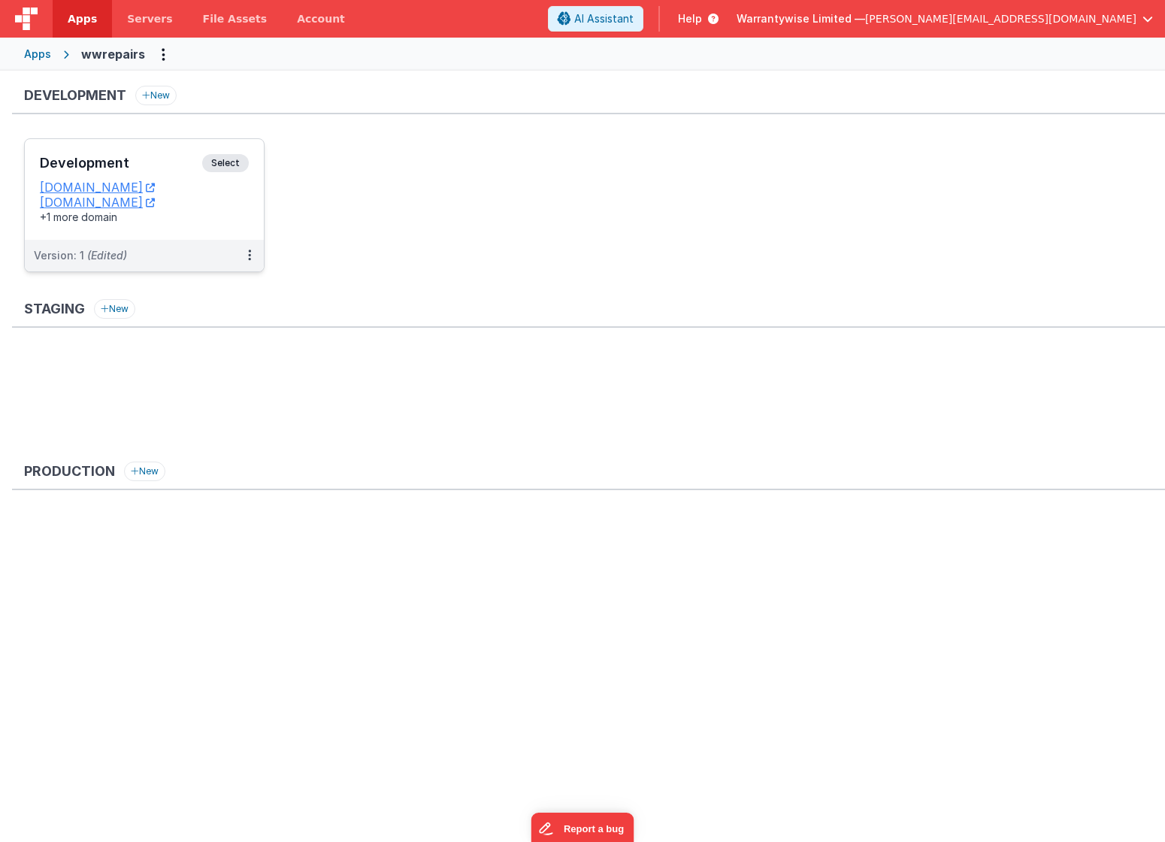
click at [141, 155] on div "Development Select" at bounding box center [144, 167] width 209 height 26
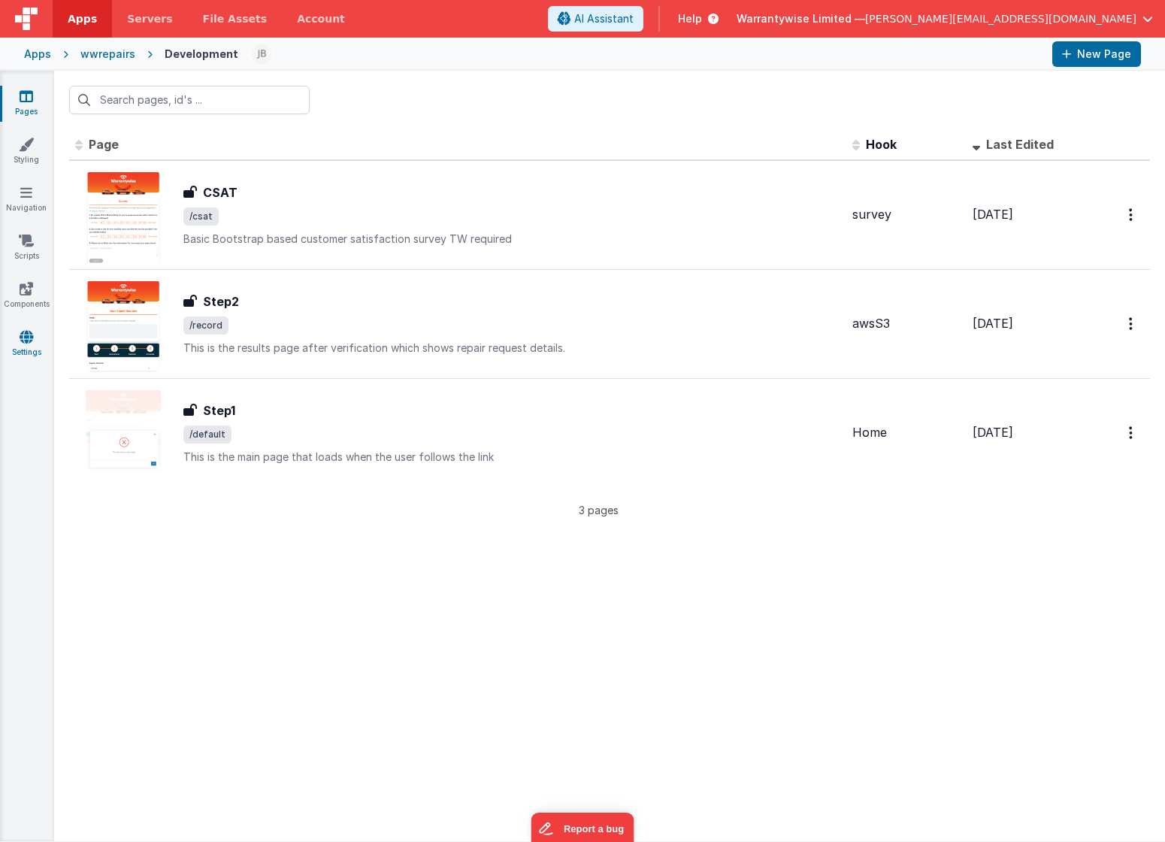
click at [17, 334] on link "Settings" at bounding box center [26, 344] width 54 height 30
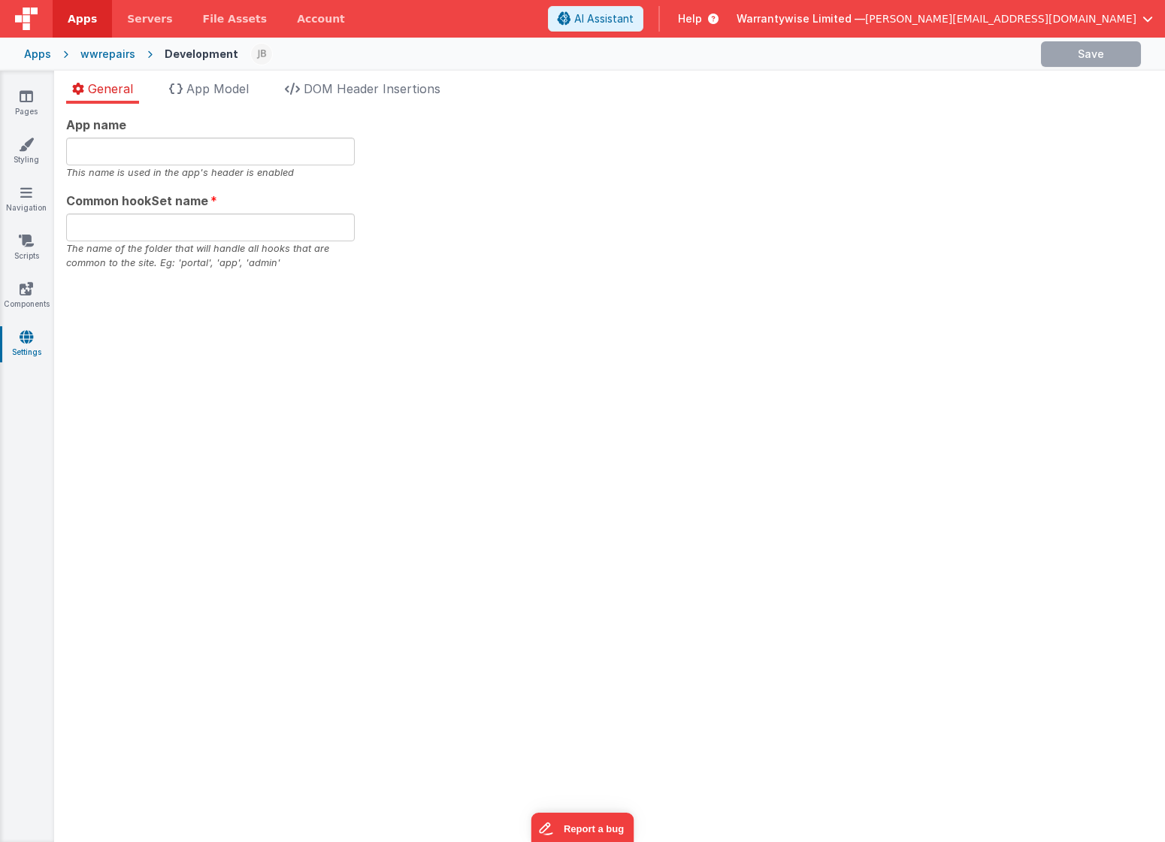
type input "wwrepairs"
type input "app"
click at [355, 90] on span "DOM Header Insertions" at bounding box center [372, 88] width 137 height 15
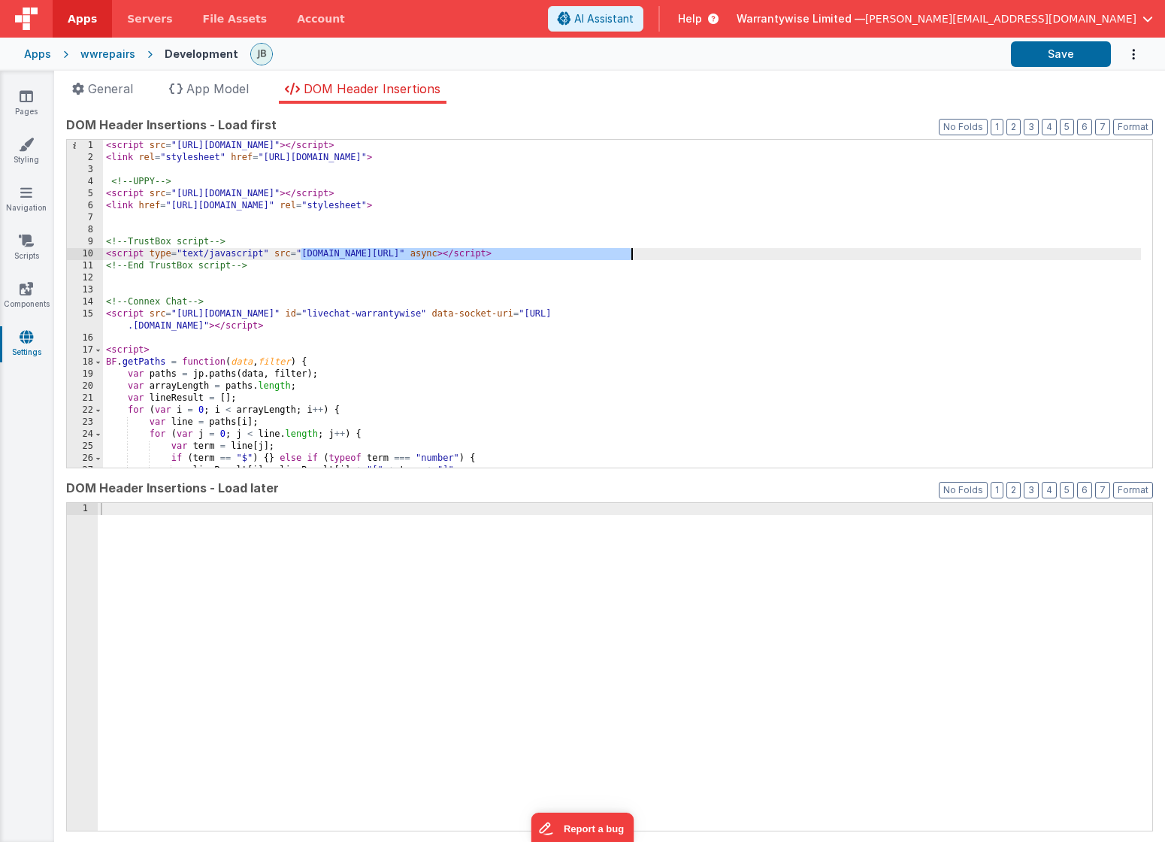
drag, startPoint x: 301, startPoint y: 255, endPoint x: 628, endPoint y: 251, distance: 326.9
click at [628, 251] on div "< script src = "https://cdn.tailwindcss.com?plugins=typography,aspect-ratio,lin…" at bounding box center [622, 316] width 1038 height 352
click at [301, 255] on div "< script src = "https://cdn.tailwindcss.com?plugins=typography,aspect-ratio,lin…" at bounding box center [622, 316] width 1038 height 352
drag, startPoint x: 673, startPoint y: 252, endPoint x: 302, endPoint y: 257, distance: 370.5
click at [302, 257] on div "< script src = "https://cdn.tailwindcss.com?plugins=typography,aspect-ratio,lin…" at bounding box center [622, 316] width 1038 height 352
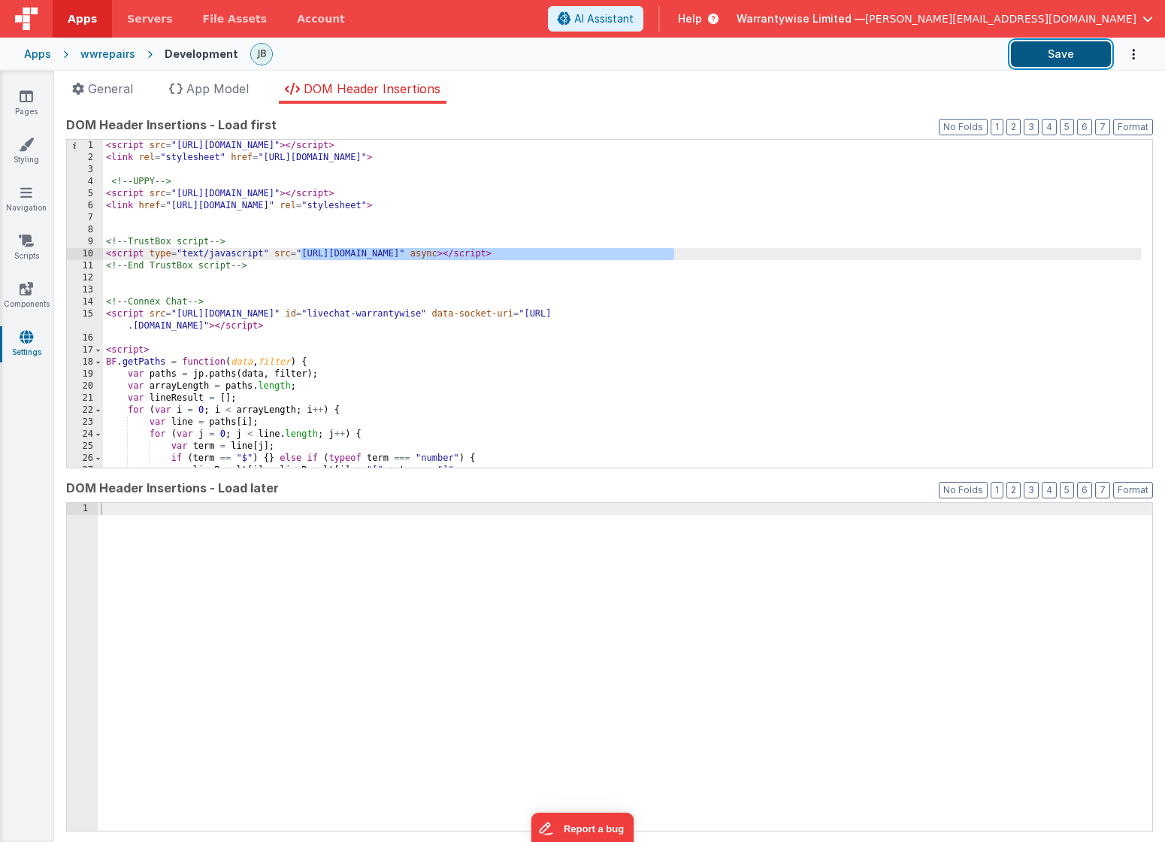
click at [901, 53] on button "Save" at bounding box center [1061, 54] width 100 height 26
